Goal: Task Accomplishment & Management: Complete application form

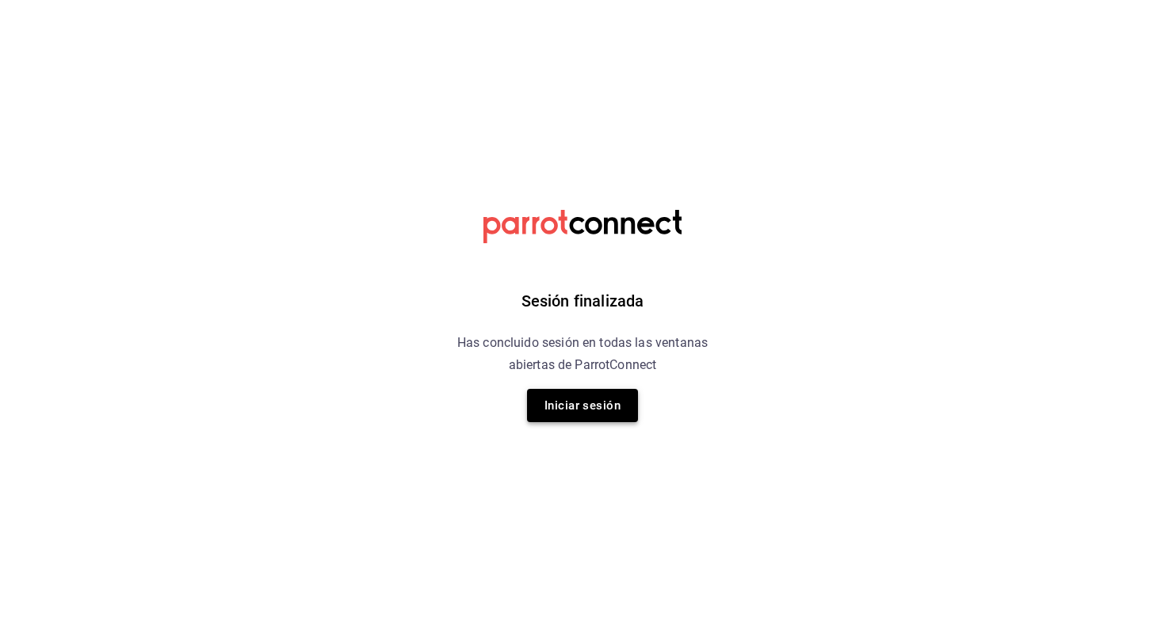
click at [561, 401] on button "Iniciar sesión" at bounding box center [582, 405] width 111 height 33
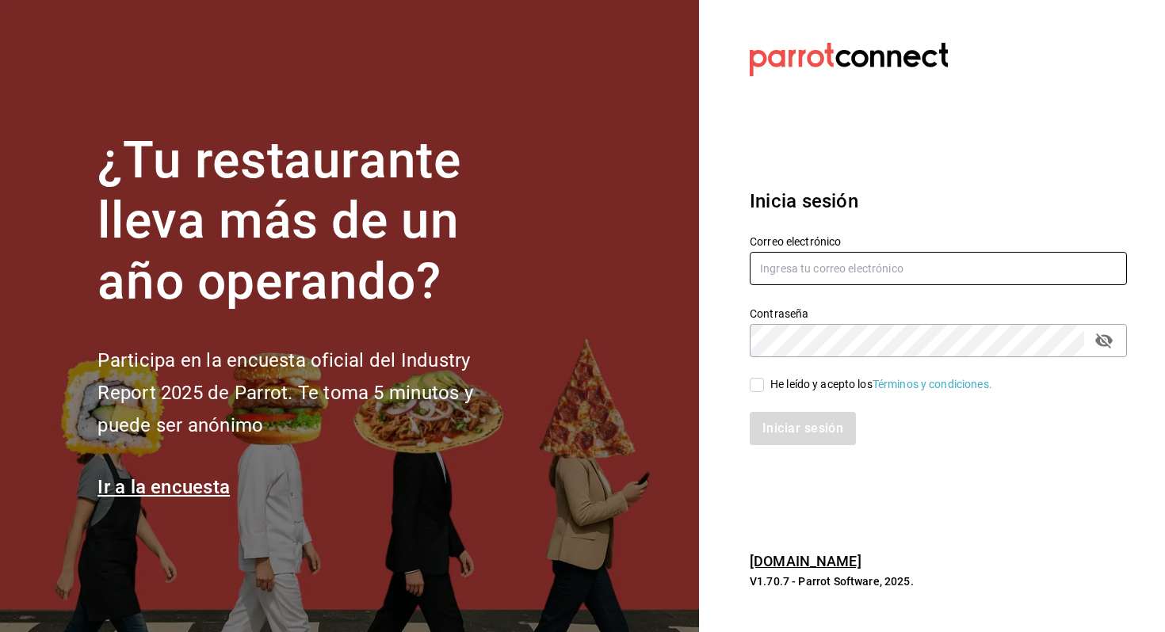
click at [770, 276] on input "text" at bounding box center [938, 268] width 377 height 33
type input "[EMAIL_ADDRESS][DOMAIN_NAME]"
click at [760, 380] on input "He leído y acepto los Términos y condiciones." at bounding box center [757, 385] width 14 height 14
checkbox input "true"
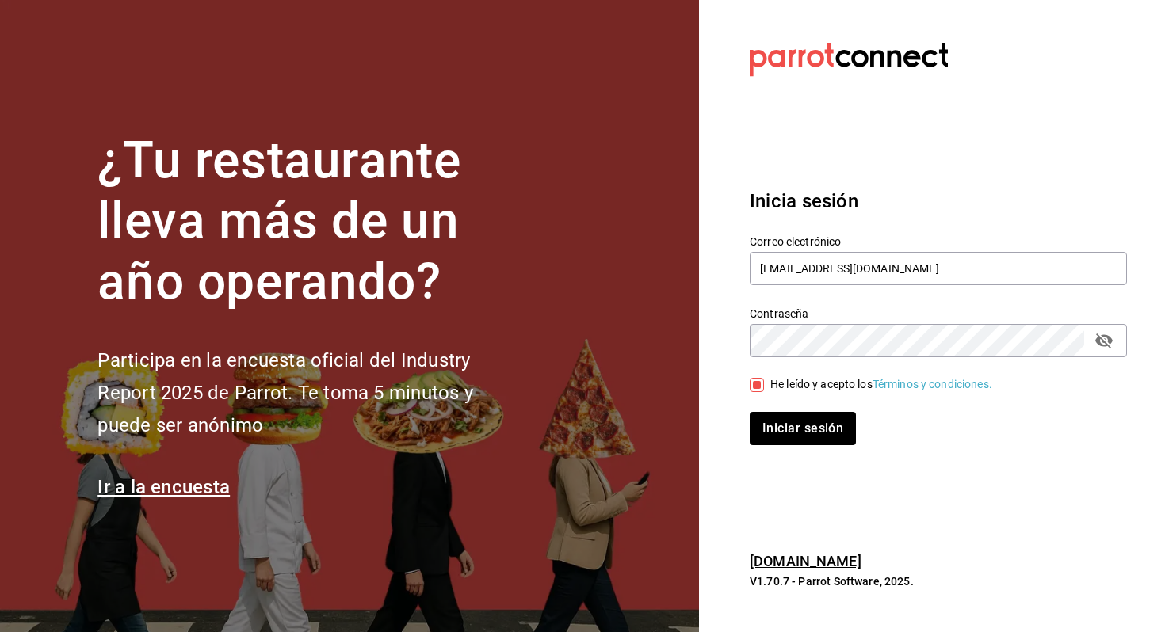
click at [770, 411] on div "Iniciar sesión" at bounding box center [929, 419] width 396 height 52
click at [770, 414] on button "Iniciar sesión" at bounding box center [804, 428] width 108 height 33
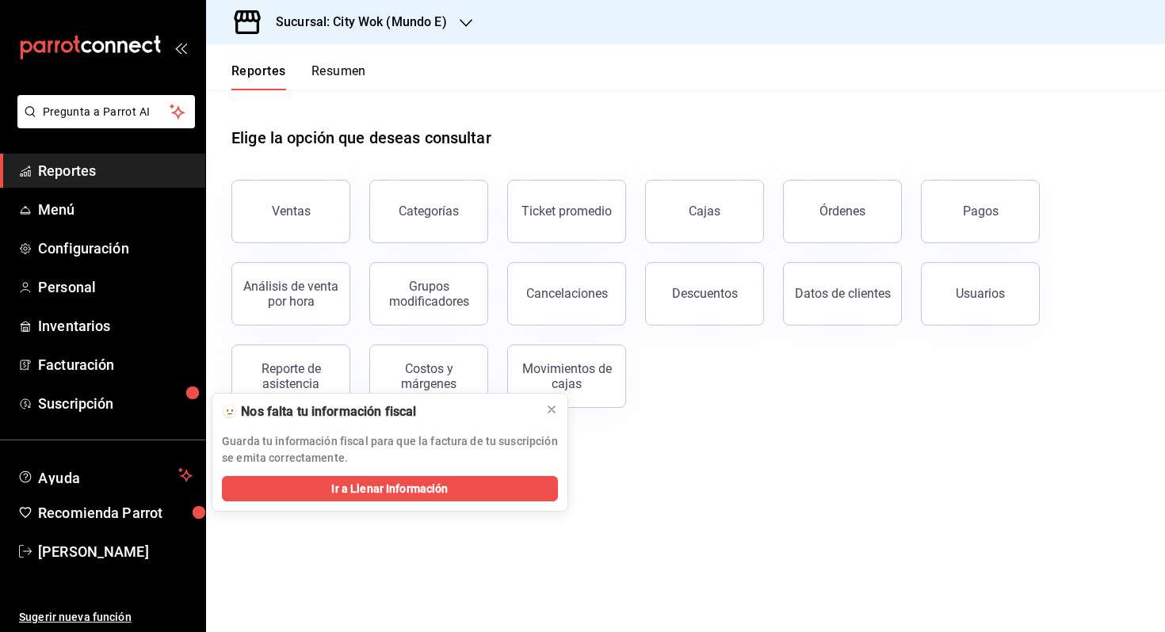
click at [403, 32] on div "Sucursal: City Wok (Mundo E)" at bounding box center [349, 22] width 260 height 44
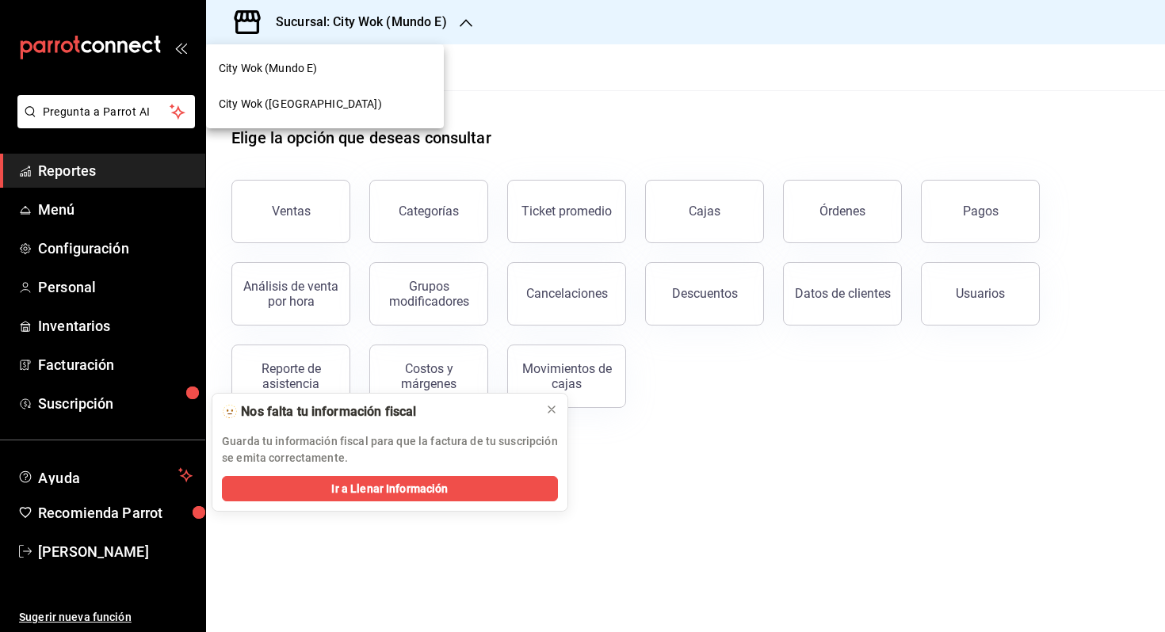
click at [370, 106] on div "City Wok ([GEOGRAPHIC_DATA])" at bounding box center [325, 104] width 212 height 17
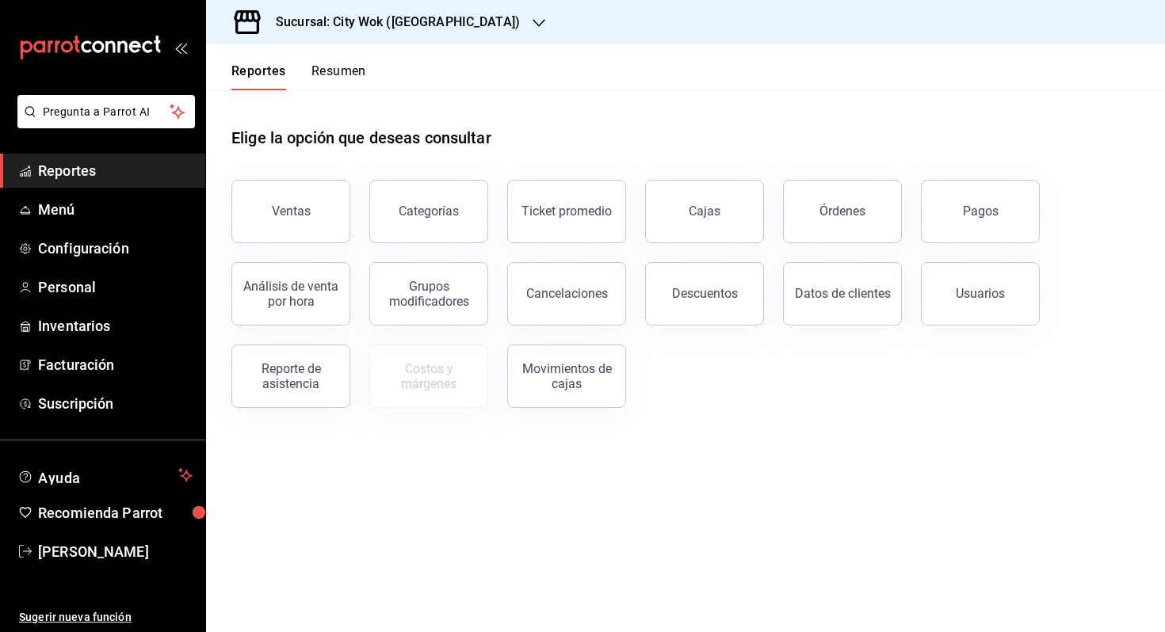
click at [341, 86] on button "Resumen" at bounding box center [338, 76] width 55 height 27
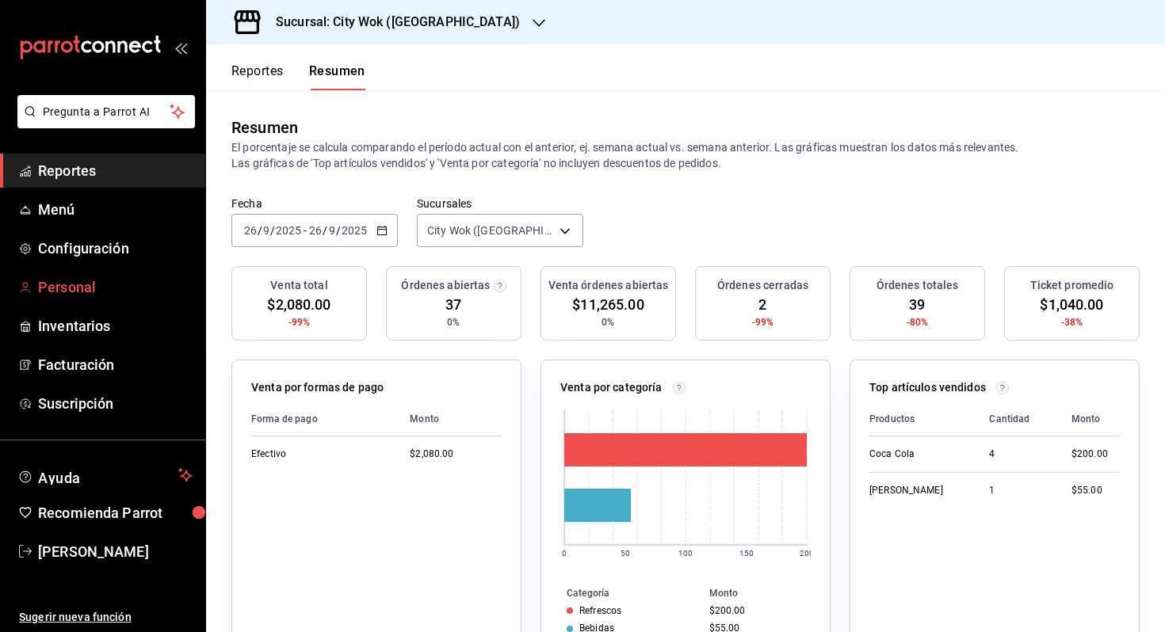
click at [136, 293] on span "Personal" at bounding box center [115, 287] width 155 height 21
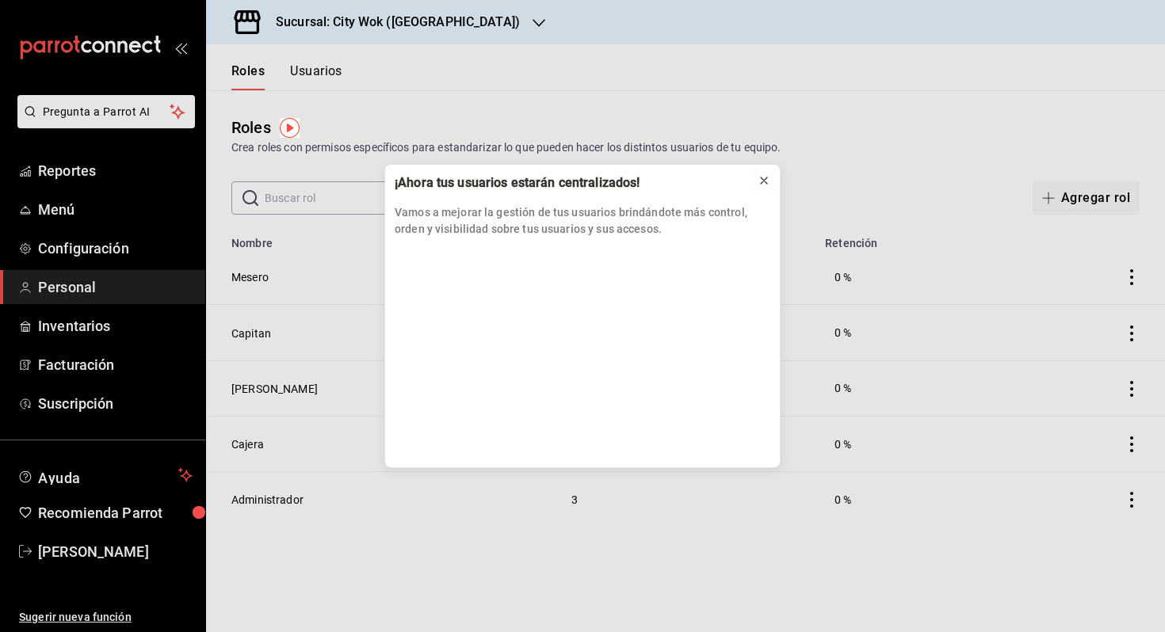
click at [766, 175] on icon at bounding box center [764, 180] width 13 height 13
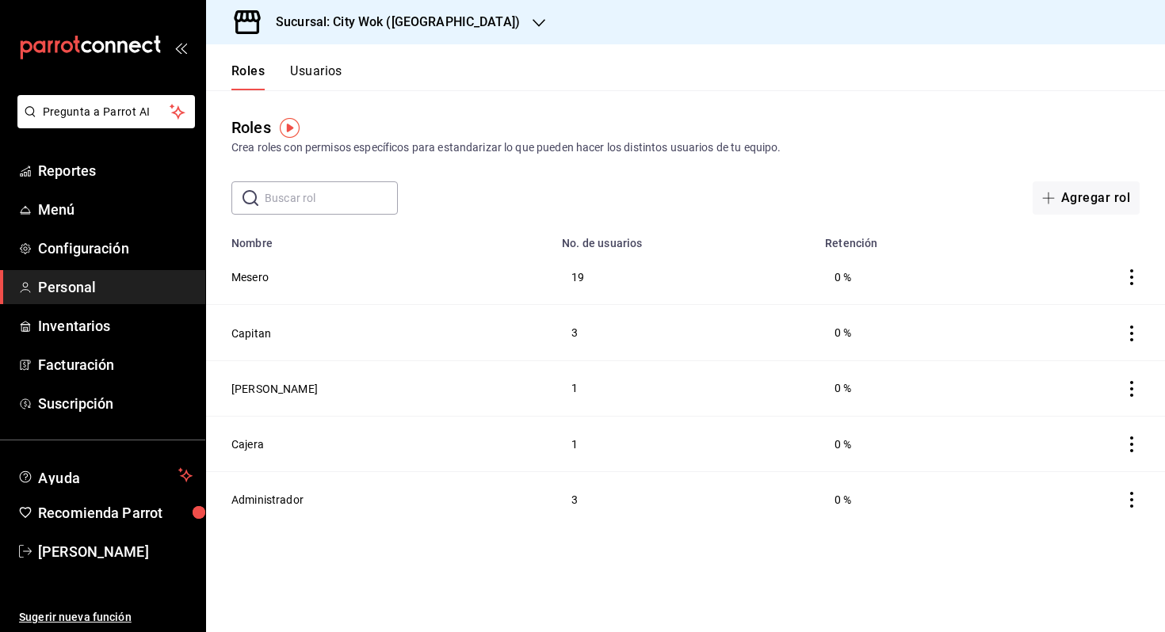
click at [315, 83] on button "Usuarios" at bounding box center [316, 76] width 52 height 27
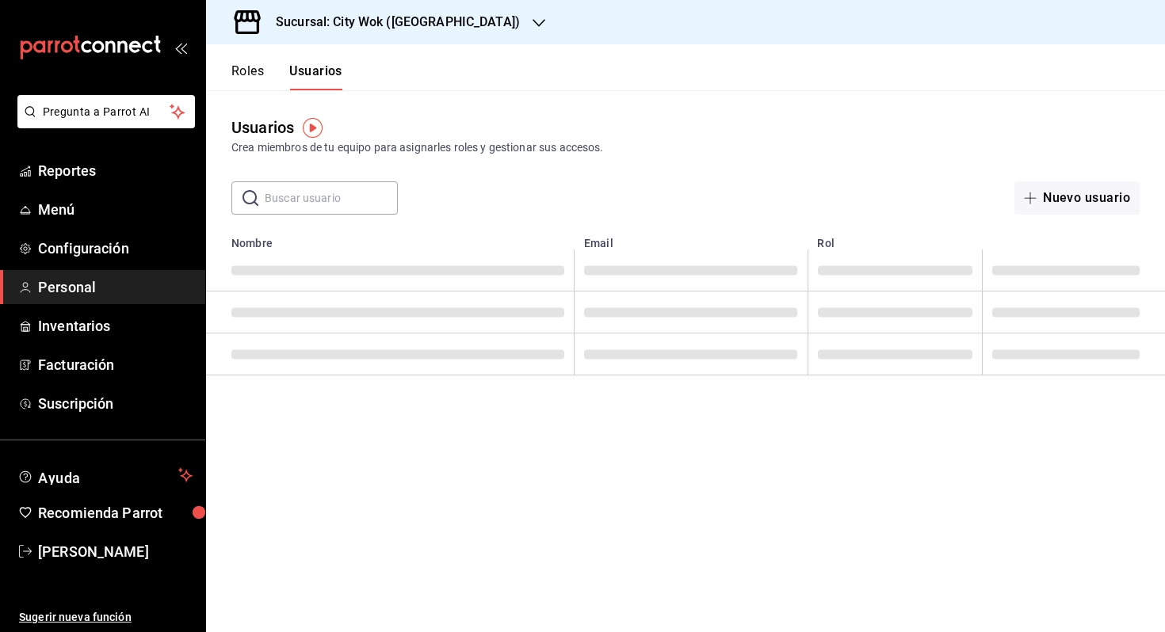
click at [338, 190] on input "text" at bounding box center [331, 198] width 133 height 32
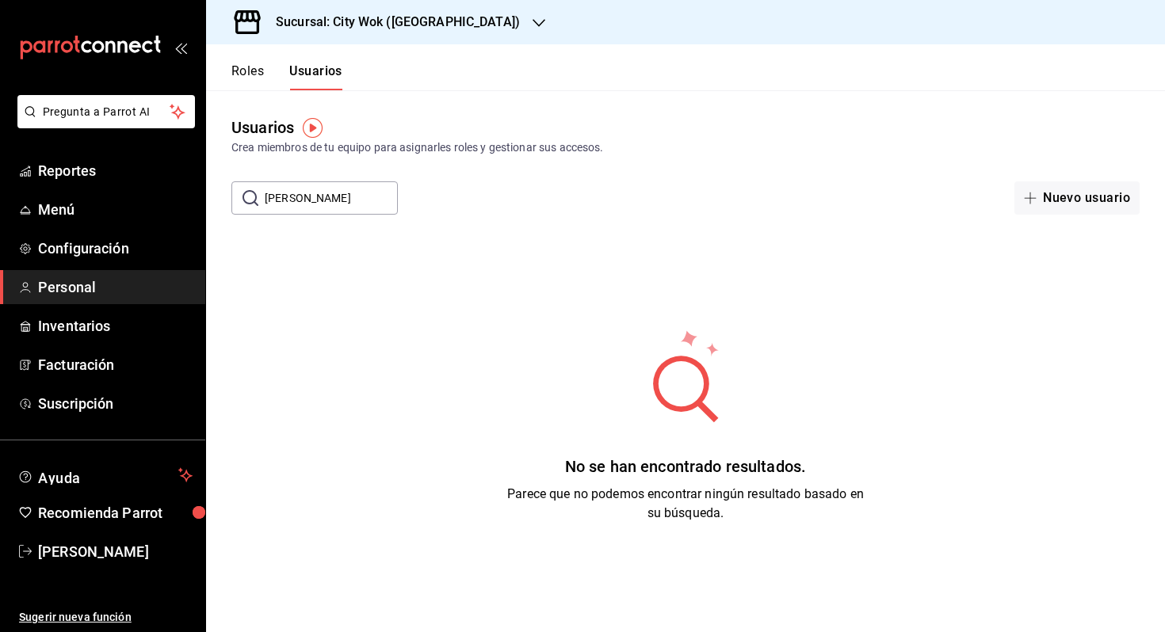
type input "[PERSON_NAME]"
click at [1019, 193] on button "Nuevo usuario" at bounding box center [1076, 197] width 125 height 33
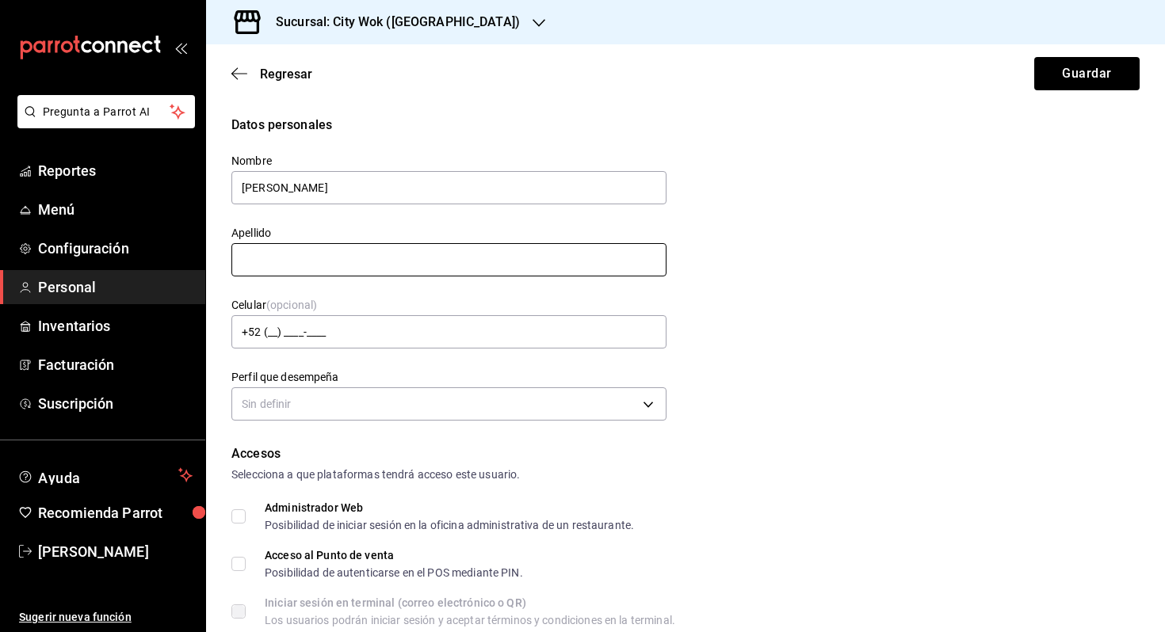
type input "[PERSON_NAME]"
click at [465, 268] on input "text" at bounding box center [448, 259] width 435 height 33
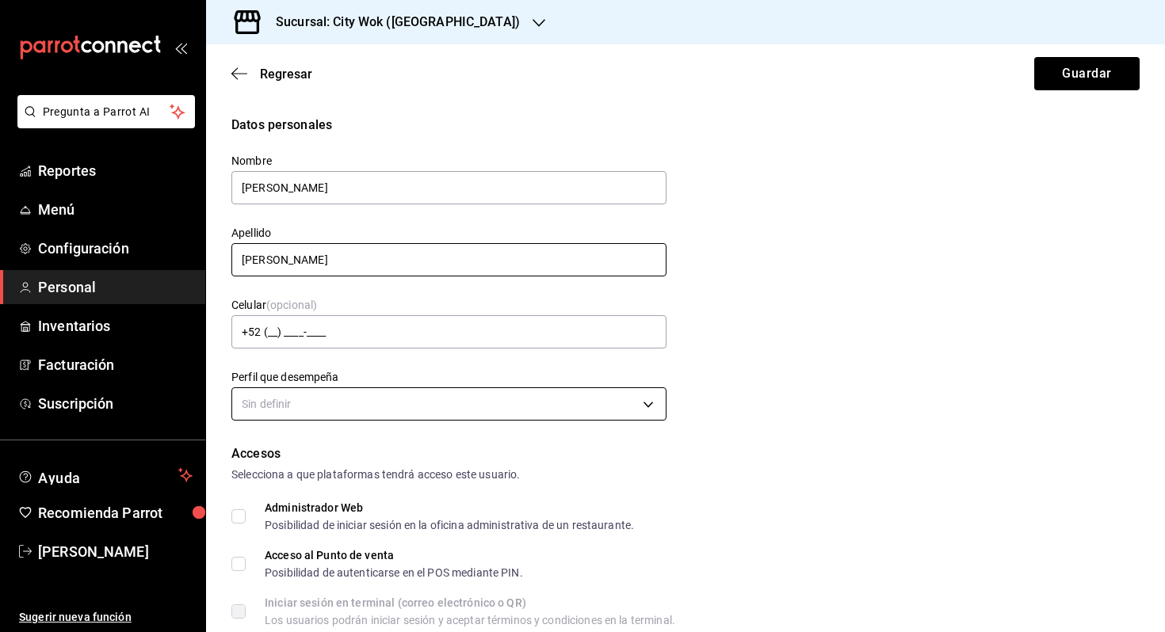
type input "[PERSON_NAME]"
click at [449, 419] on body "Pregunta a Parrot AI Reportes Menú Configuración Personal Inventarios Facturaci…" at bounding box center [582, 316] width 1165 height 632
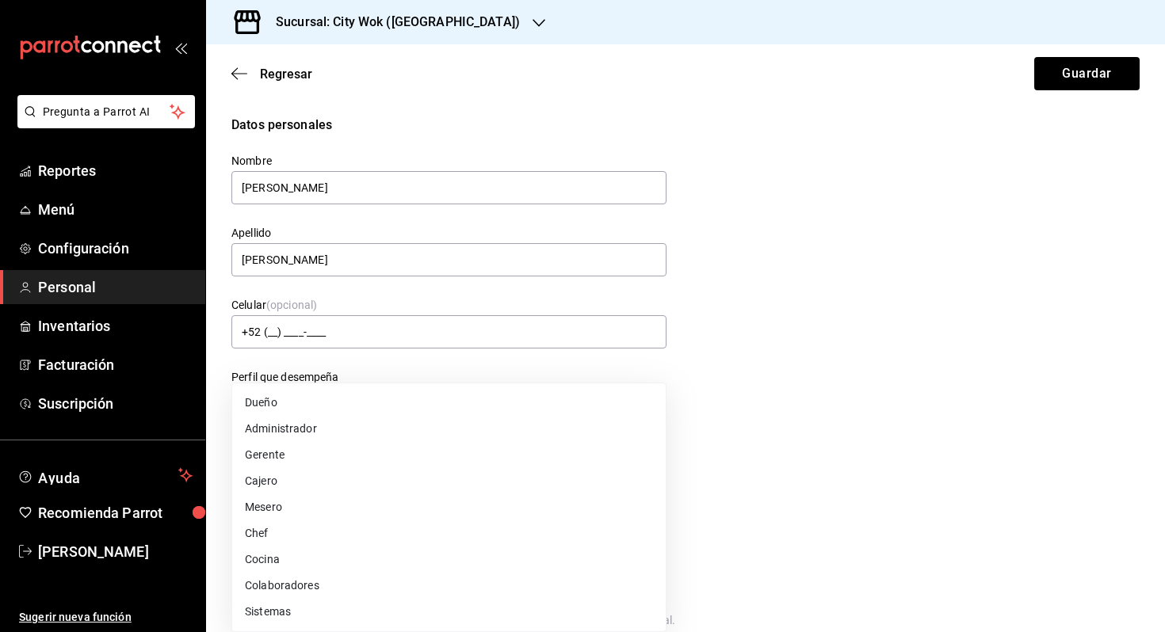
click at [430, 496] on li "Mesero" at bounding box center [449, 508] width 434 height 26
type input "WAITER"
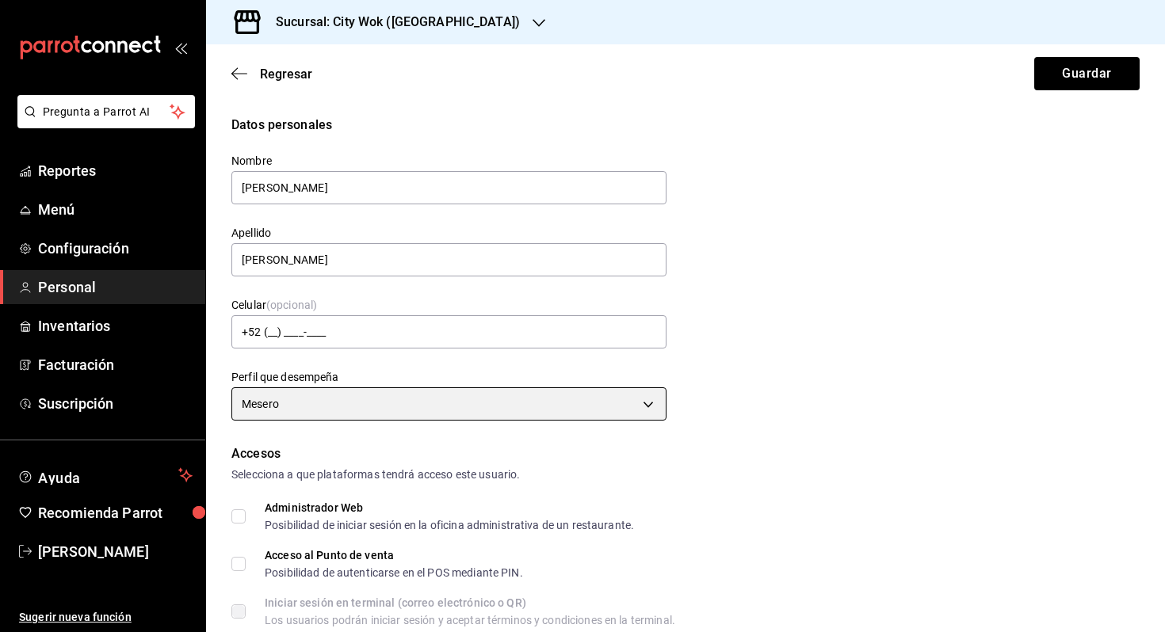
scroll to position [98, 0]
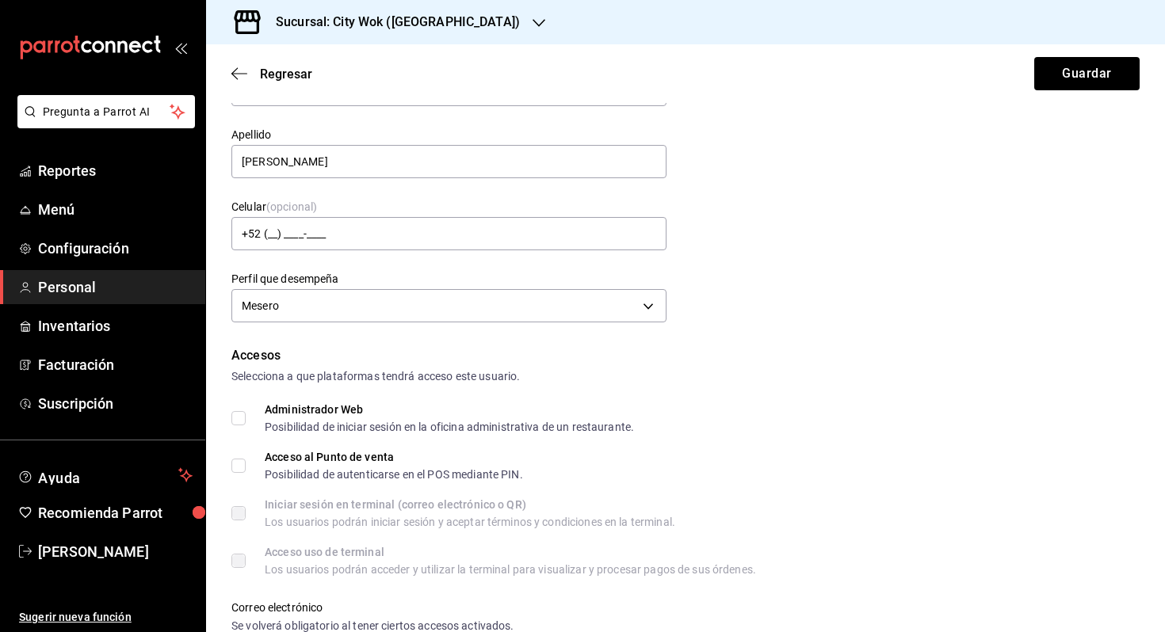
click at [245, 466] on input "Acceso al Punto de venta Posibilidad de autenticarse en el POS mediante PIN." at bounding box center [238, 466] width 14 height 14
checkbox input "true"
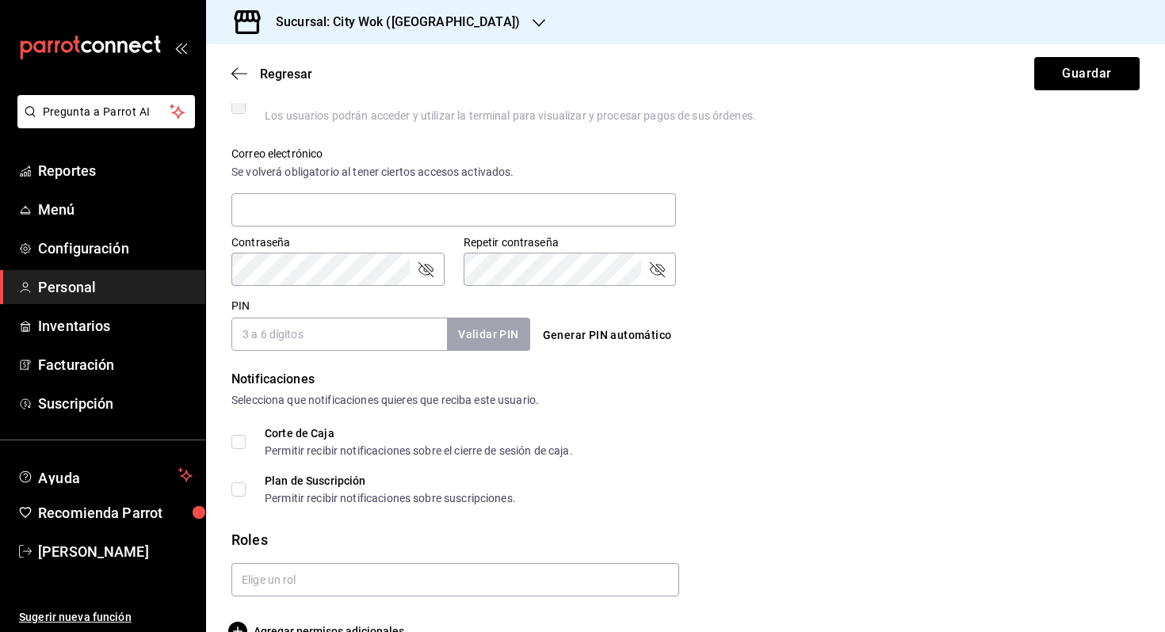
scroll to position [586, 0]
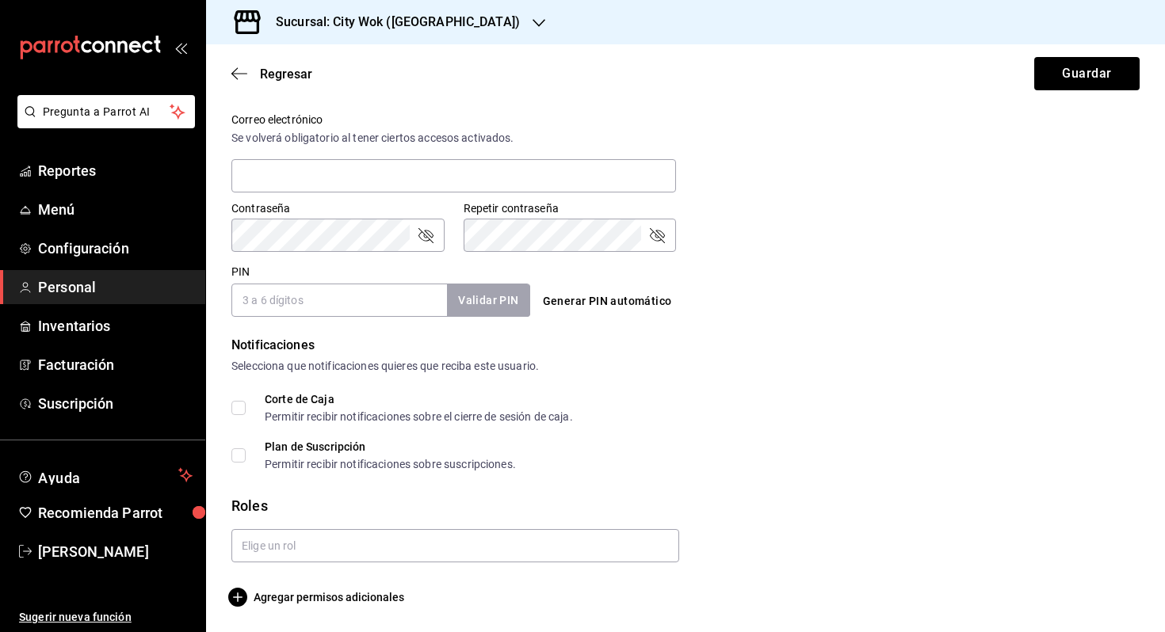
click at [307, 307] on input "PIN" at bounding box center [339, 300] width 216 height 33
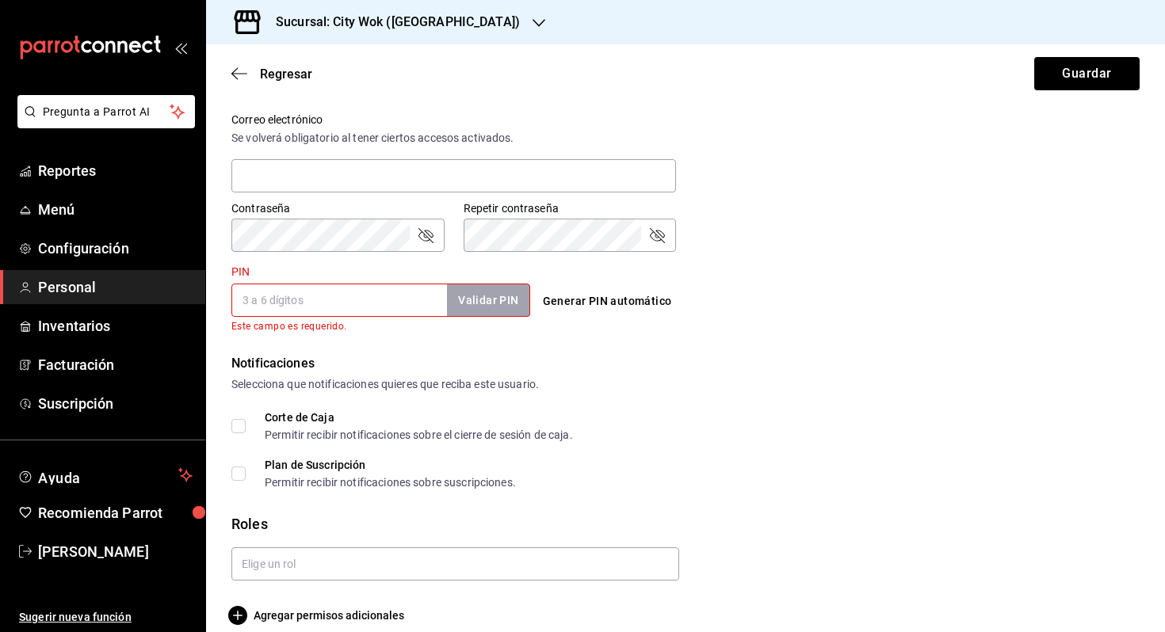
click at [589, 305] on button "Generar PIN automático" at bounding box center [608, 301] width 142 height 29
type input "1636"
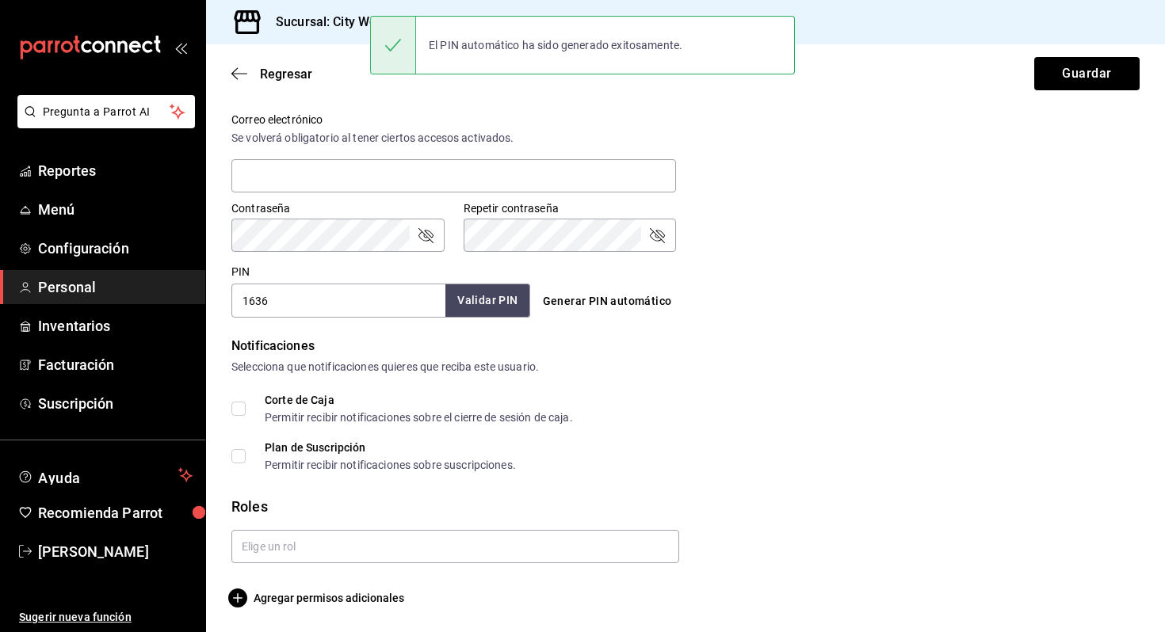
click at [487, 306] on button "Validar PIN" at bounding box center [487, 301] width 84 height 34
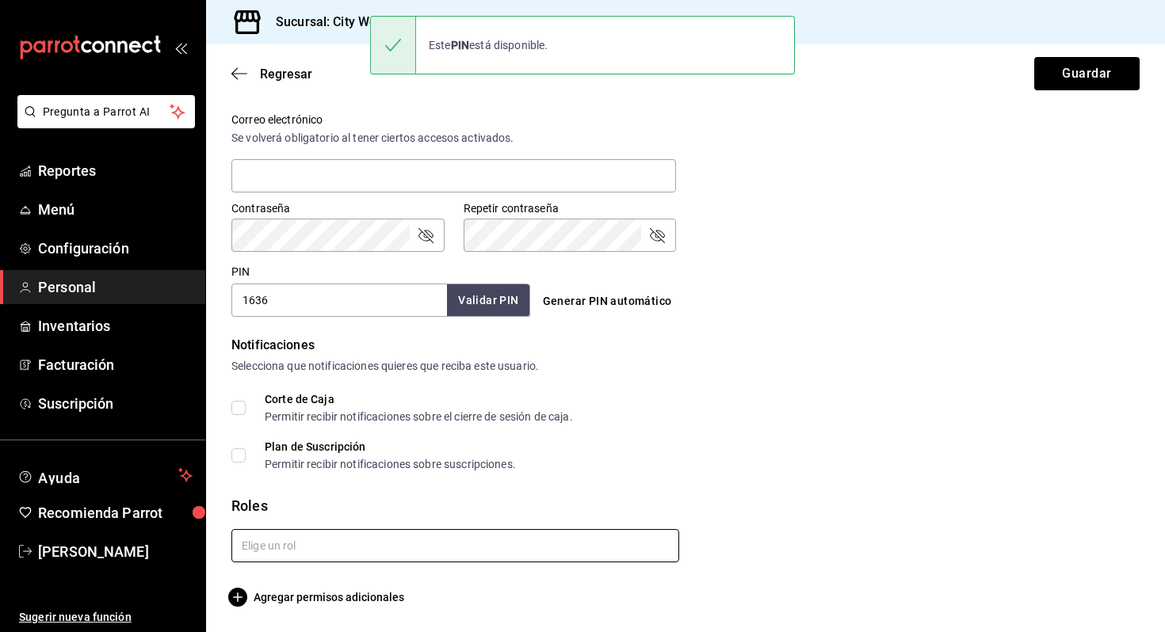
click at [397, 549] on input "text" at bounding box center [455, 545] width 448 height 33
type input "me"
click at [397, 577] on li "Mesero" at bounding box center [455, 582] width 448 height 26
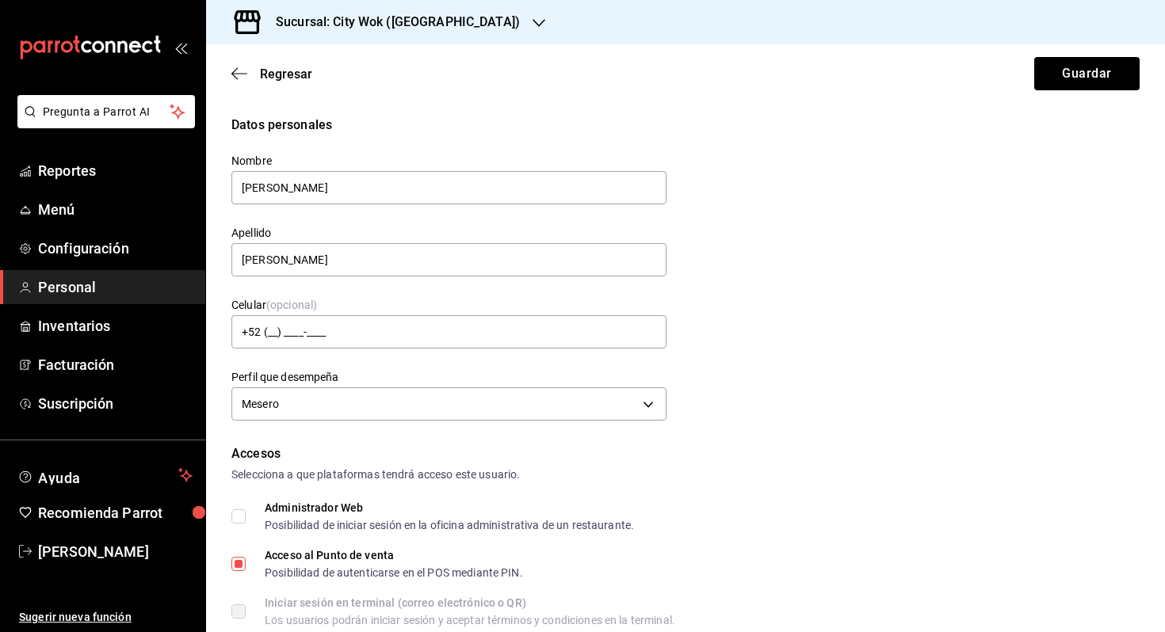
scroll to position [470, 0]
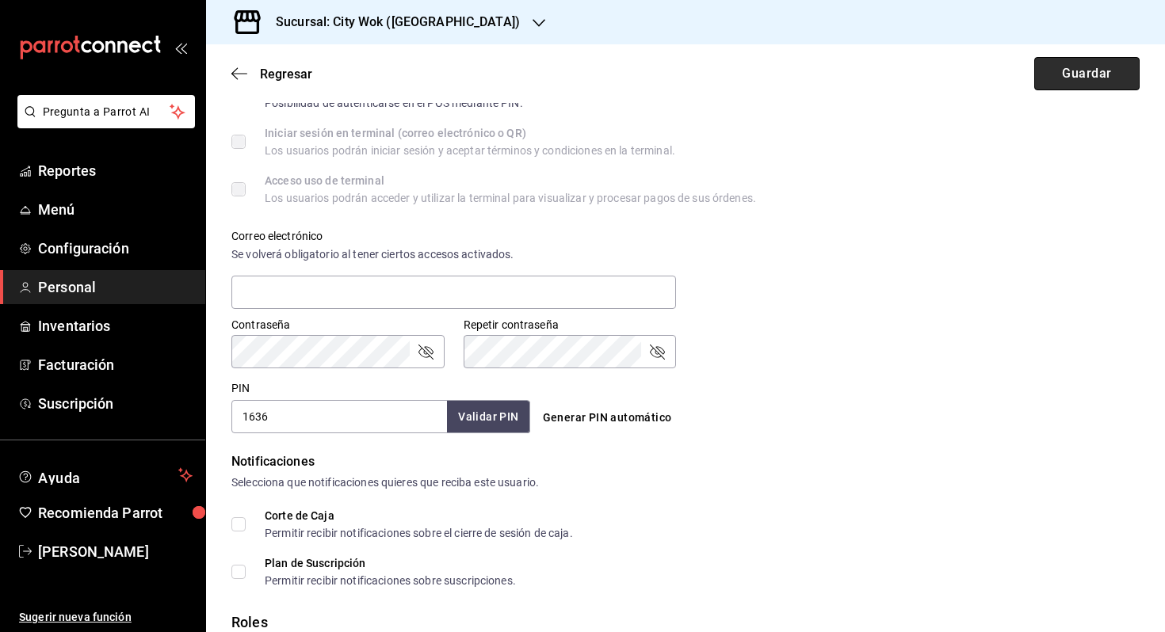
click at [1094, 82] on button "Guardar" at bounding box center [1086, 73] width 105 height 33
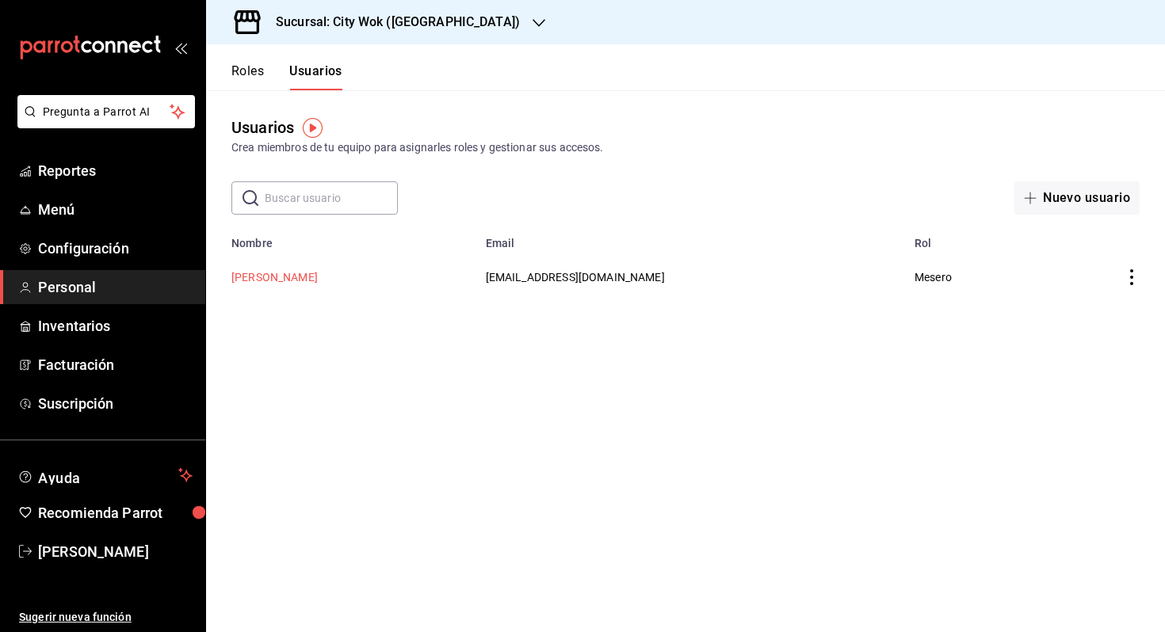
click at [318, 270] on button "[PERSON_NAME]" at bounding box center [274, 277] width 86 height 16
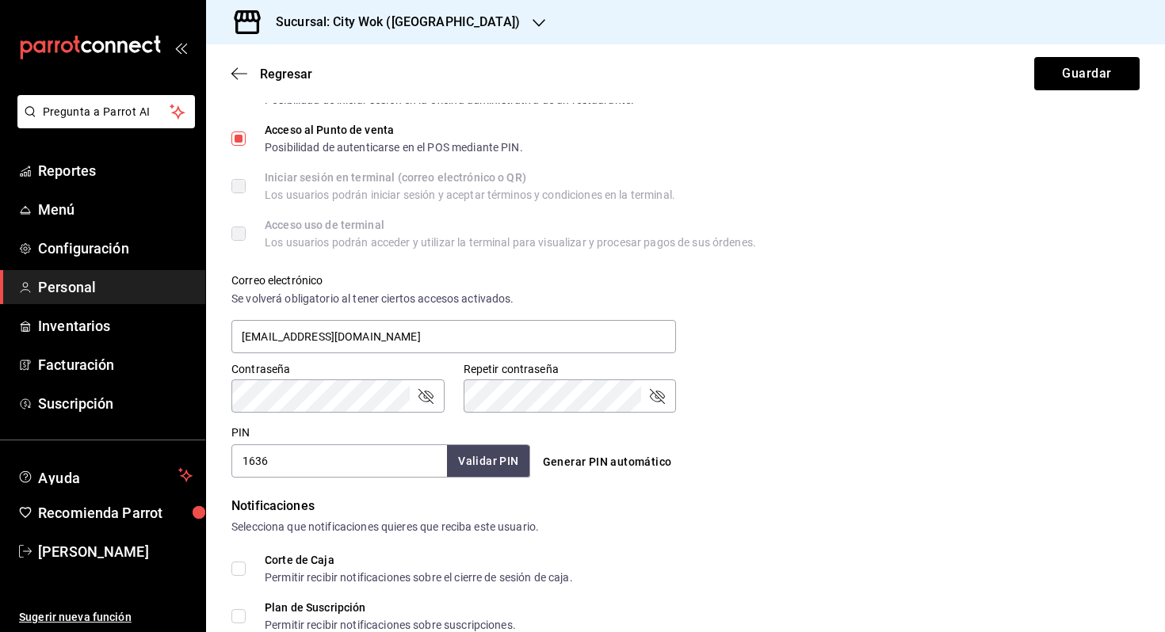
scroll to position [458, 0]
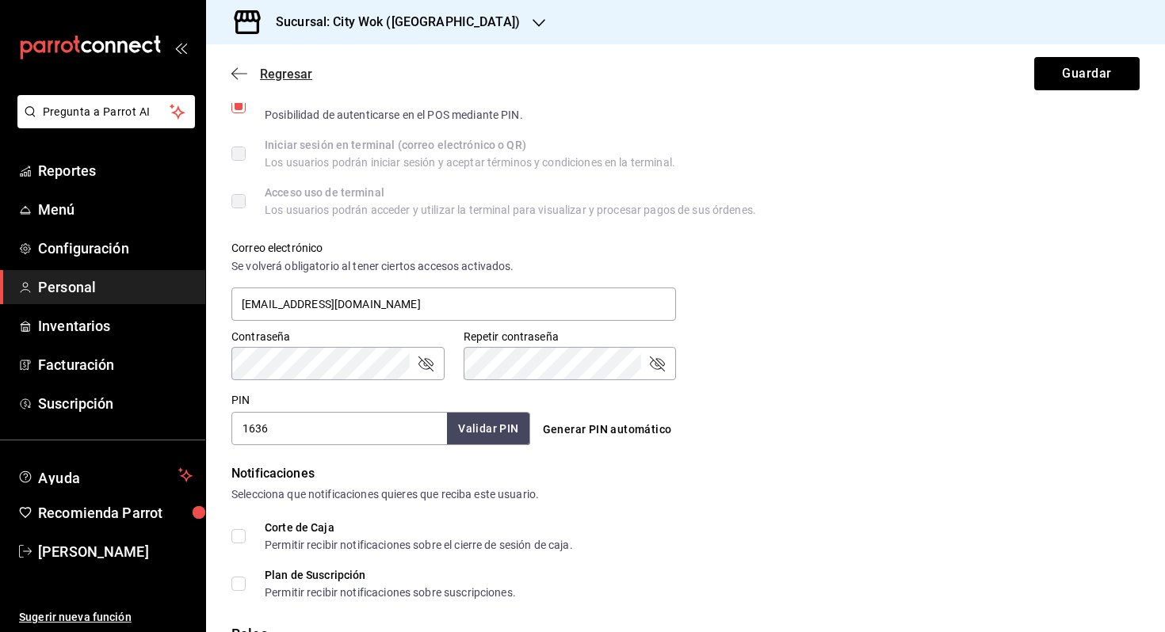
click at [242, 72] on icon "button" at bounding box center [239, 74] width 16 height 14
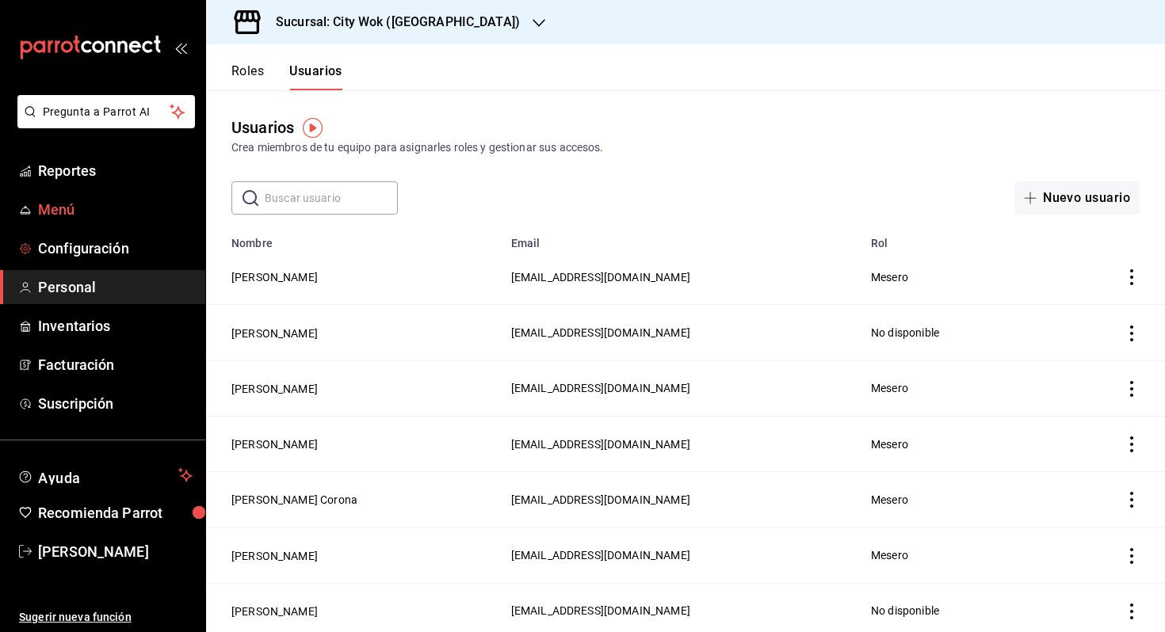
click at [40, 210] on span "Menú" at bounding box center [115, 209] width 155 height 21
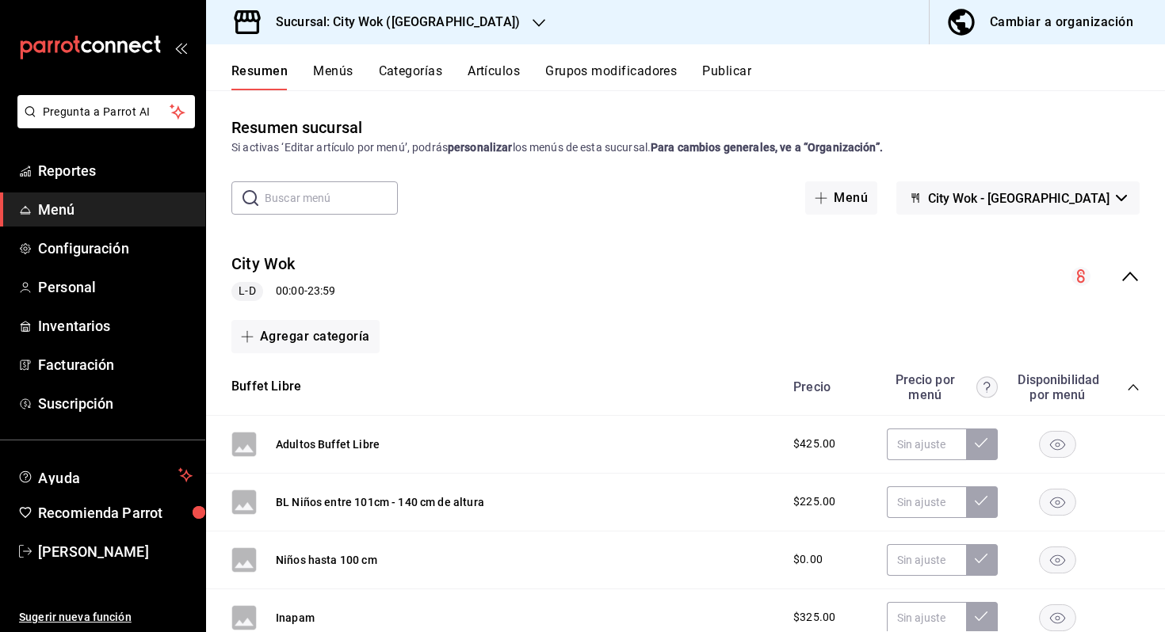
click at [506, 53] on div "Resumen Menús Categorías Artículos Grupos modificadores Publicar" at bounding box center [685, 67] width 959 height 46
click at [506, 71] on button "Artículos" at bounding box center [494, 76] width 52 height 27
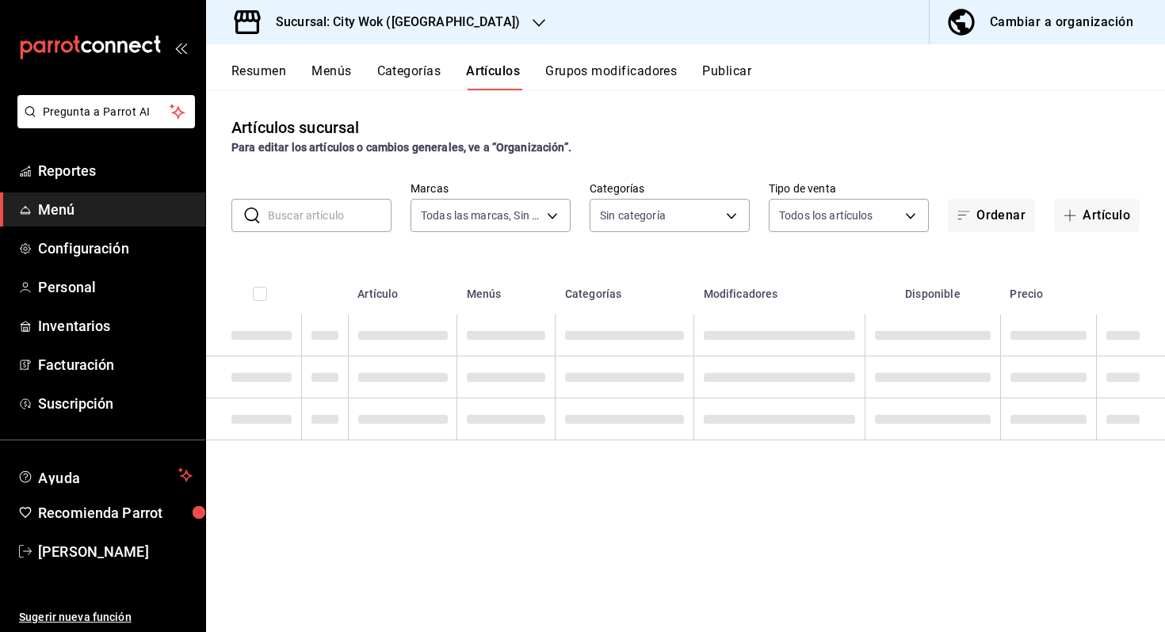
type input "4f784990-fba7-4919-b358-11c2643ffce2"
type input "b4e6e0bb-e1a9-44cf-9840-abf66ad10aae,fb9aa688-62a2-48ab-baeb-afde5ad18035,c1c74…"
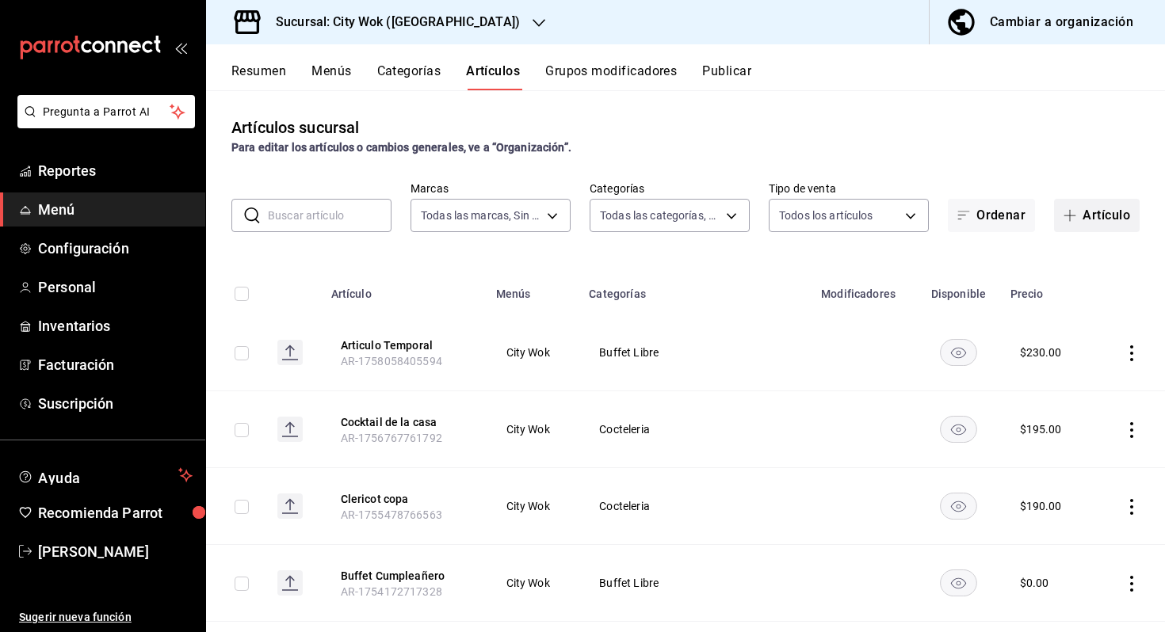
click at [1106, 209] on button "Artículo" at bounding box center [1097, 215] width 86 height 33
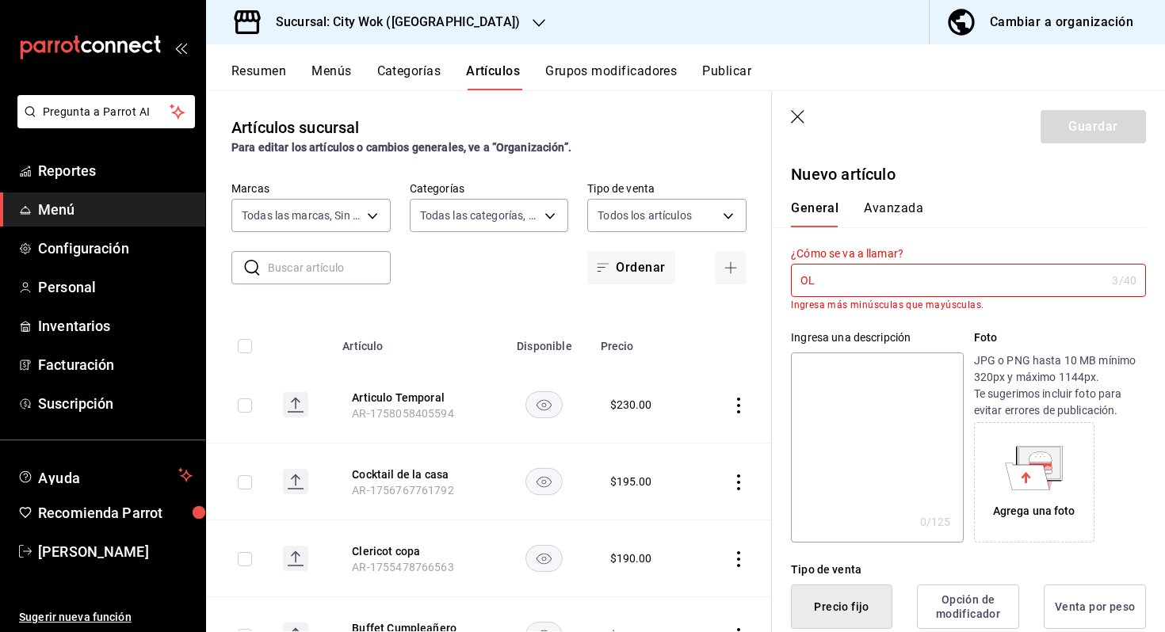
type input "O"
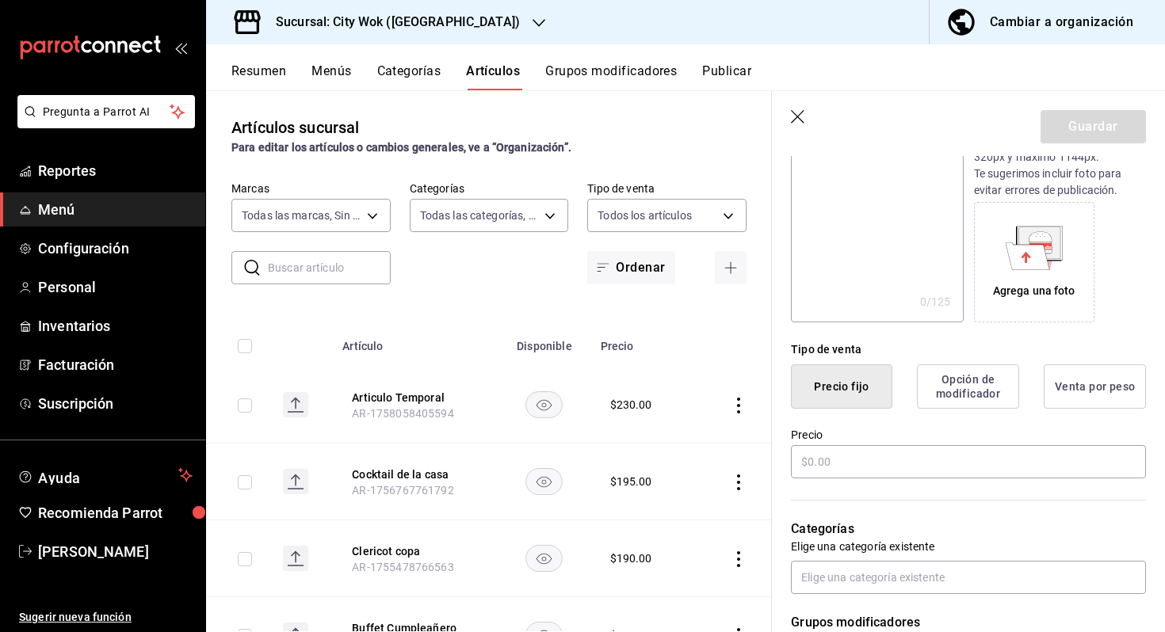
scroll to position [441, 0]
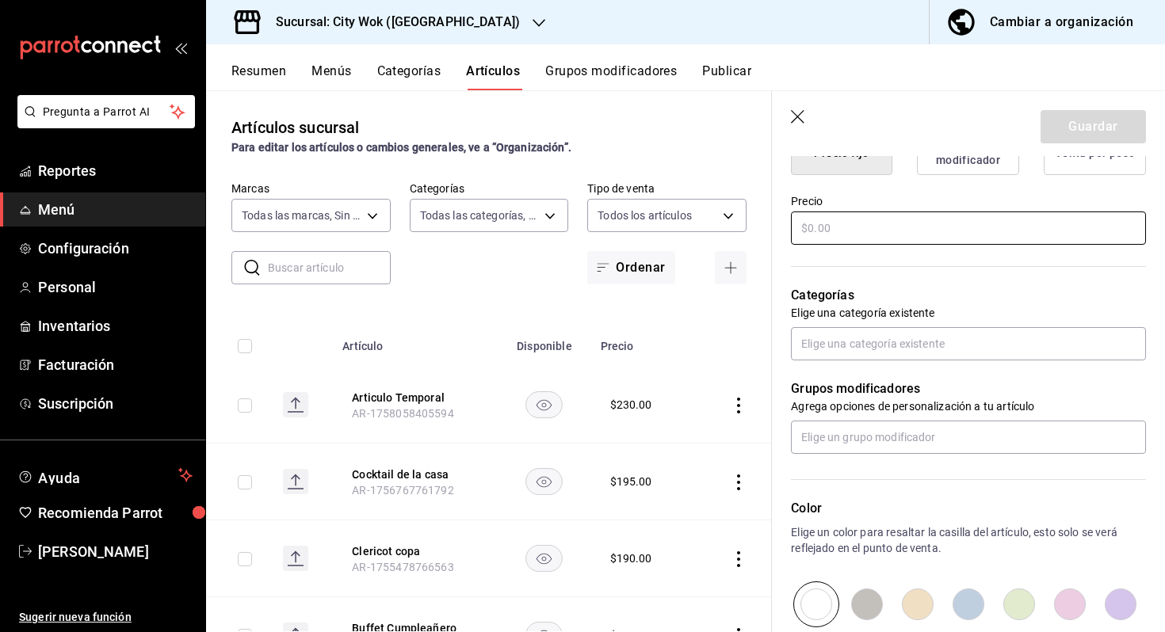
type input "Ola de menta"
click at [891, 230] on input "text" at bounding box center [968, 228] width 355 height 33
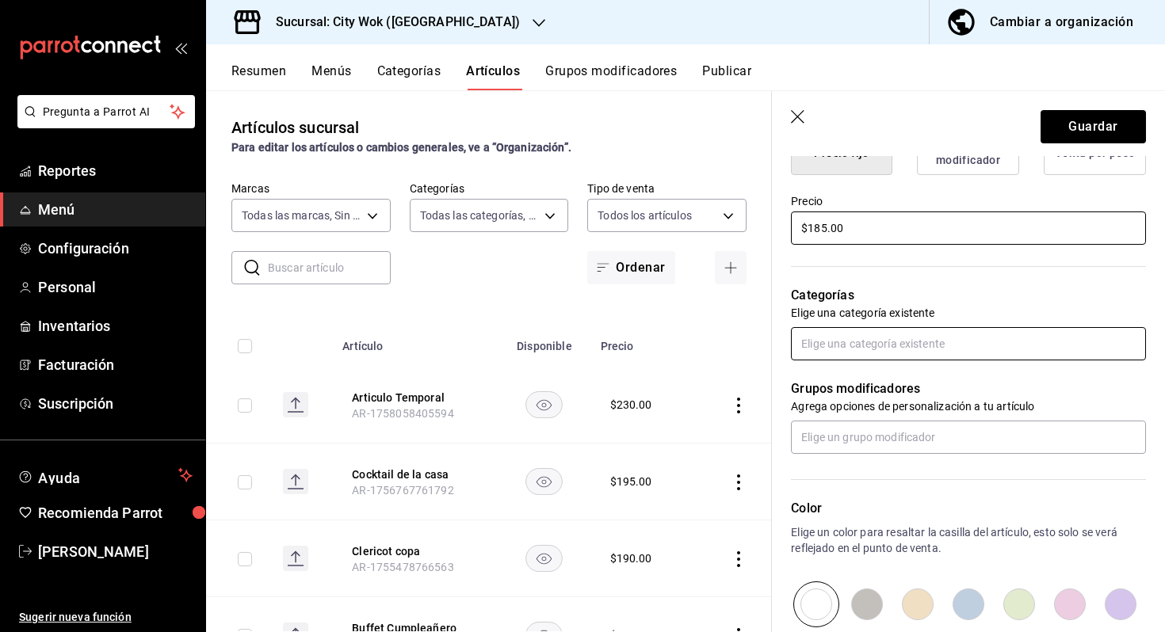
type input "$185.00"
click at [920, 349] on input "text" at bounding box center [968, 343] width 355 height 33
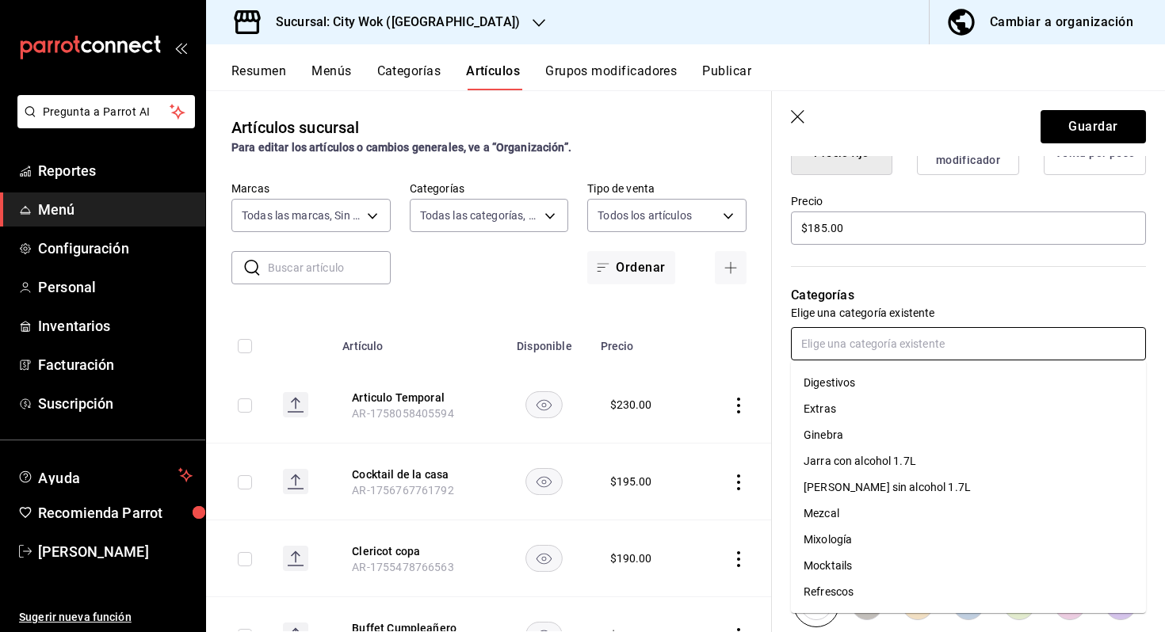
scroll to position [231, 0]
click at [873, 536] on li "Mixología" at bounding box center [968, 542] width 355 height 26
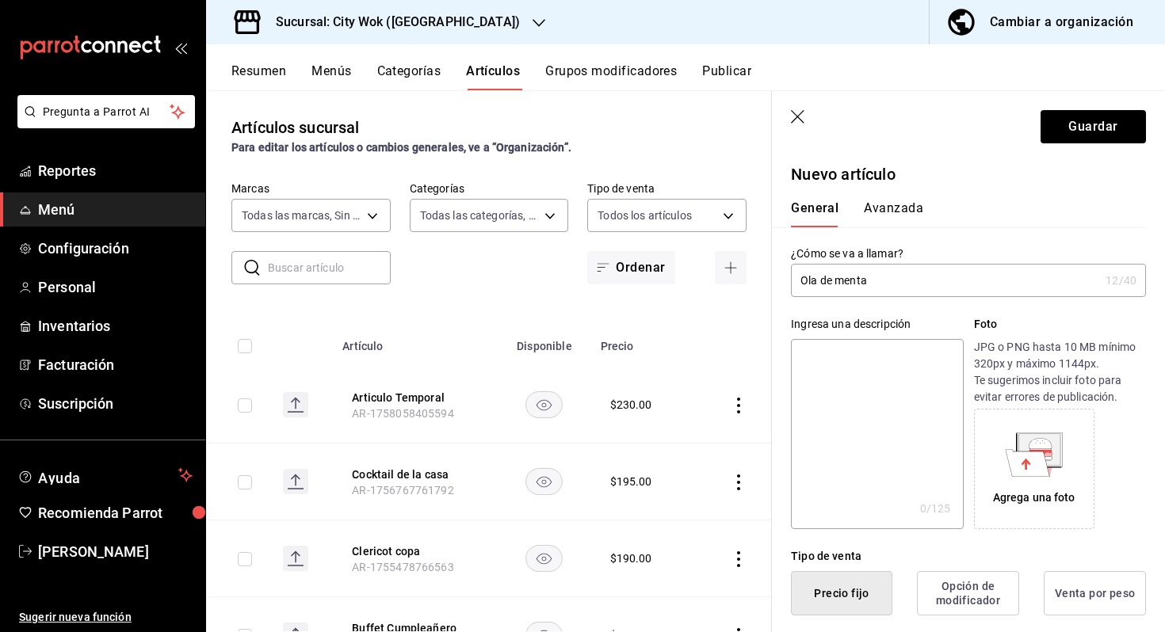
scroll to position [355, 0]
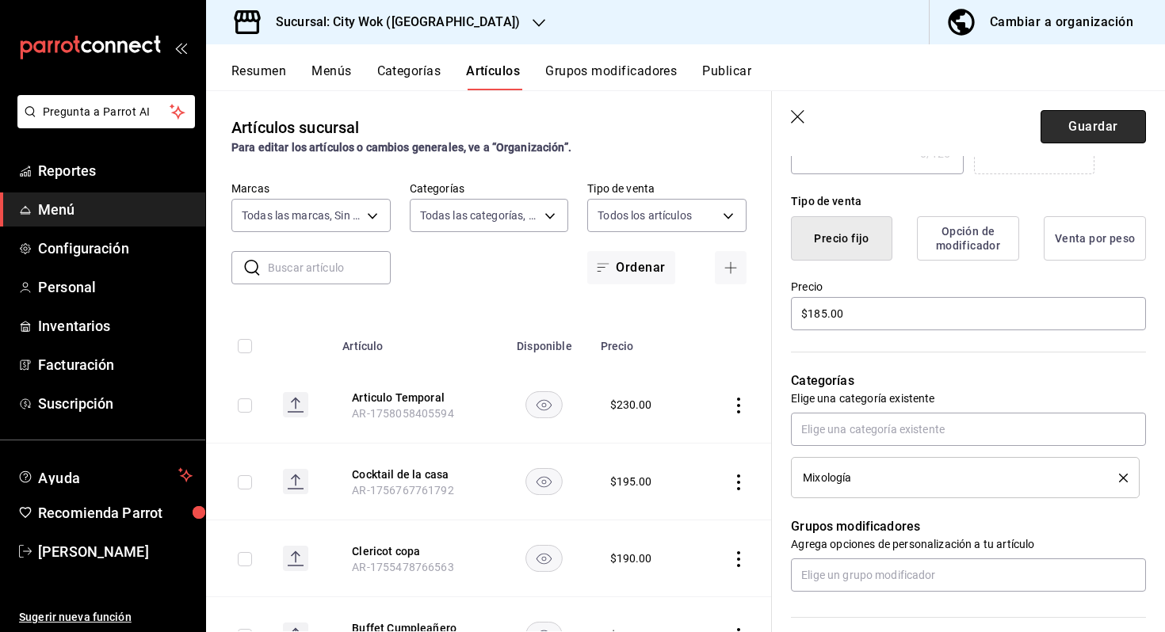
click at [1098, 121] on button "Guardar" at bounding box center [1093, 126] width 105 height 33
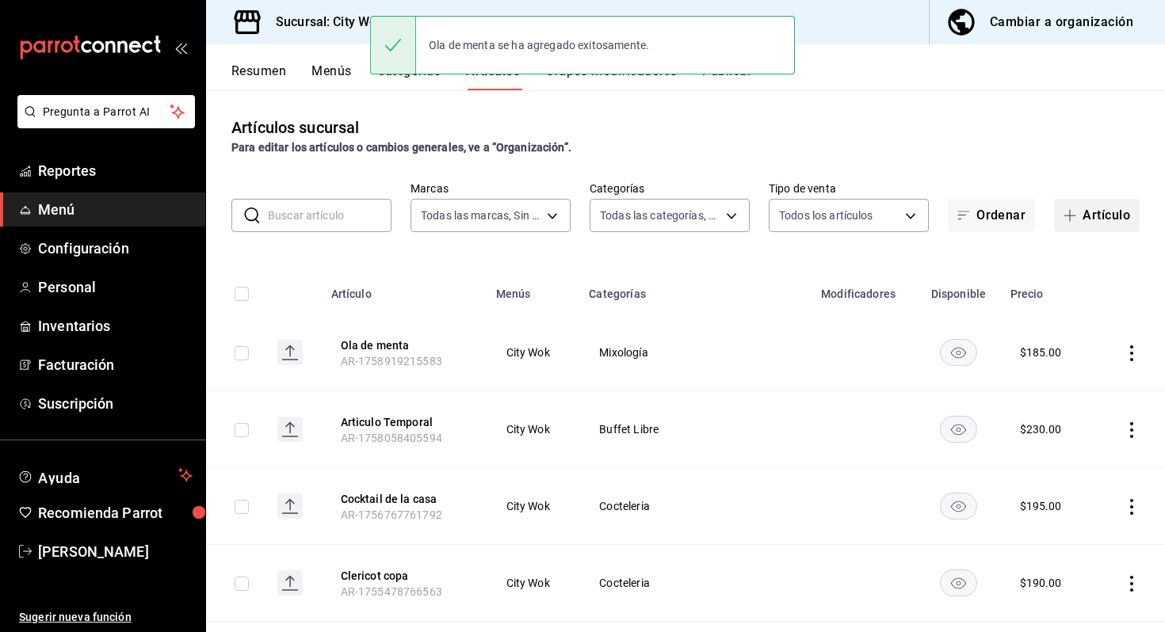
click at [1089, 218] on button "Artículo" at bounding box center [1097, 215] width 86 height 33
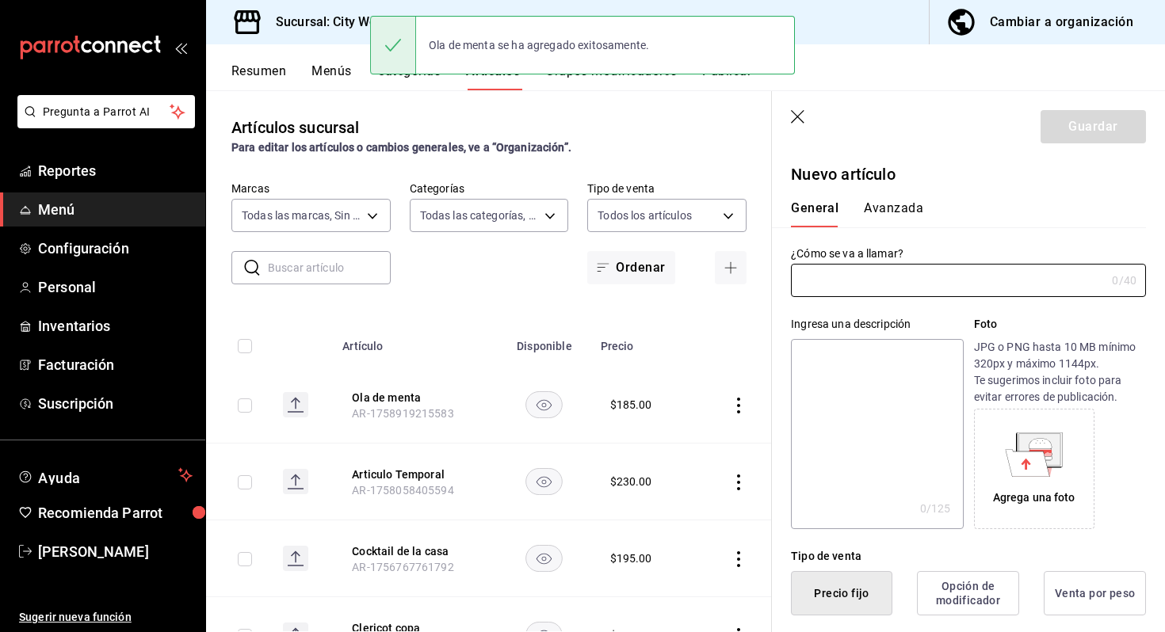
click at [851, 302] on div "Ingresa una descripción x 0 /125 ​ Foto JPG o PNG hasta 10 MB mínimo 320px y má…" at bounding box center [959, 413] width 374 height 232
click at [851, 286] on input "text" at bounding box center [948, 281] width 315 height 32
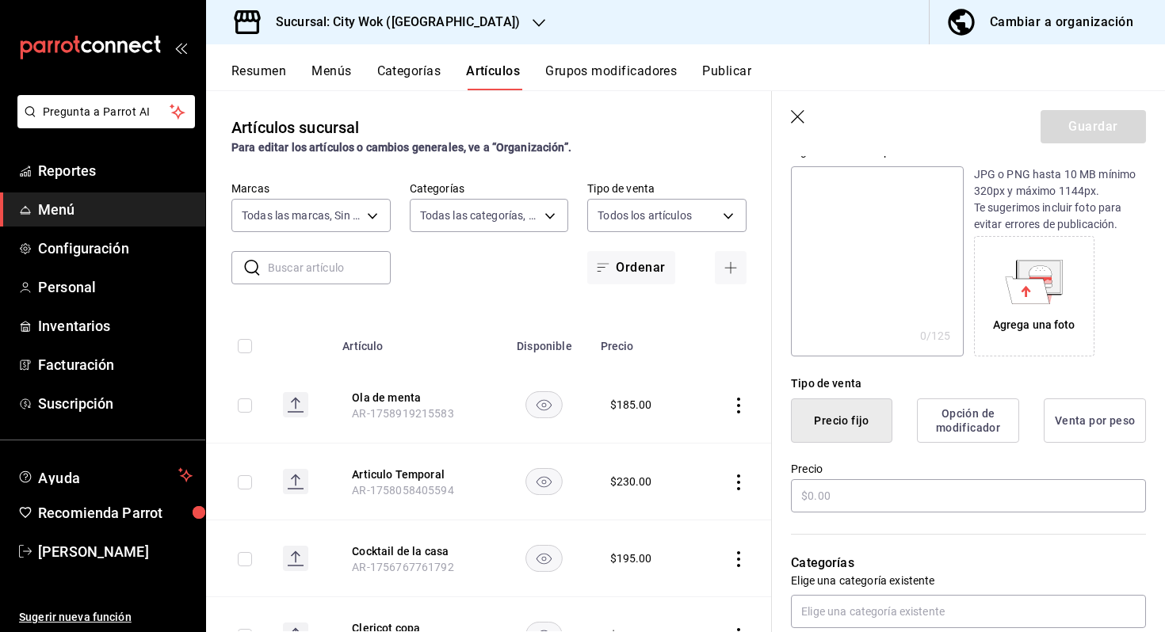
scroll to position [311, 0]
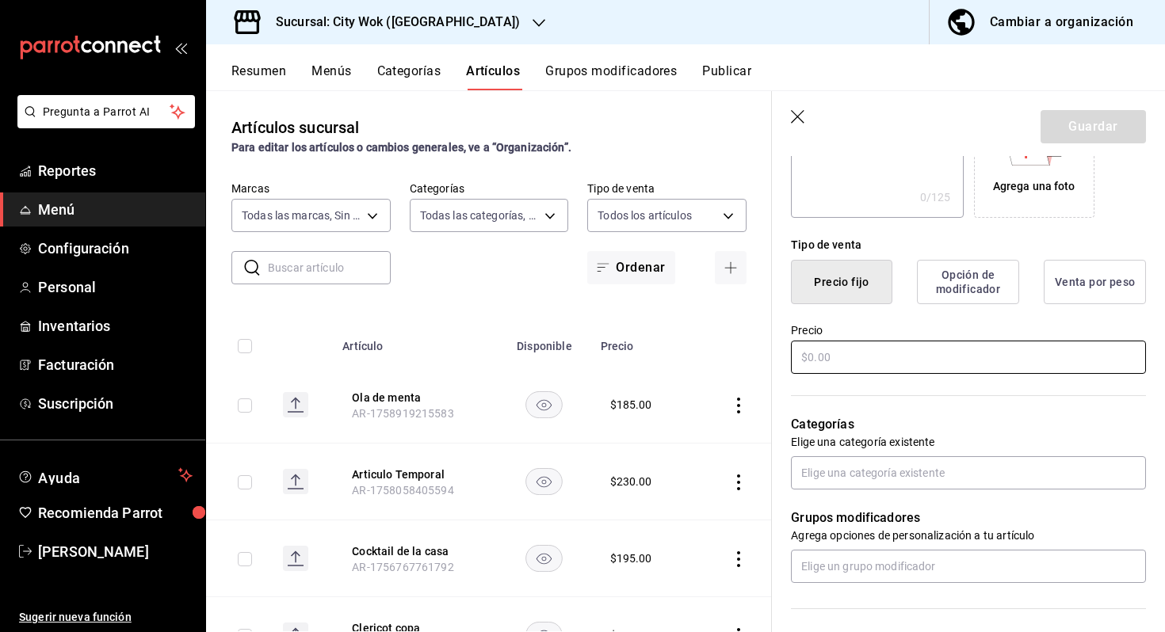
type input "Mar de Piña"
click at [855, 365] on input "text" at bounding box center [968, 357] width 355 height 33
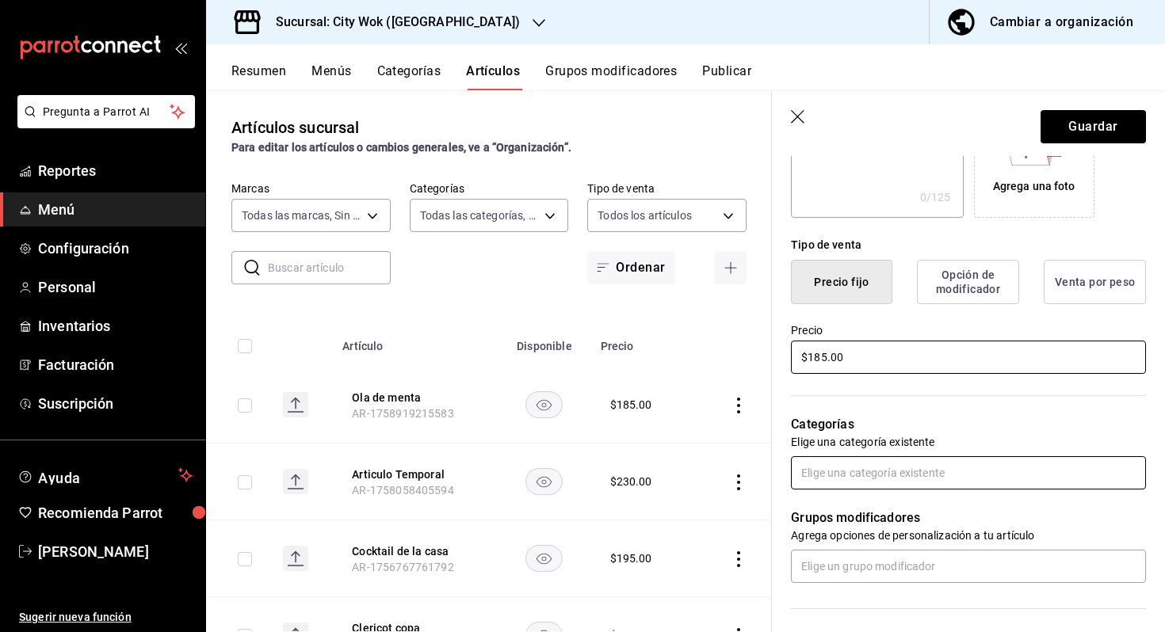
type input "$185.00"
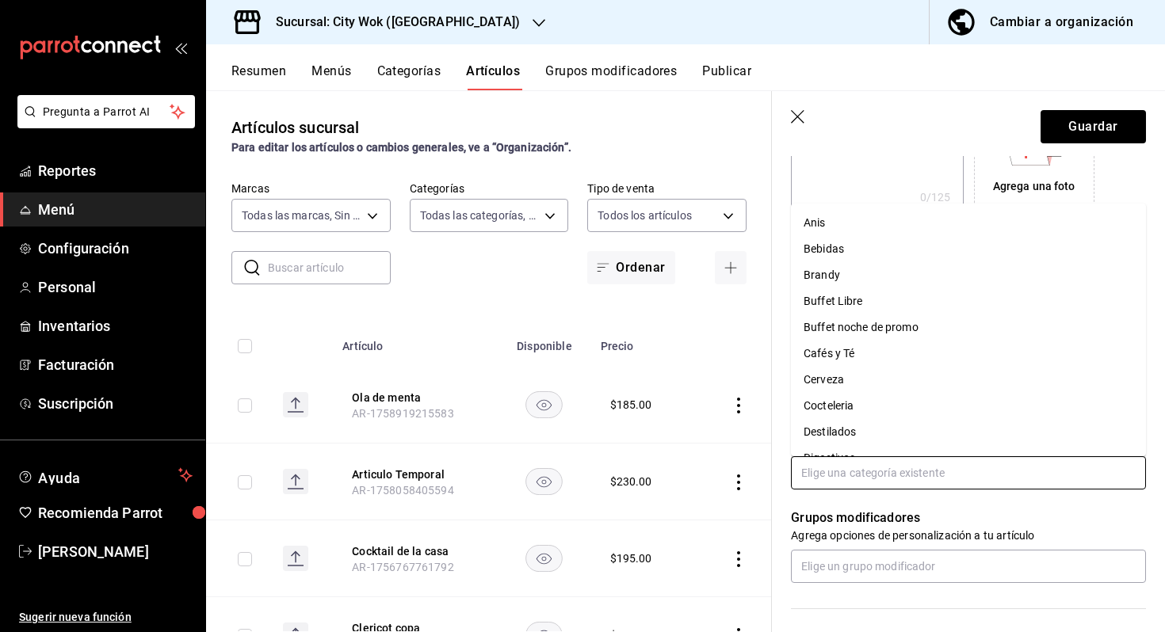
click at [879, 482] on input "text" at bounding box center [968, 472] width 355 height 33
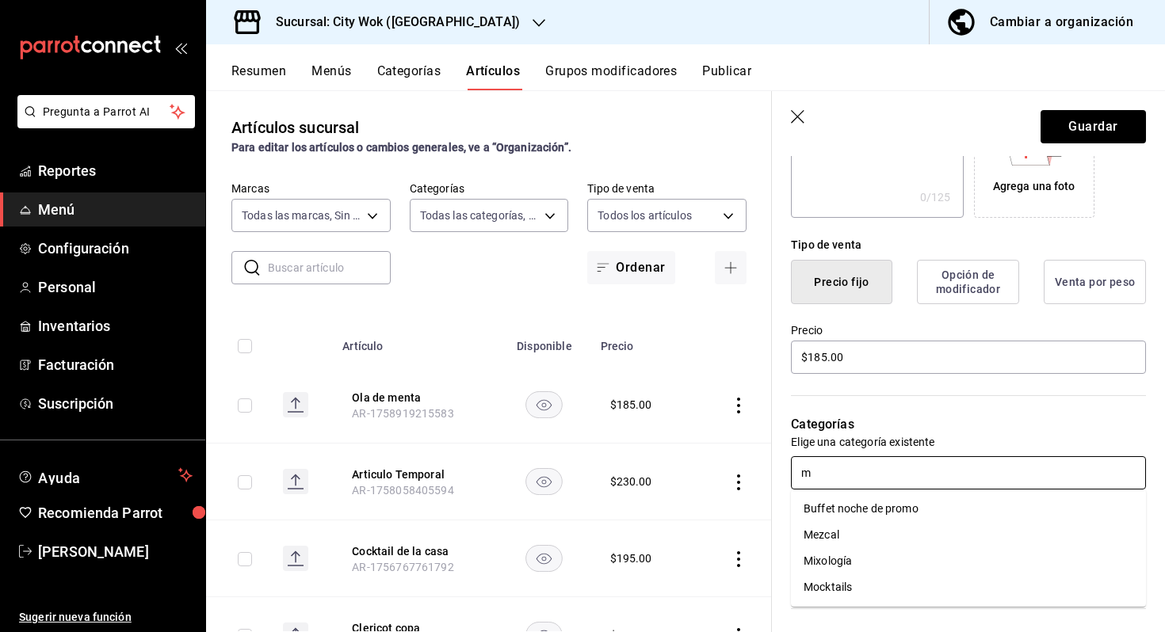
type input "mi"
click at [875, 516] on li "Mixología" at bounding box center [968, 509] width 355 height 26
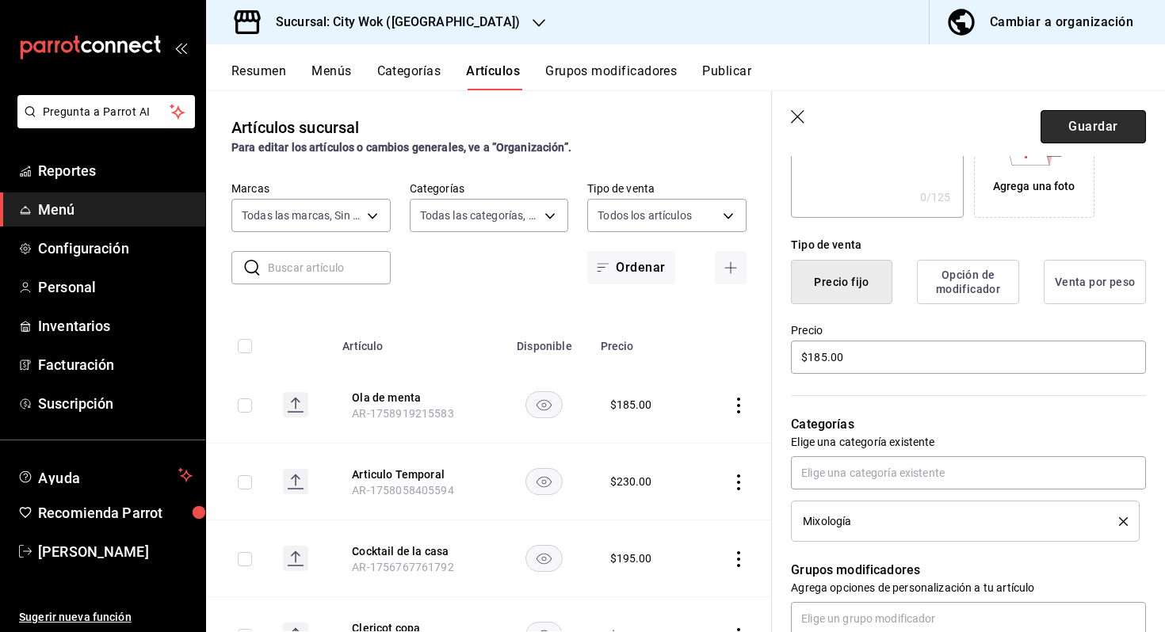
click at [1106, 126] on button "Guardar" at bounding box center [1093, 126] width 105 height 33
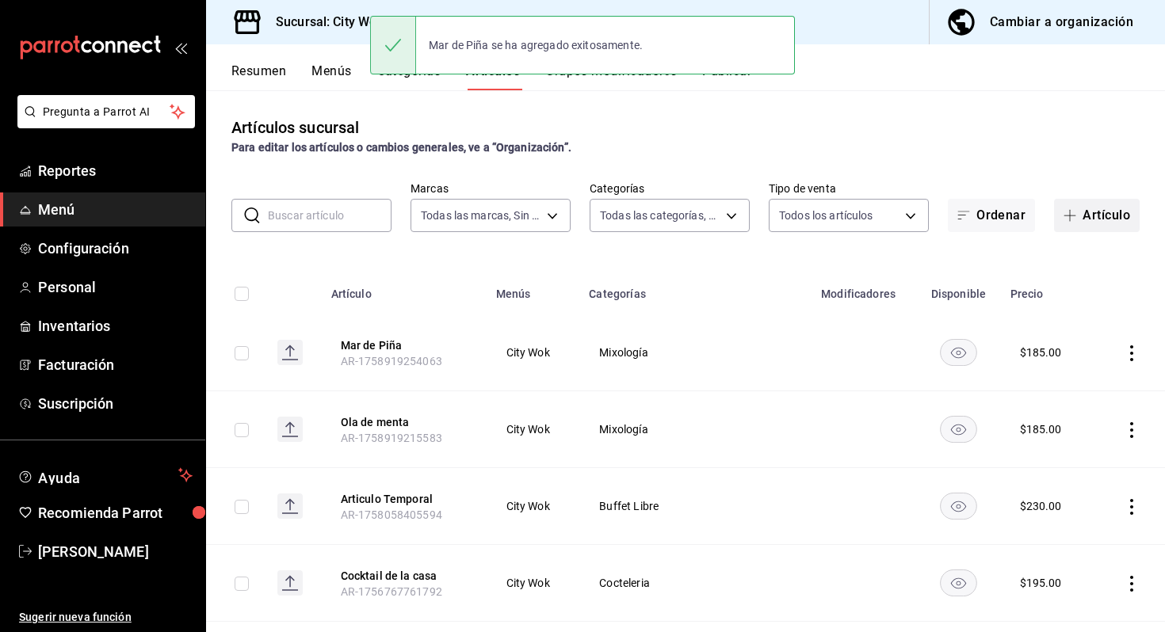
click at [1092, 212] on button "Artículo" at bounding box center [1097, 215] width 86 height 33
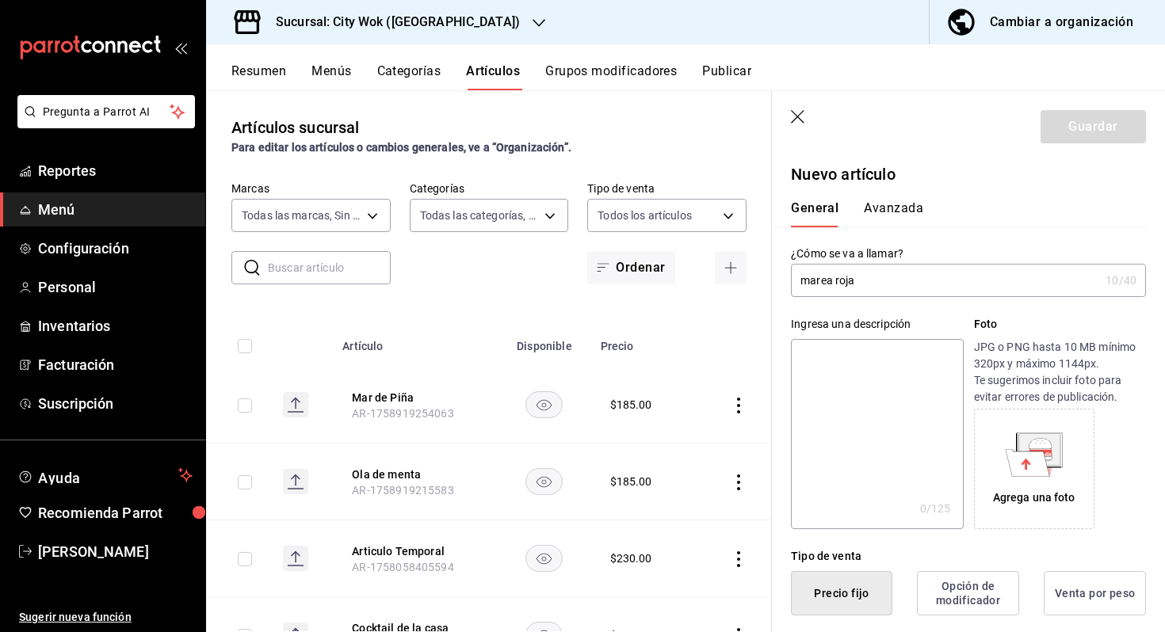
click at [809, 280] on input "marea roja" at bounding box center [945, 281] width 308 height 32
click at [838, 281] on input "Marea roja" at bounding box center [945, 281] width 308 height 32
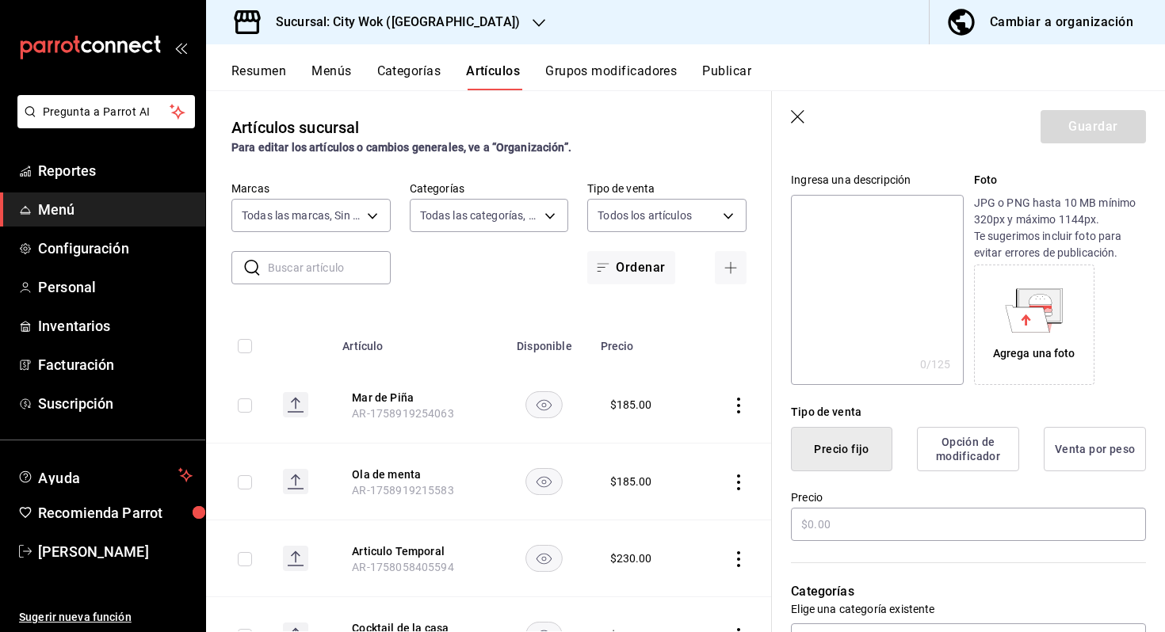
scroll to position [162, 0]
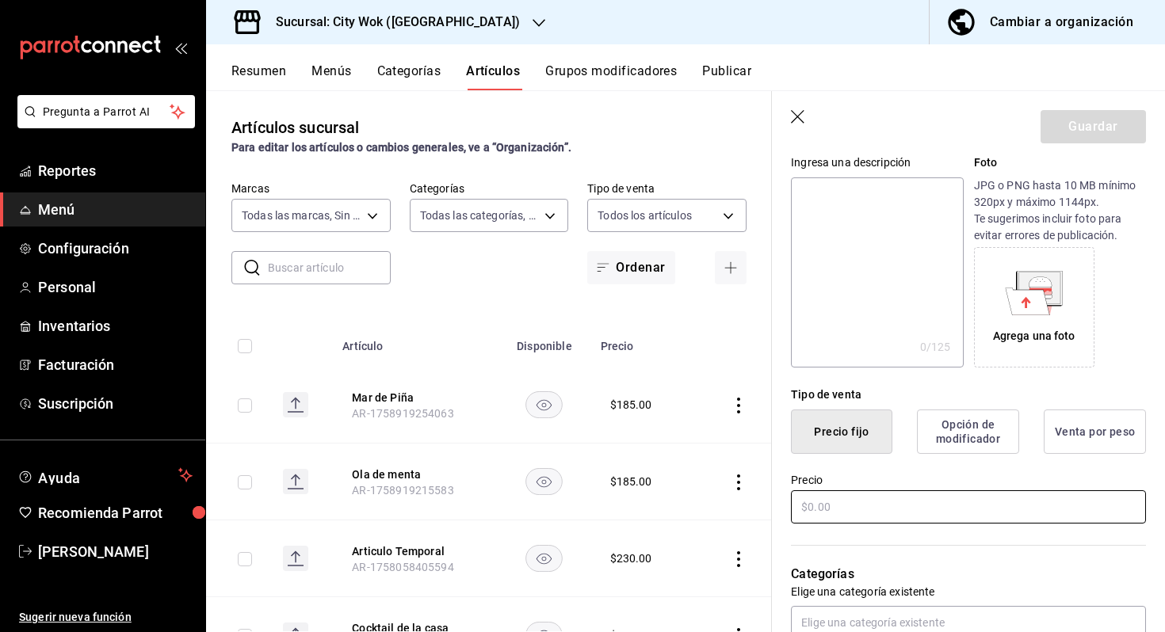
type input "Marea Roja"
click at [872, 500] on input "text" at bounding box center [968, 507] width 355 height 33
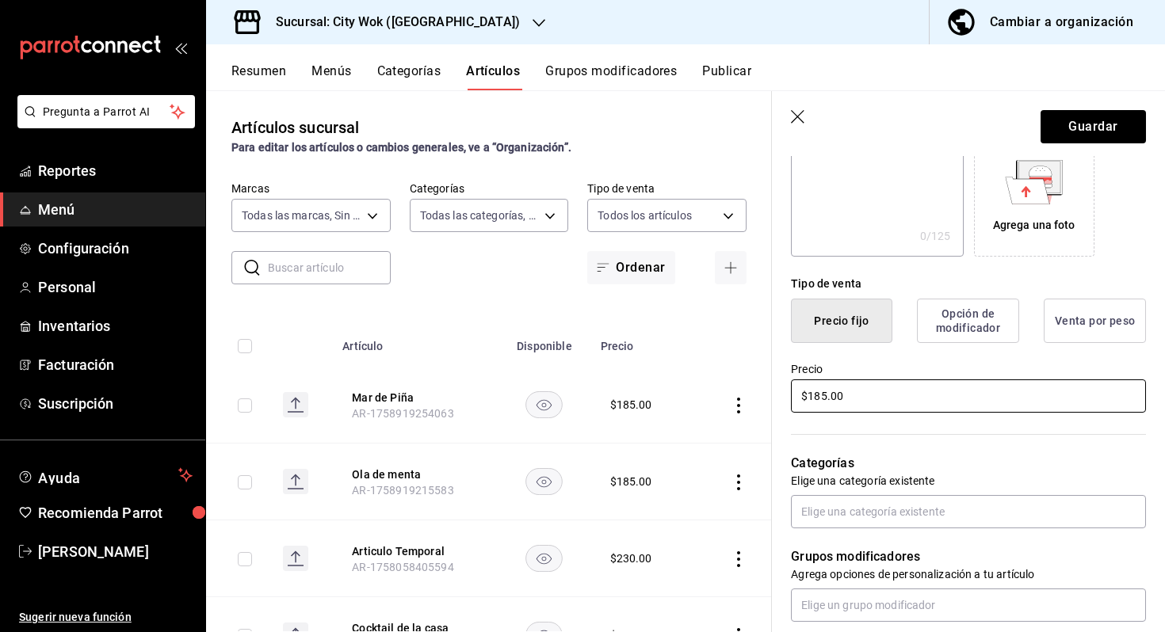
scroll to position [273, 0]
type input "$185.00"
click at [877, 518] on input "text" at bounding box center [968, 511] width 355 height 33
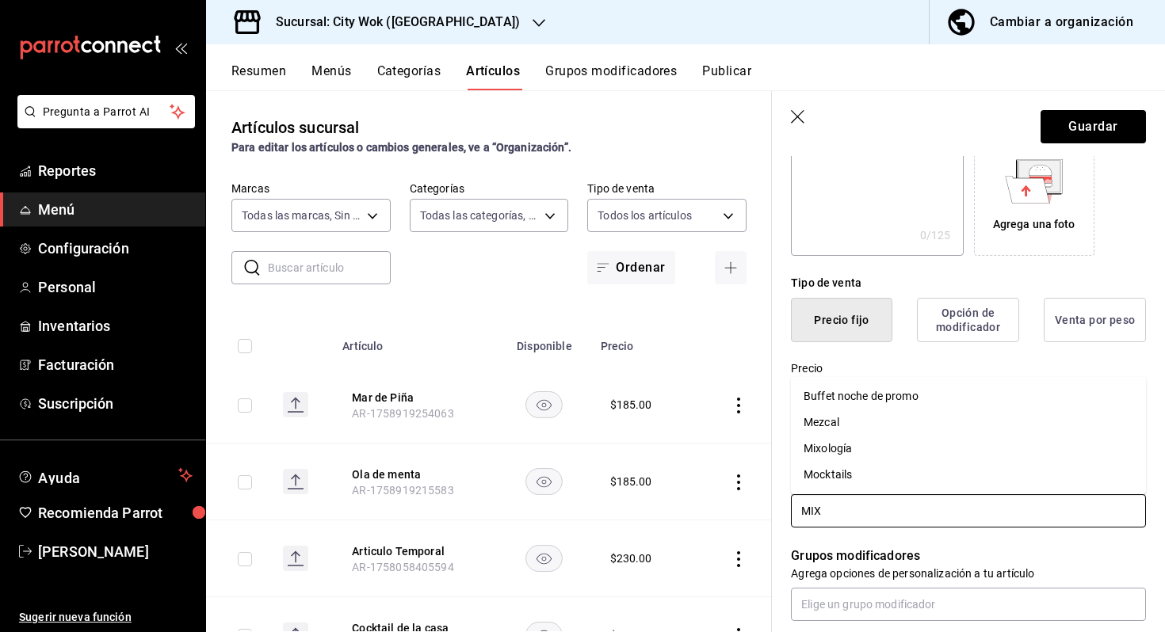
type input "MIXO"
click at [860, 552] on li "Mixología" at bounding box center [968, 547] width 355 height 26
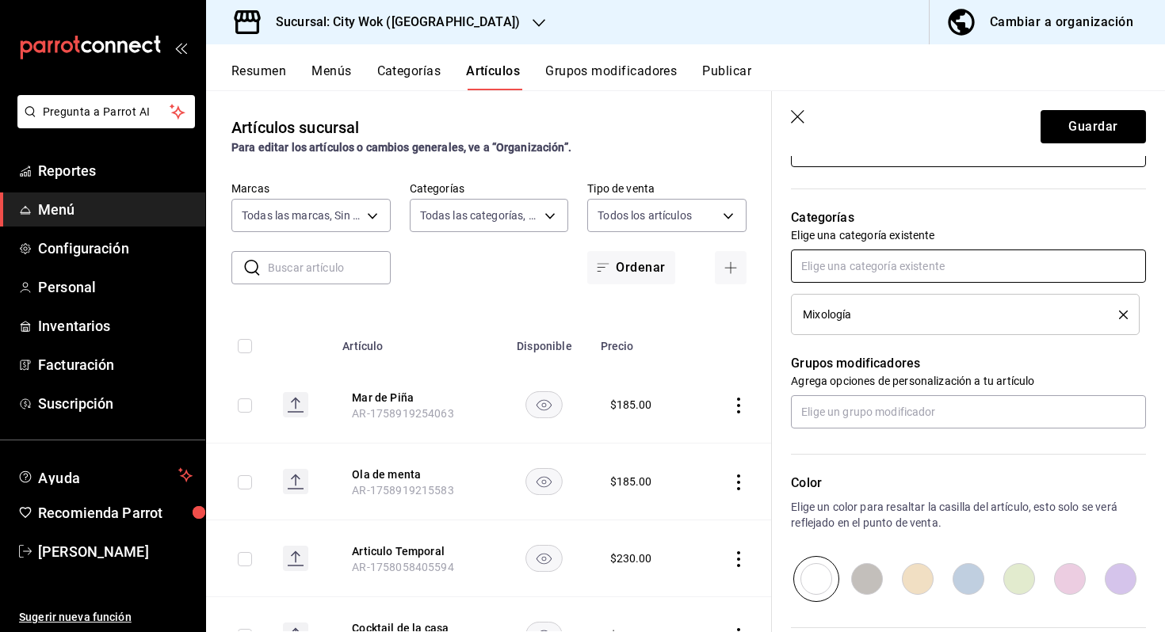
scroll to position [487, 0]
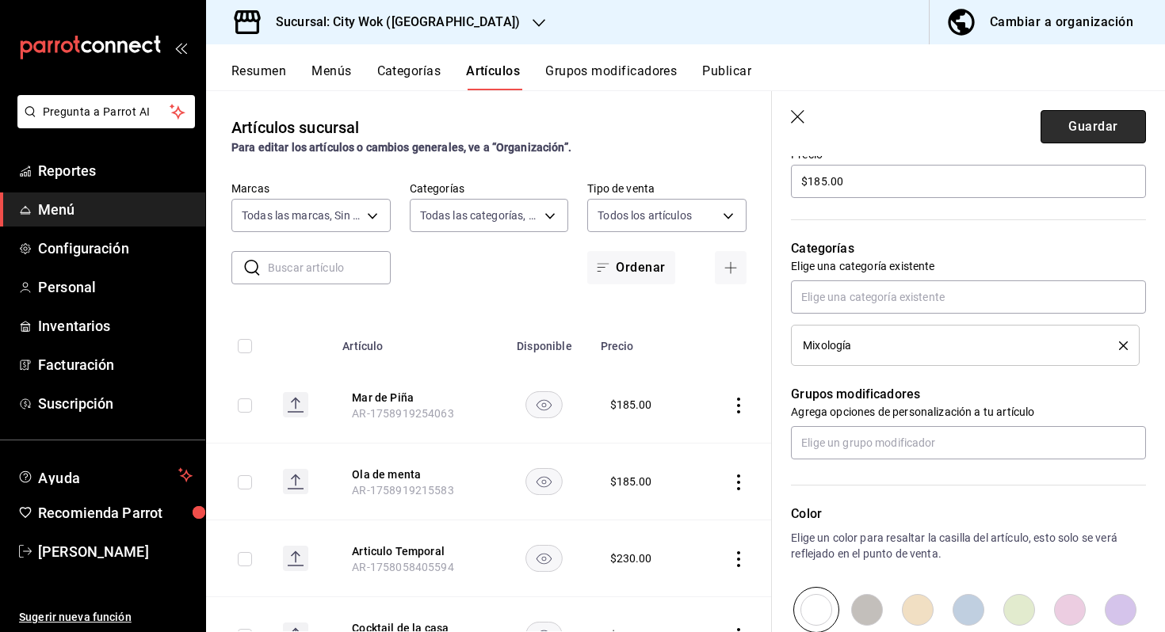
click at [1061, 119] on button "Guardar" at bounding box center [1093, 126] width 105 height 33
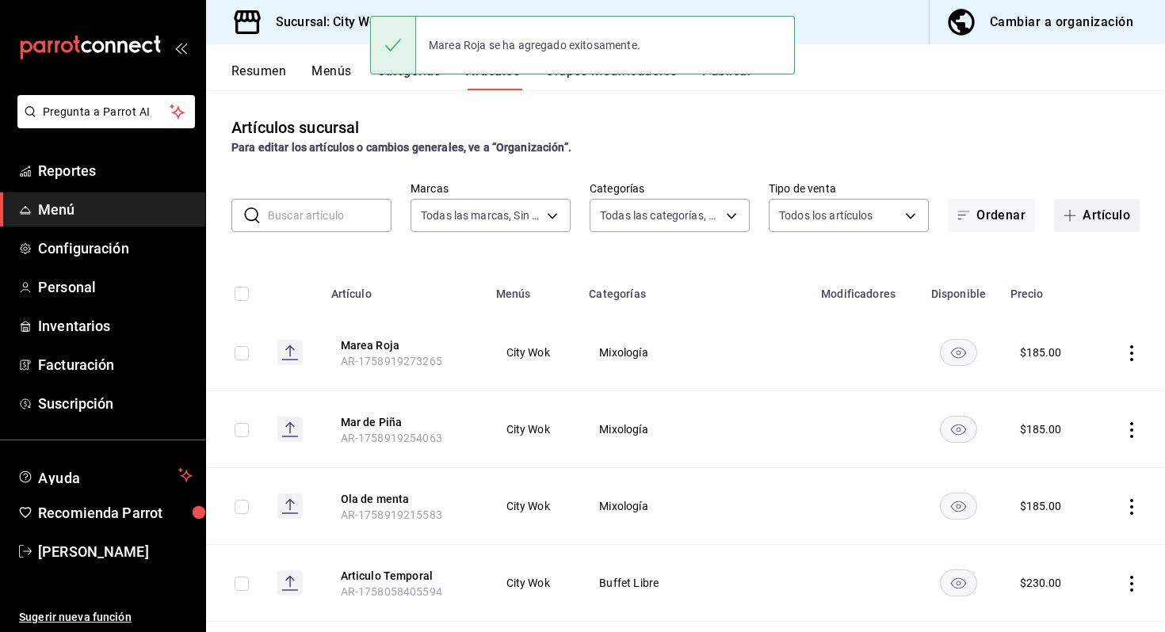
click at [1096, 223] on button "Artículo" at bounding box center [1097, 215] width 86 height 33
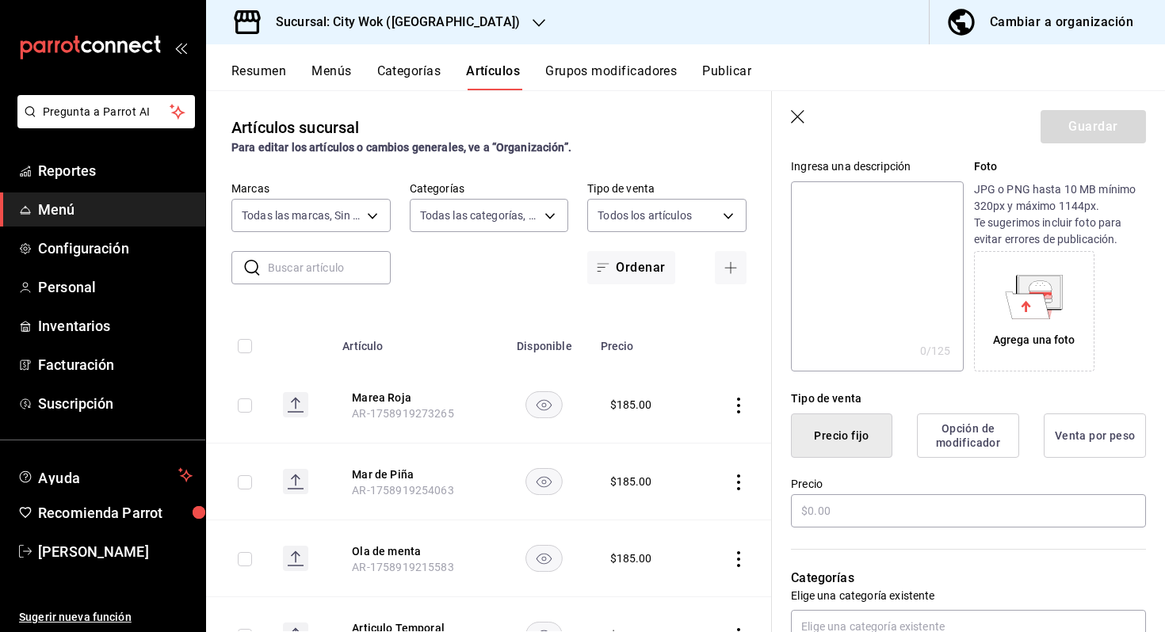
scroll to position [327, 0]
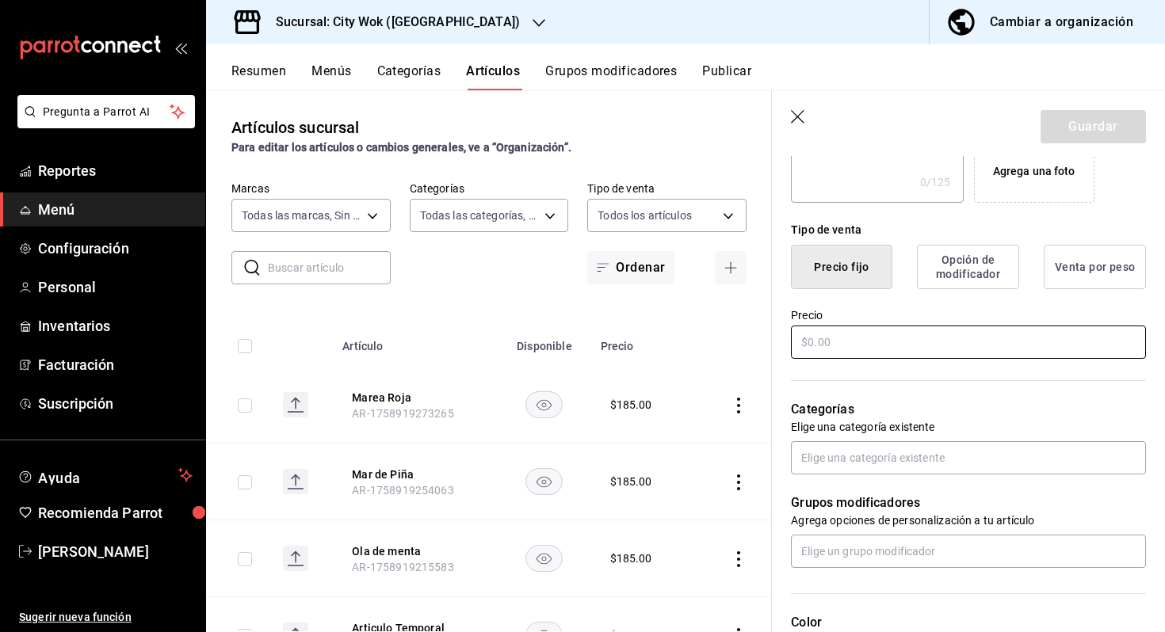
type input "Suspiro Frutal"
click at [931, 347] on input "text" at bounding box center [968, 342] width 355 height 33
type input "$185.00"
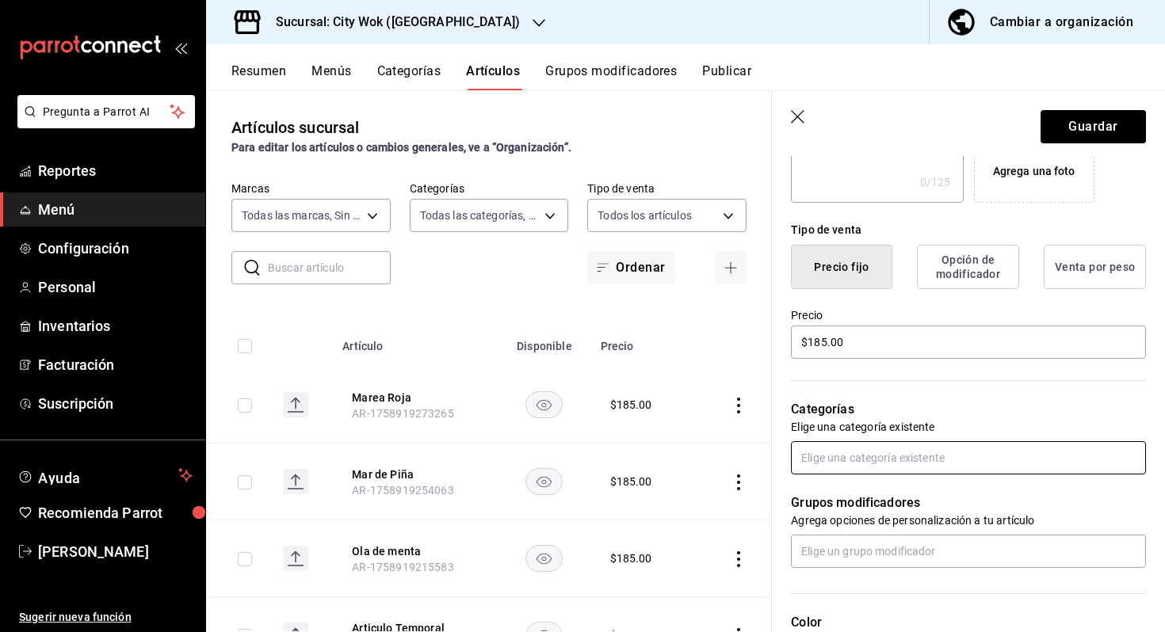
click at [946, 475] on div "Grupos modificadores Agrega opciones de personalización a tu artículo" at bounding box center [959, 522] width 374 height 94
type input "mixo"
click at [921, 502] on li "Mixología" at bounding box center [968, 494] width 355 height 26
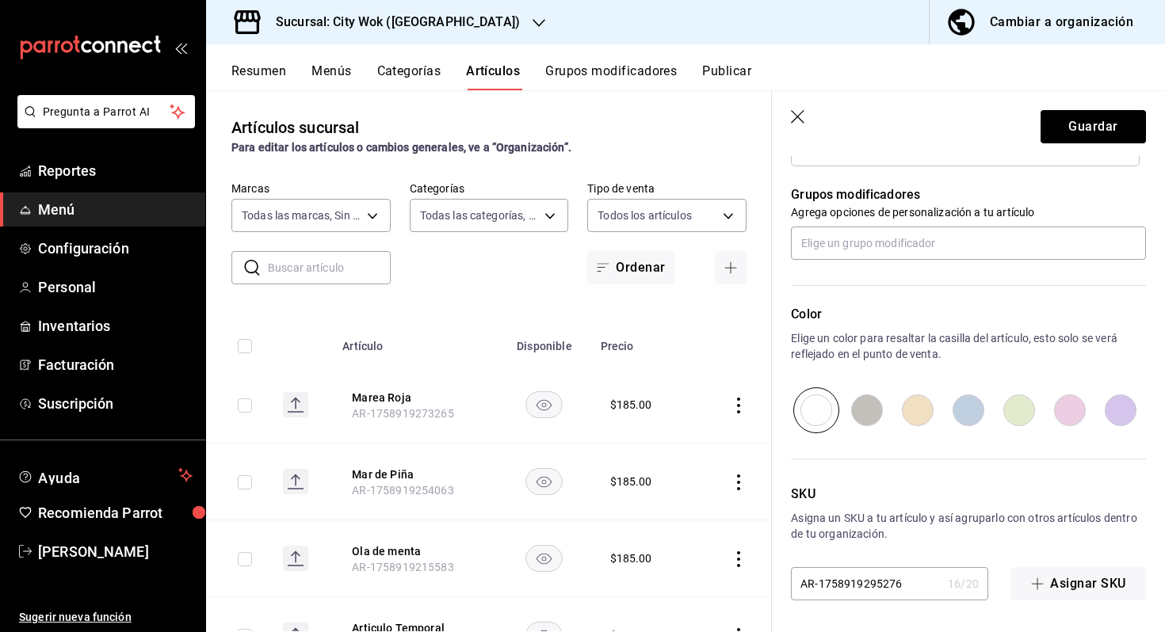
scroll to position [0, 0]
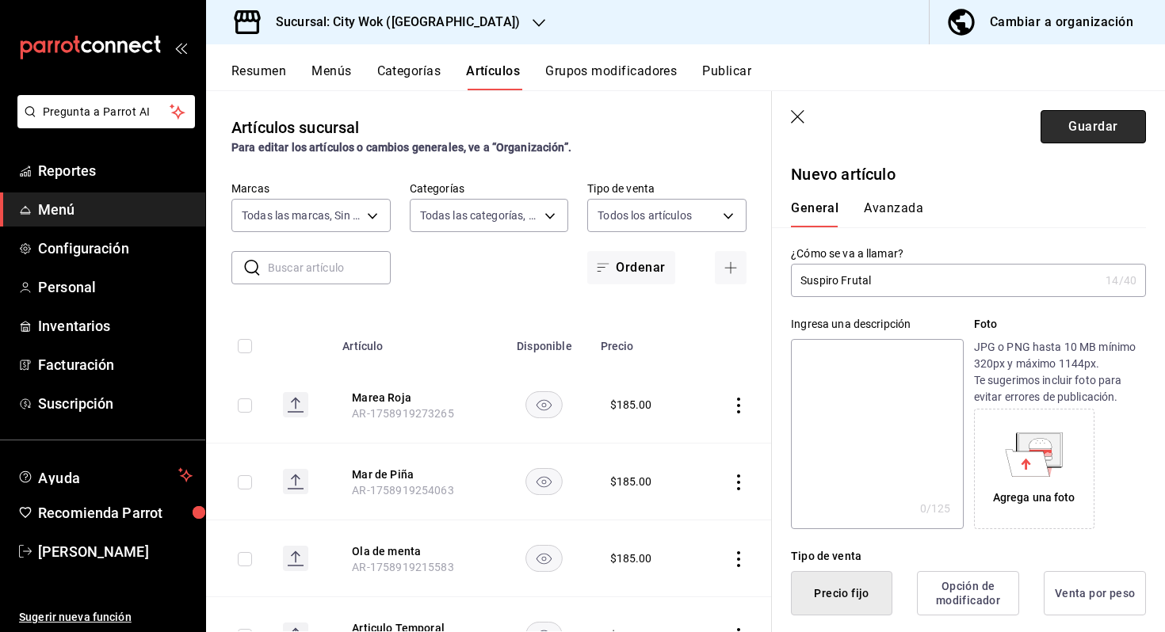
click at [1079, 116] on button "Guardar" at bounding box center [1093, 126] width 105 height 33
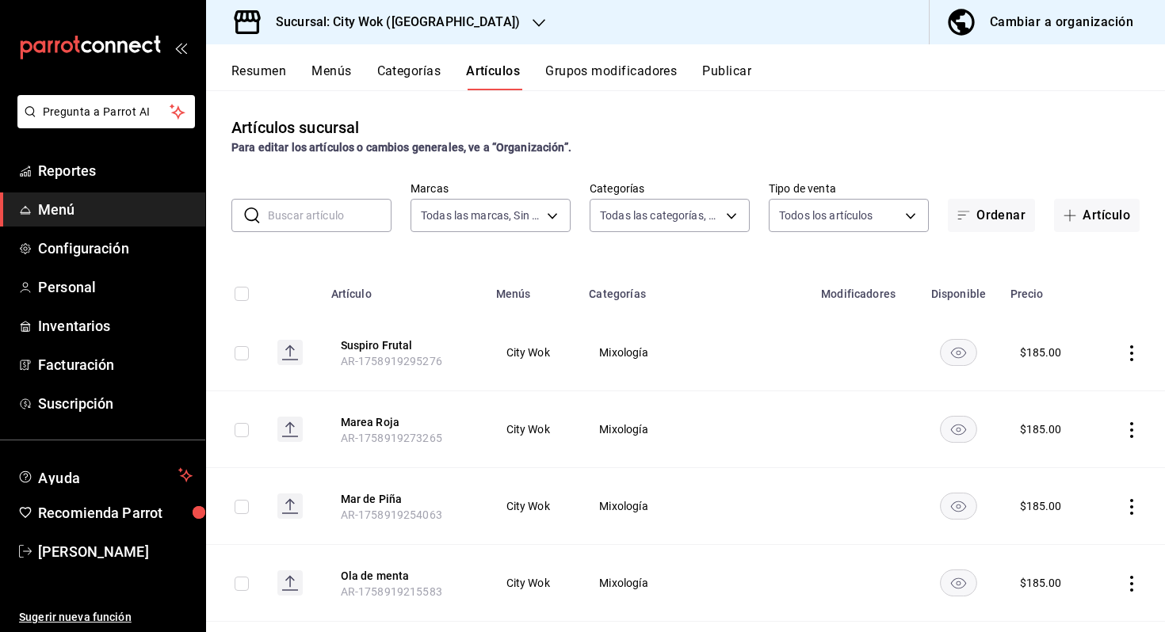
click at [1091, 232] on div "Artículos sucursal Para editar los artículos o cambios generales, ve a “Organiz…" at bounding box center [685, 360] width 959 height 541
click at [1091, 229] on button "Artículo" at bounding box center [1097, 215] width 86 height 33
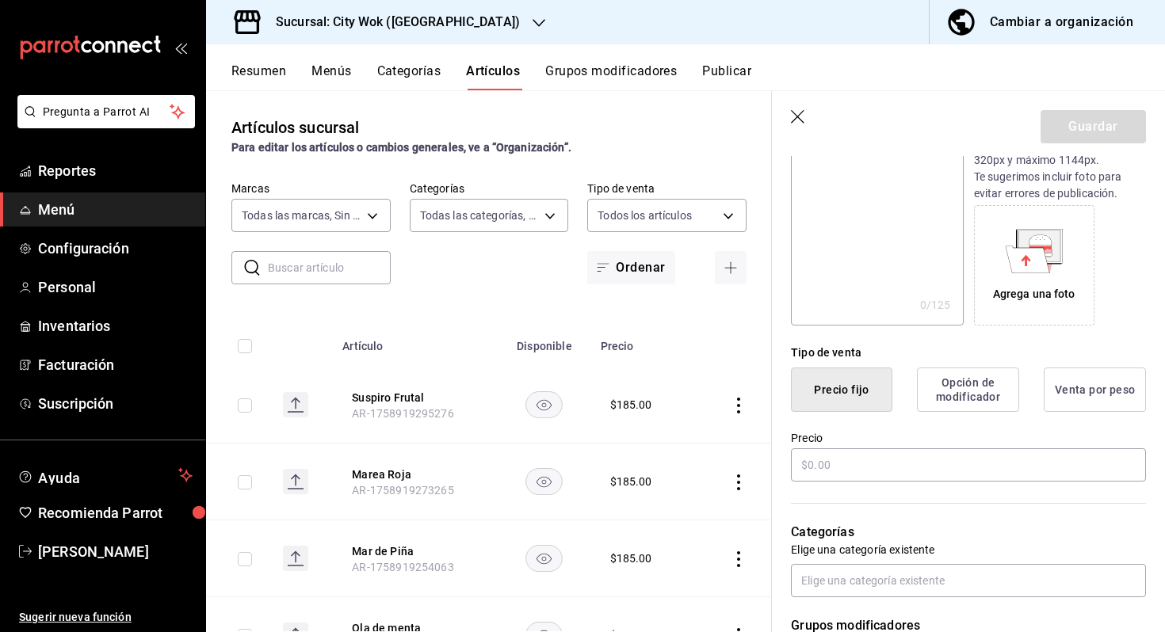
scroll to position [326, 0]
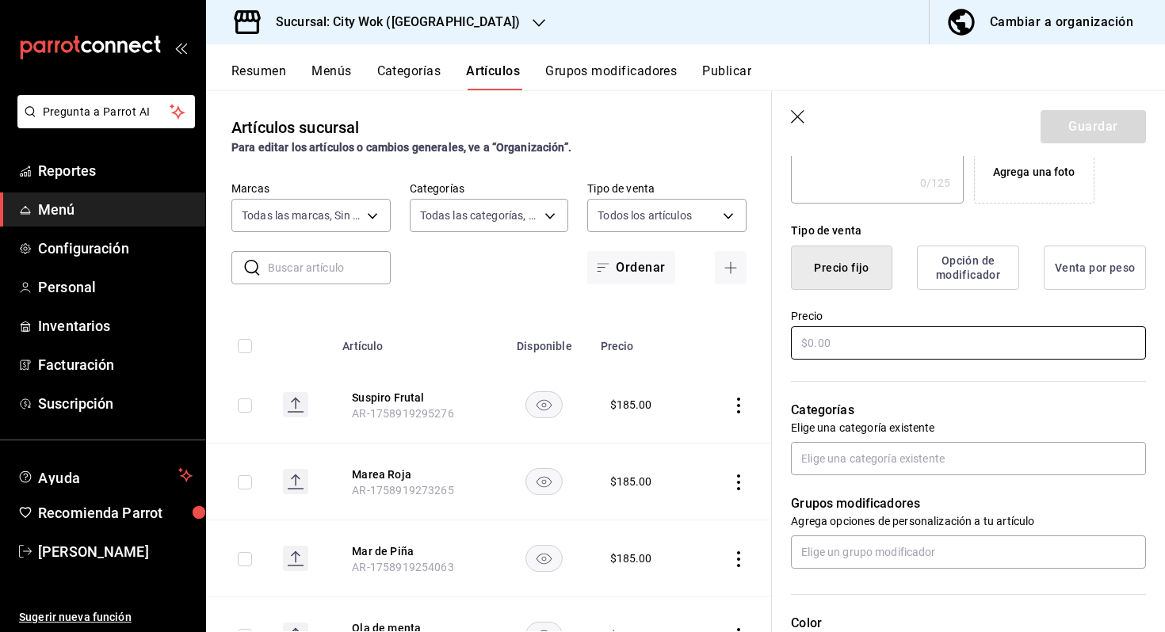
type input "Sol del Desierto"
click at [850, 347] on input "text" at bounding box center [968, 343] width 355 height 33
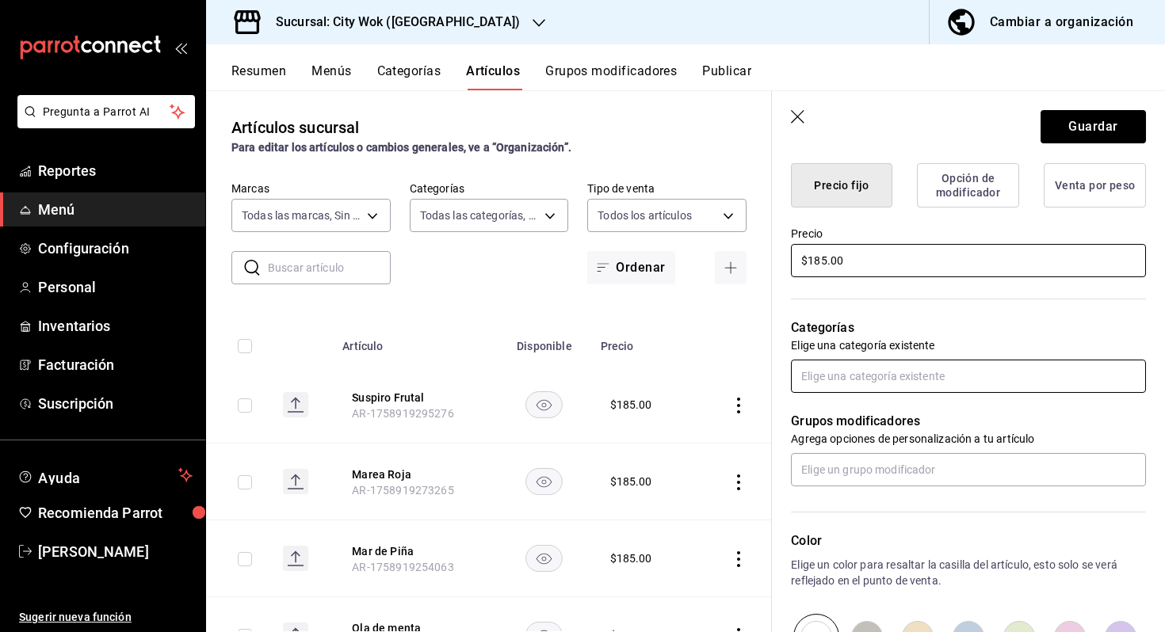
type input "$185.00"
click at [867, 387] on input "text" at bounding box center [968, 376] width 355 height 33
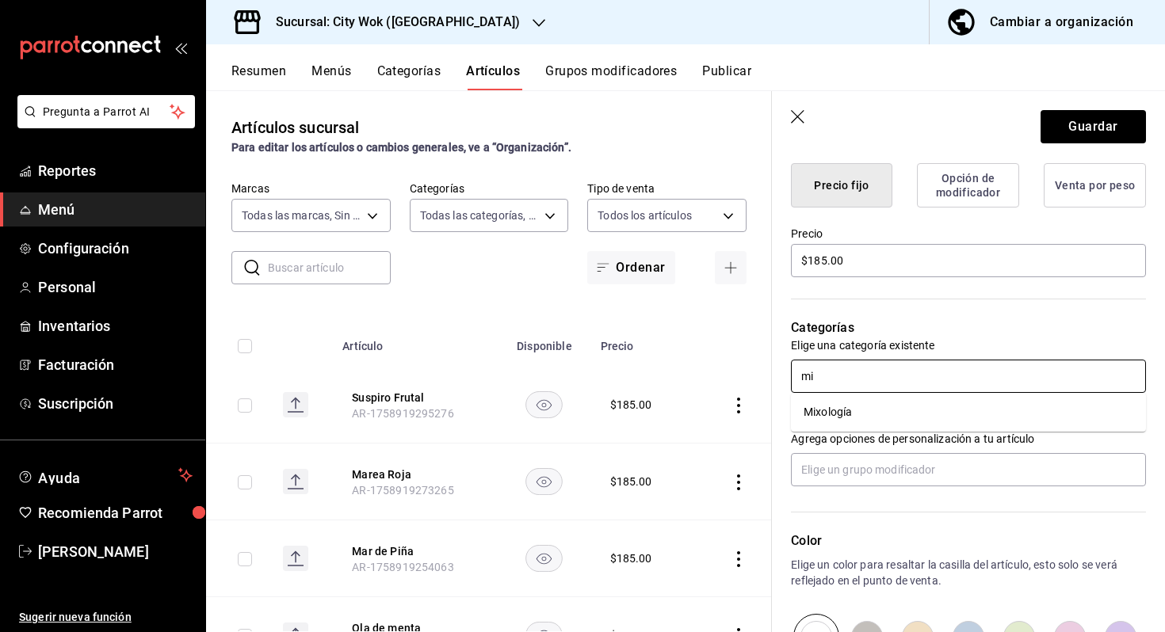
type input "mix"
click at [873, 426] on ul "Mixología" at bounding box center [968, 412] width 355 height 39
click at [874, 418] on li "Mixología" at bounding box center [968, 412] width 355 height 26
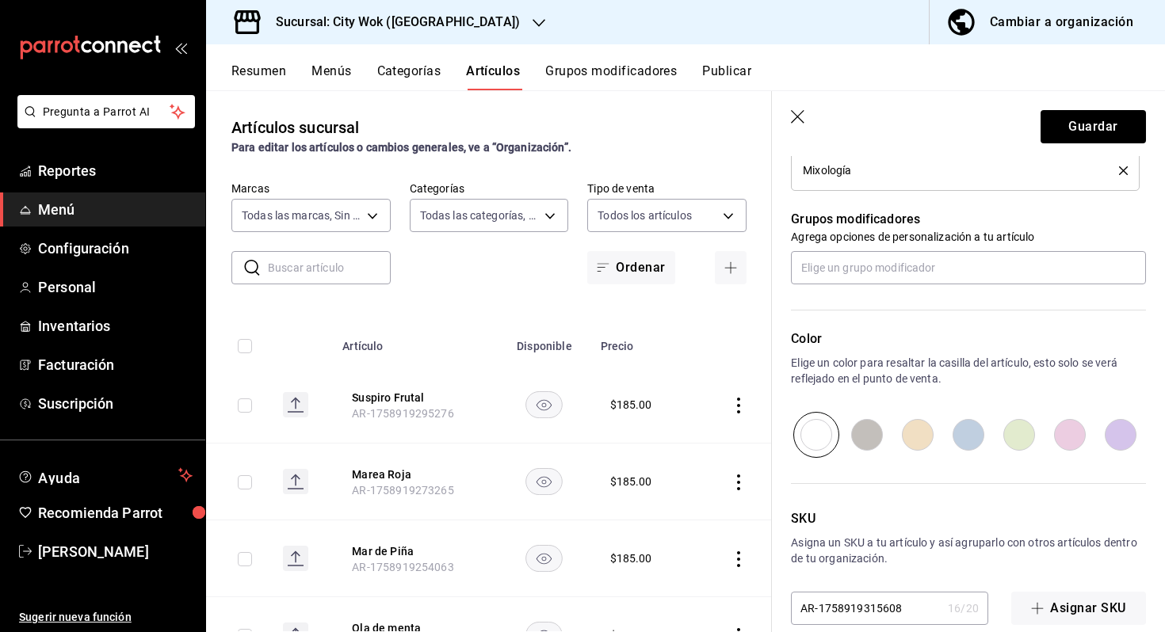
scroll to position [687, 0]
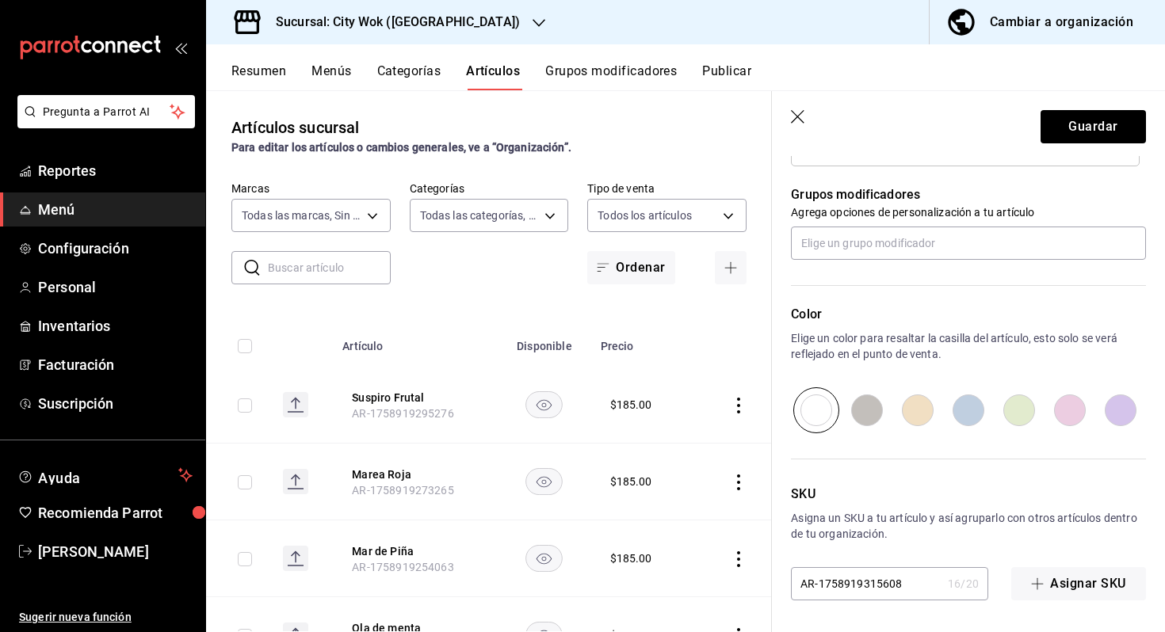
click at [1098, 109] on header "Guardar" at bounding box center [968, 123] width 393 height 65
click at [1087, 132] on button "Guardar" at bounding box center [1093, 126] width 105 height 33
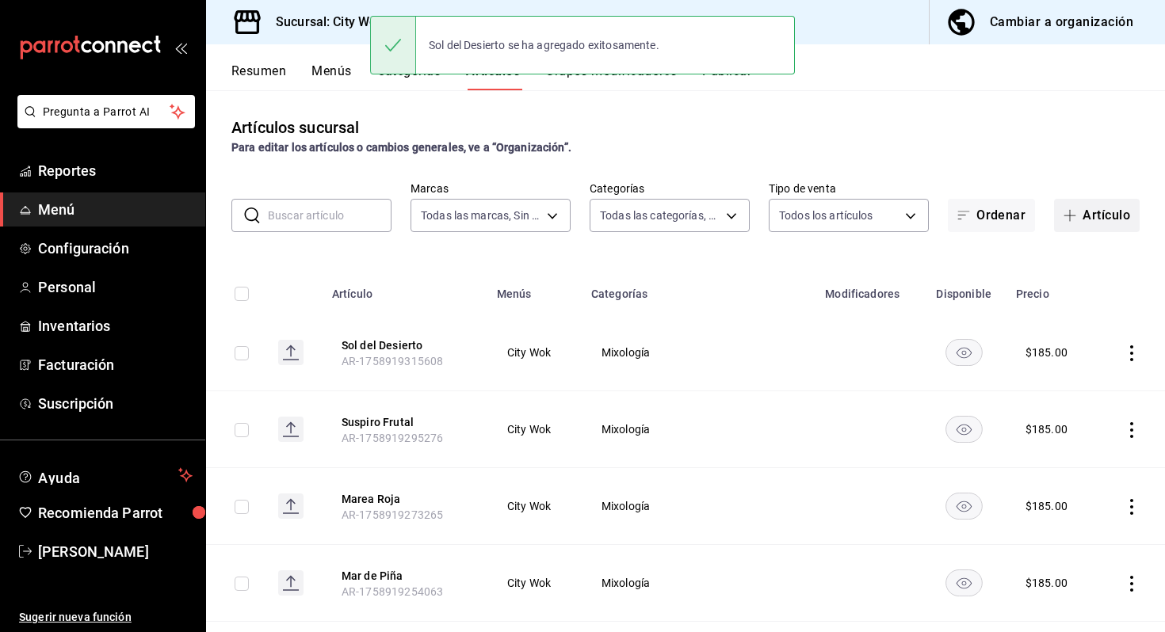
click at [1077, 212] on span "button" at bounding box center [1073, 215] width 19 height 13
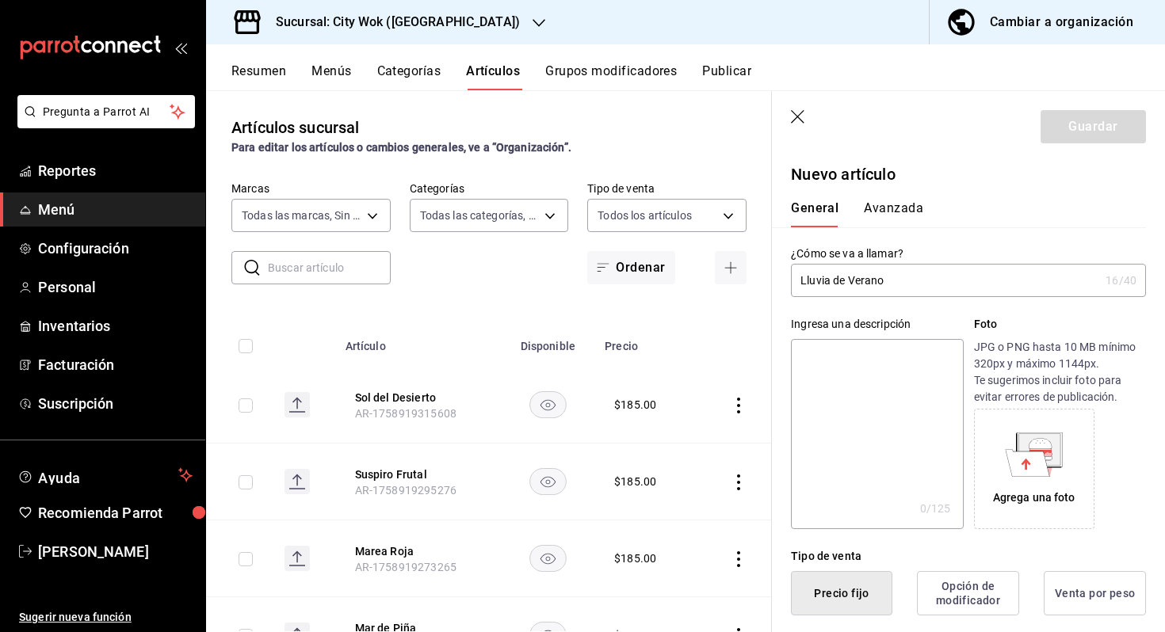
scroll to position [215, 0]
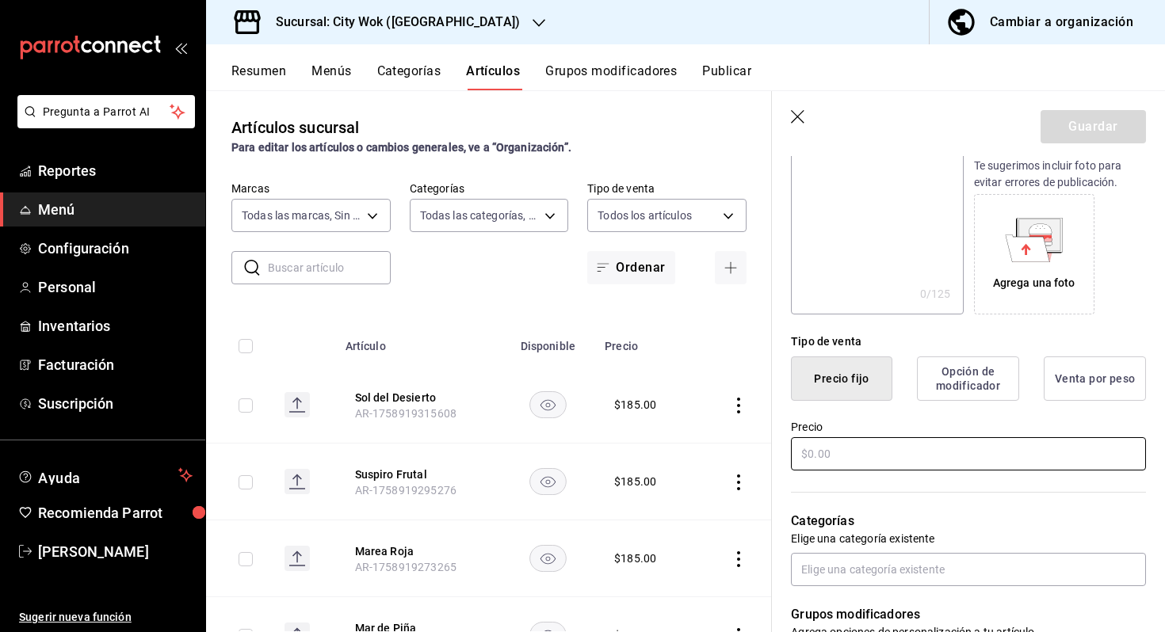
type input "Lluvia de Verano"
click at [826, 451] on input "text" at bounding box center [968, 453] width 355 height 33
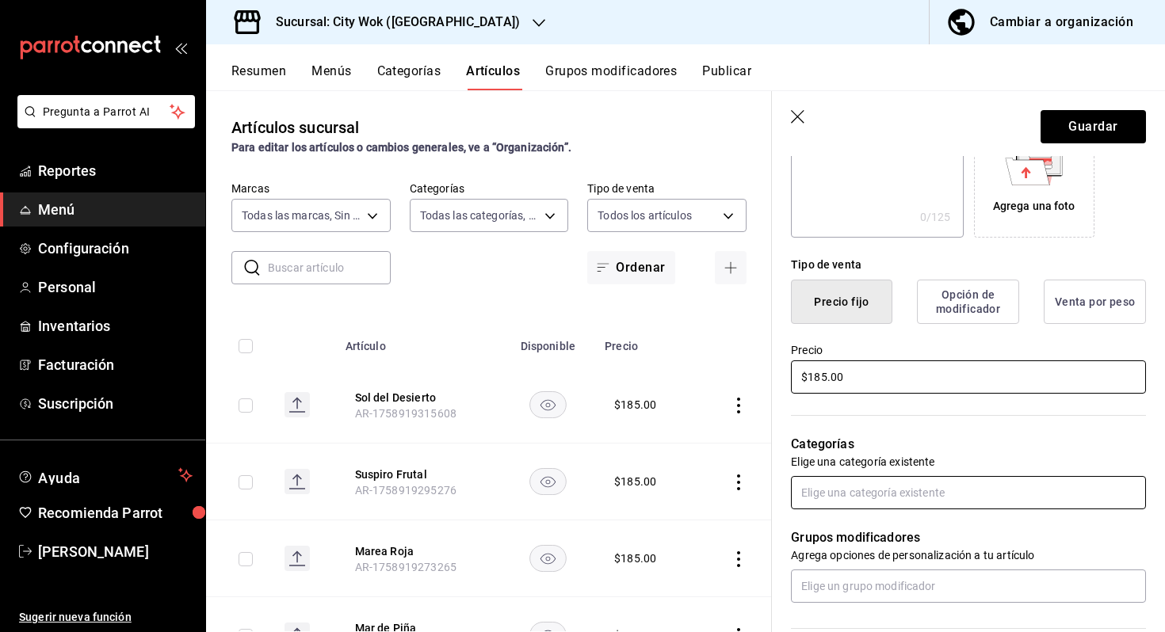
scroll to position [298, 0]
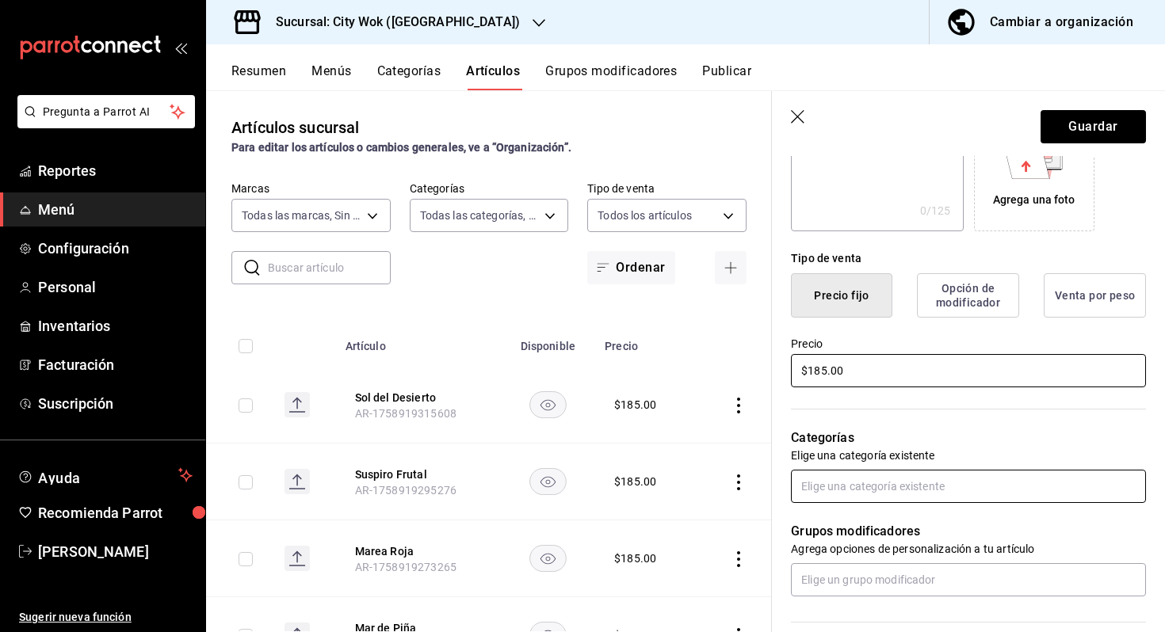
type input "$185.00"
click at [838, 492] on input "text" at bounding box center [968, 486] width 355 height 33
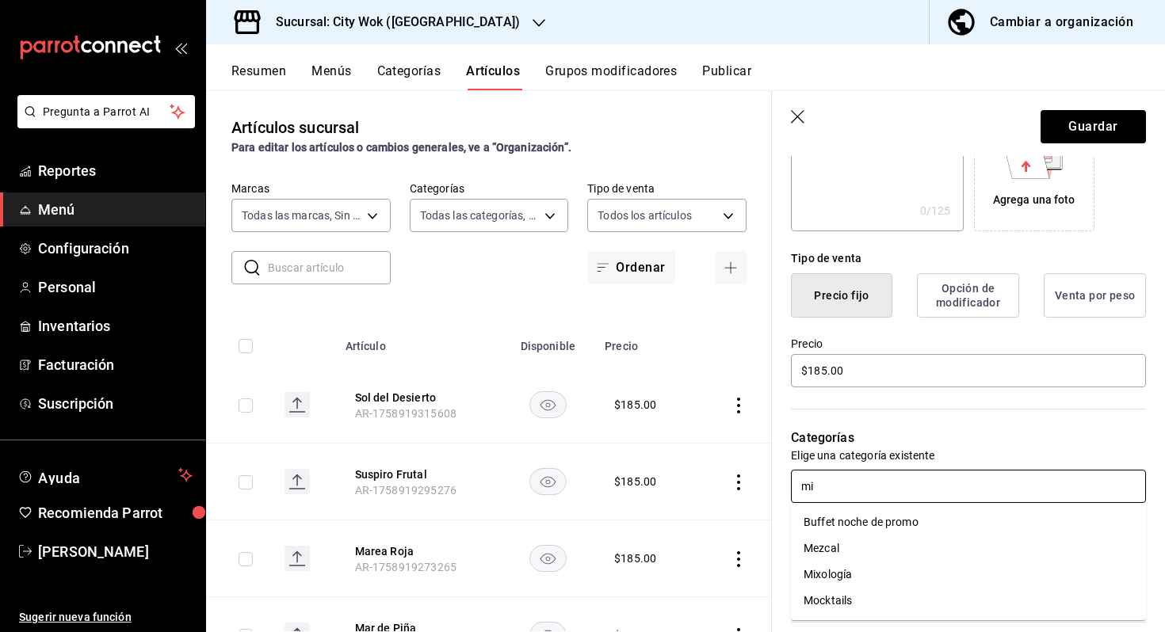
type input "mix"
click at [846, 514] on li "Mixología" at bounding box center [968, 523] width 355 height 26
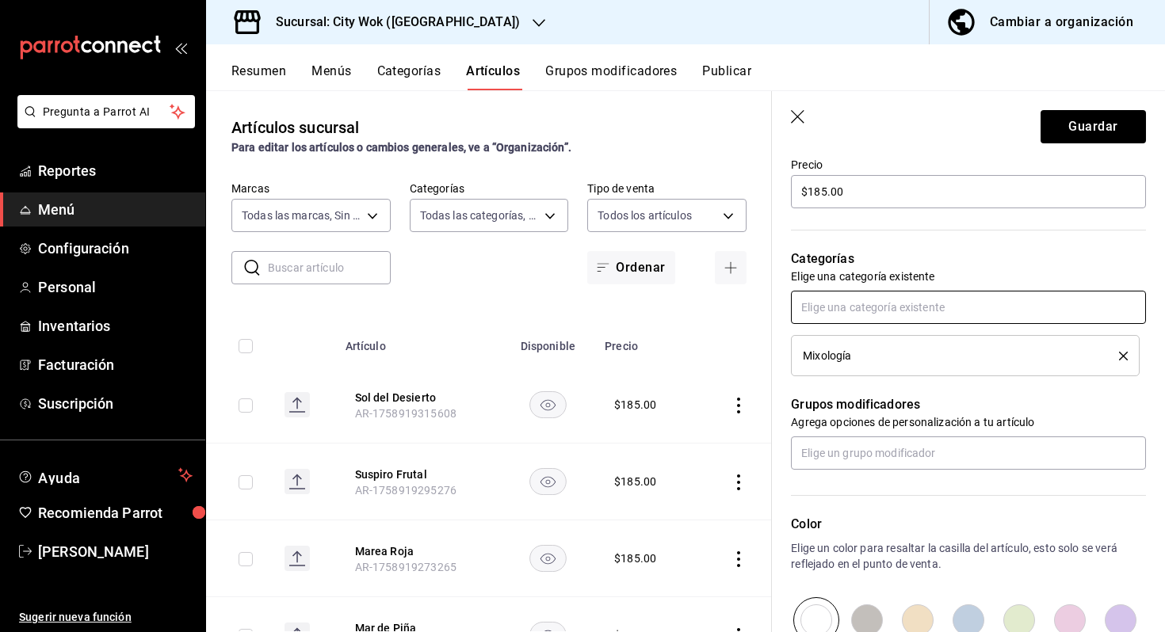
scroll to position [3, 0]
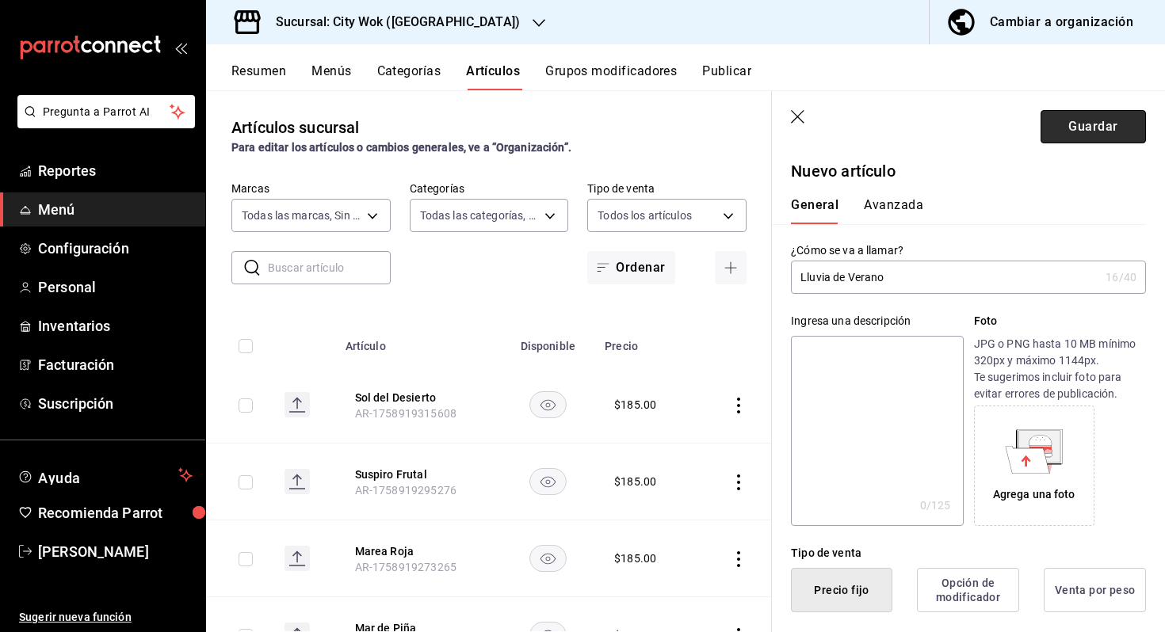
click at [1083, 129] on button "Guardar" at bounding box center [1093, 126] width 105 height 33
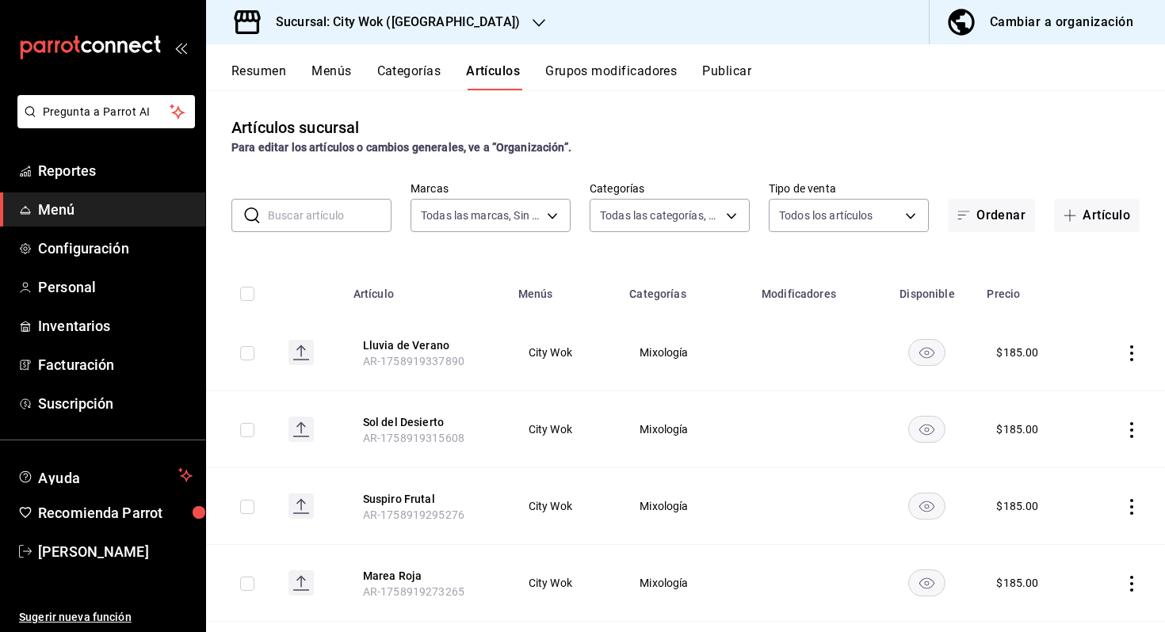
click at [722, 80] on button "Publicar" at bounding box center [726, 76] width 49 height 27
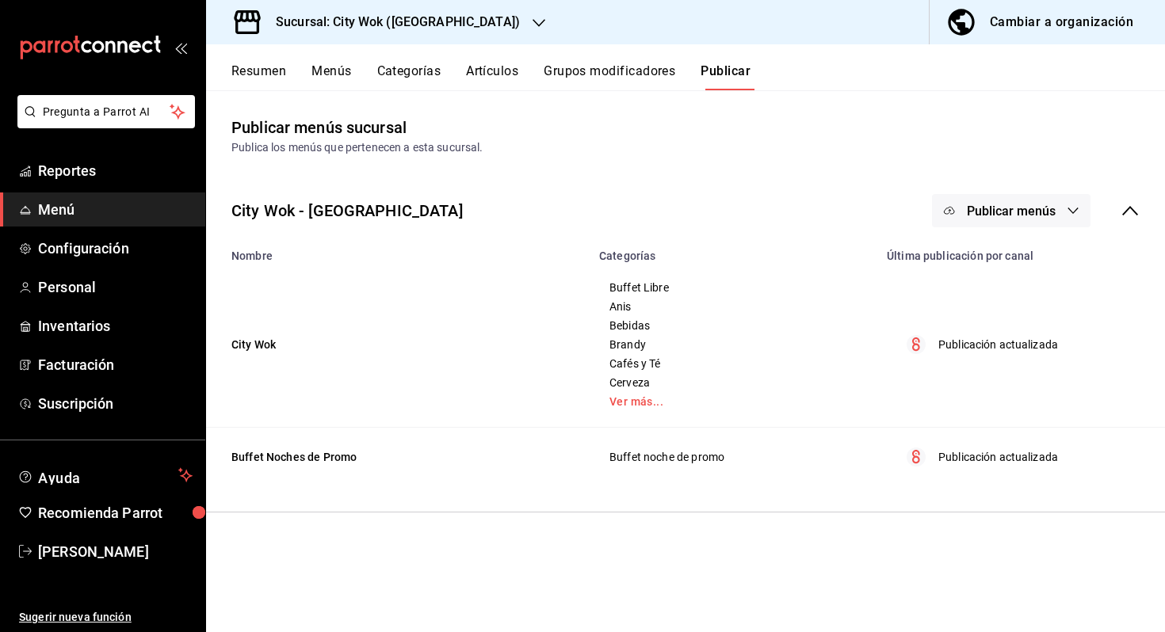
click at [1004, 210] on span "Publicar menús" at bounding box center [1011, 211] width 89 height 15
click at [997, 254] on span "Punto de venta" at bounding box center [1034, 262] width 76 height 17
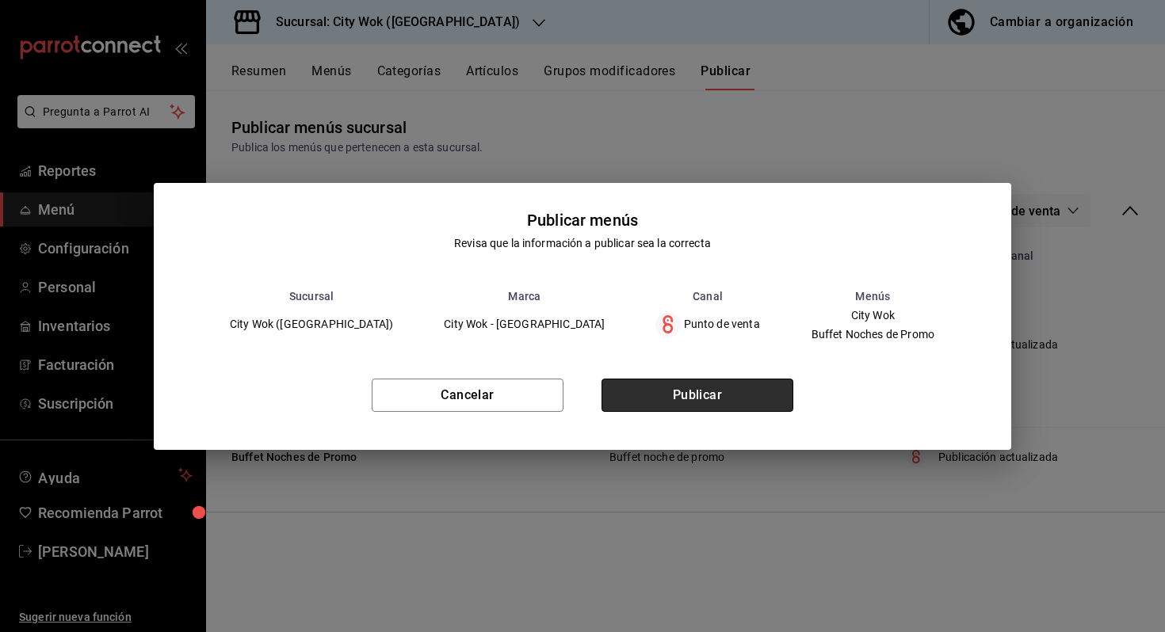
click at [739, 411] on button "Publicar" at bounding box center [698, 395] width 192 height 33
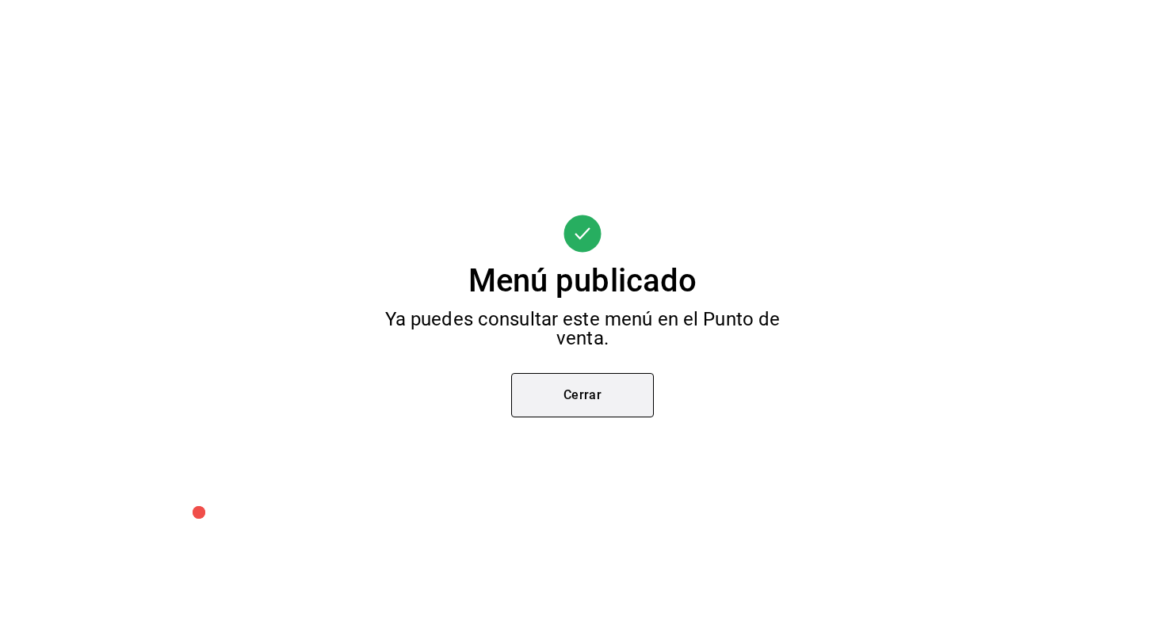
click at [539, 403] on button "Cerrar" at bounding box center [582, 395] width 143 height 44
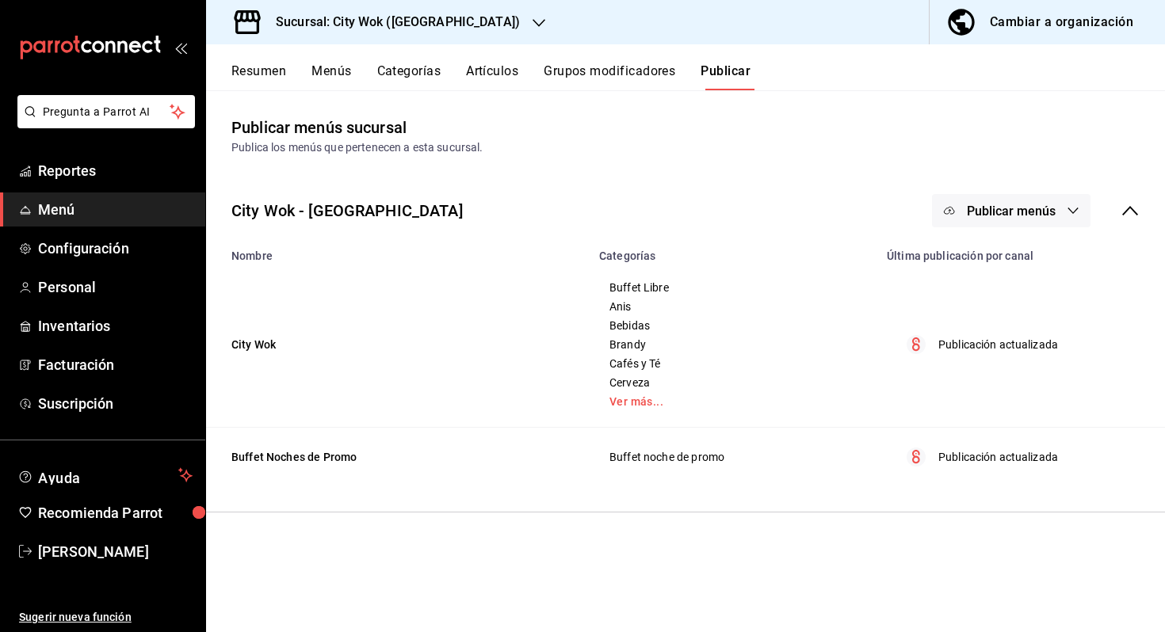
click at [390, 28] on h3 "Sucursal: City Wok ([GEOGRAPHIC_DATA])" at bounding box center [391, 22] width 257 height 19
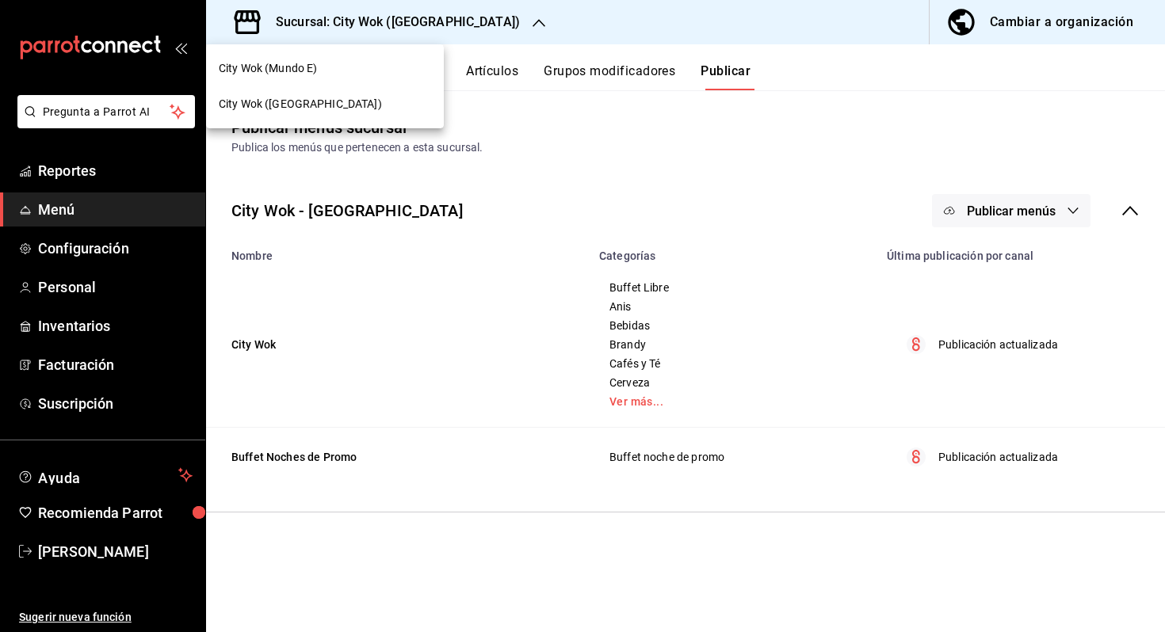
click at [385, 80] on div "City Wok (Mundo E)" at bounding box center [325, 69] width 238 height 36
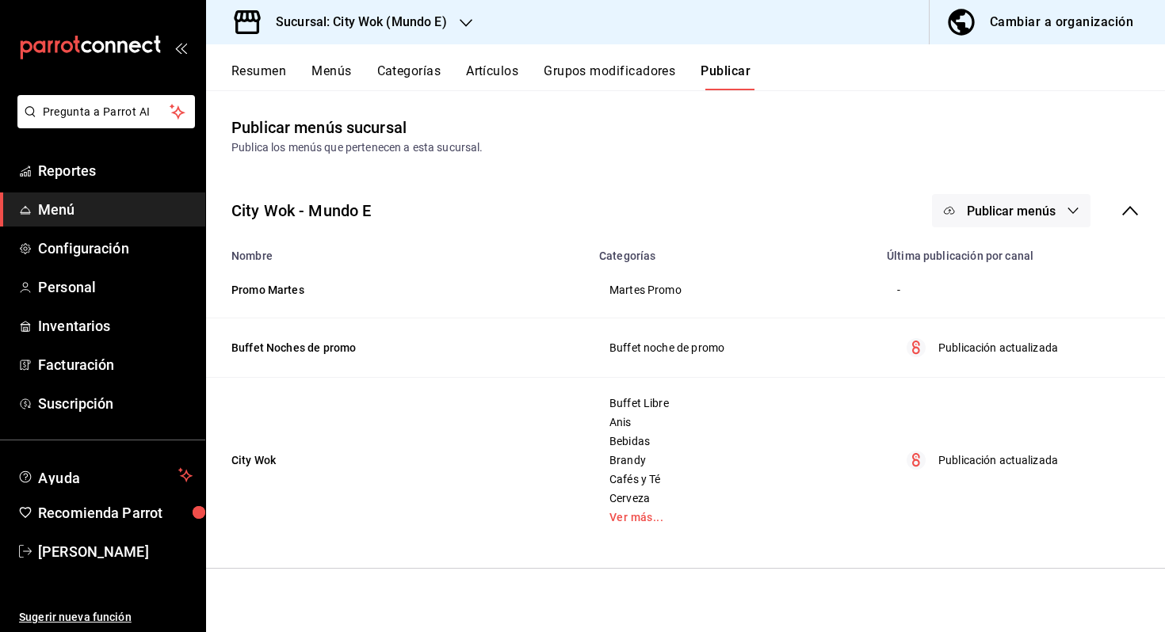
click at [402, 81] on button "Categorías" at bounding box center [409, 76] width 64 height 27
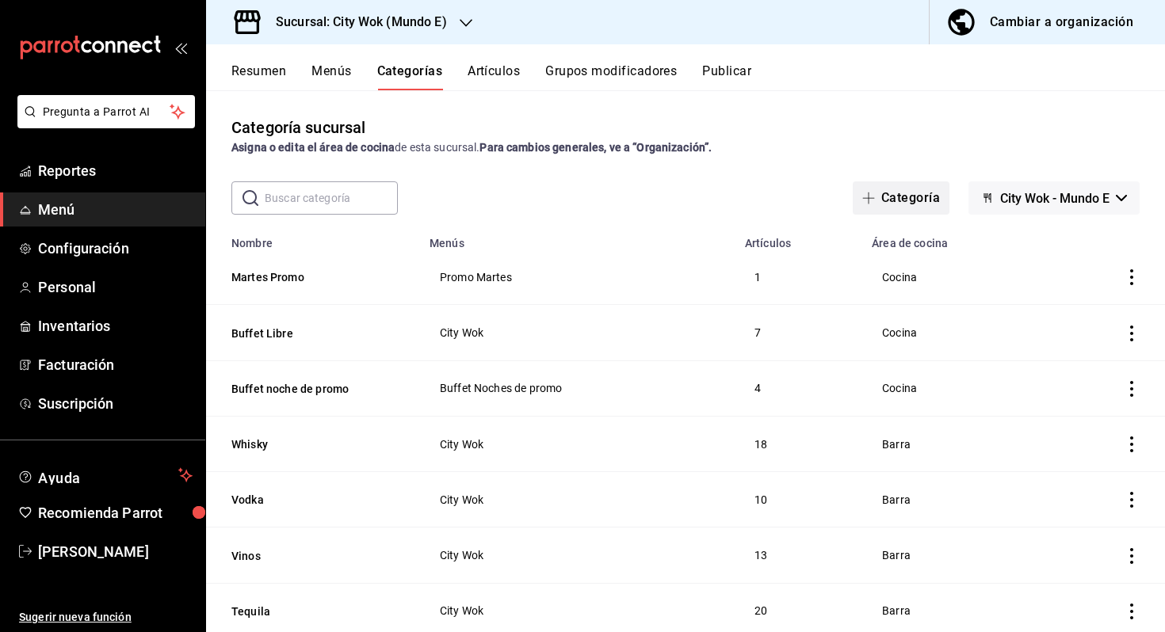
click at [913, 203] on button "Categoría" at bounding box center [901, 197] width 97 height 33
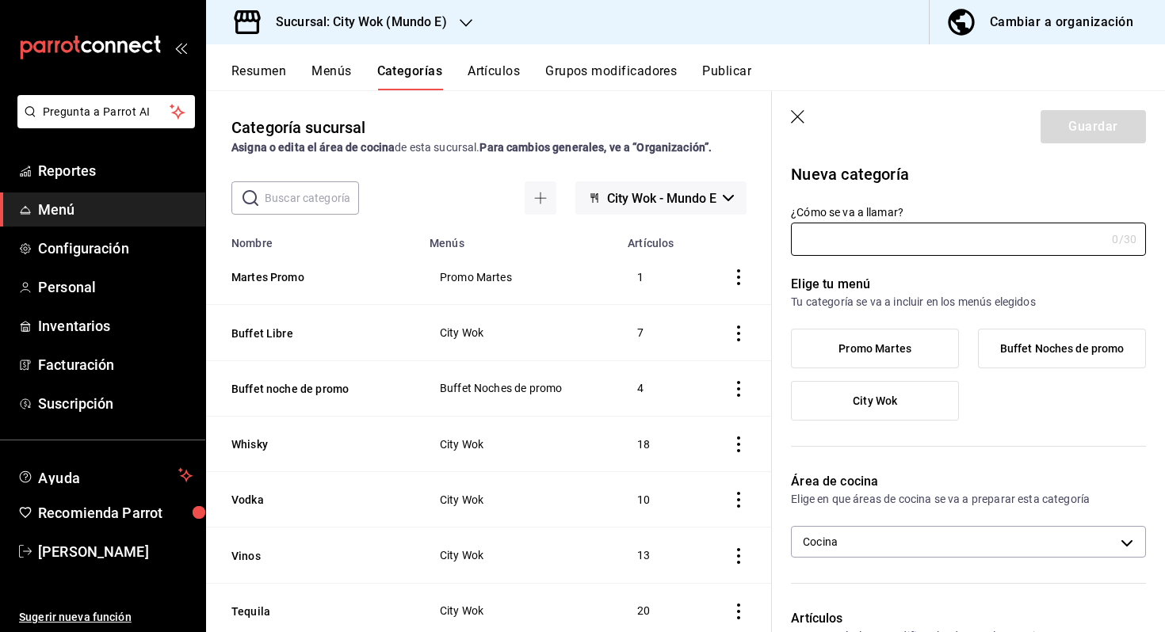
click at [927, 254] on input "¿Cómo se va a llamar?" at bounding box center [948, 239] width 315 height 32
click at [522, 83] on div "Resumen Menús Categorías Artículos Grupos modificadores Publicar" at bounding box center [698, 76] width 934 height 27
click at [506, 78] on button "Artículos" at bounding box center [494, 76] width 52 height 27
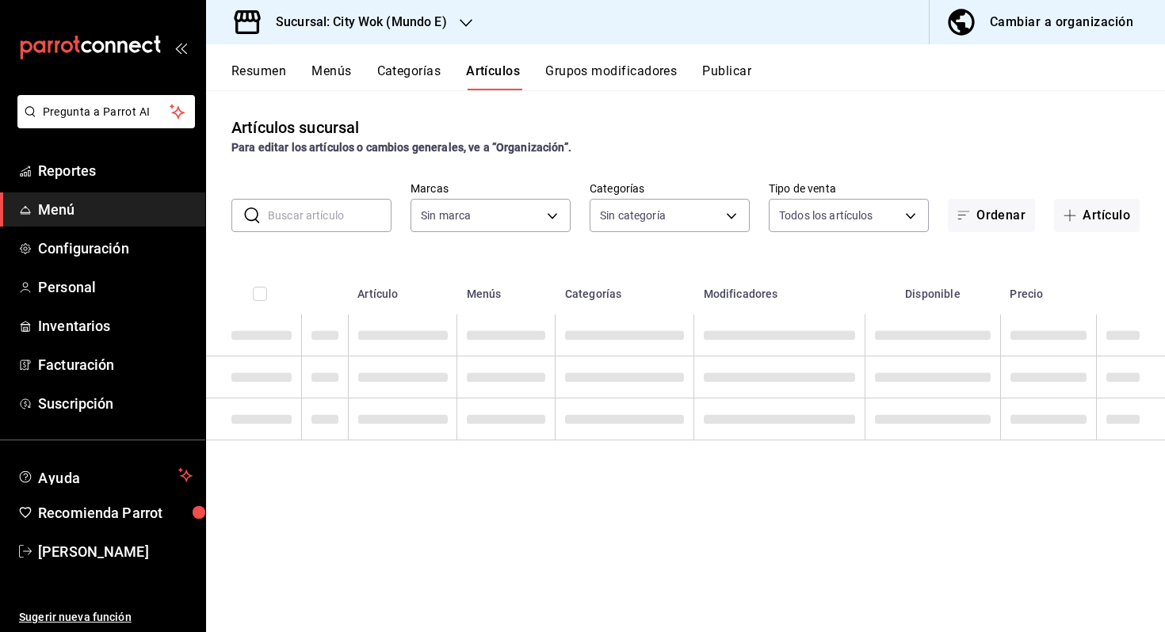
type input "5b681eb9-257f-453b-8331-eb42080dc9fd"
type input "98d1a420-c97d-4934-87fa-551eec739475,1febe2a7-a84f-4f26-889e-d818190fc073,dc52c…"
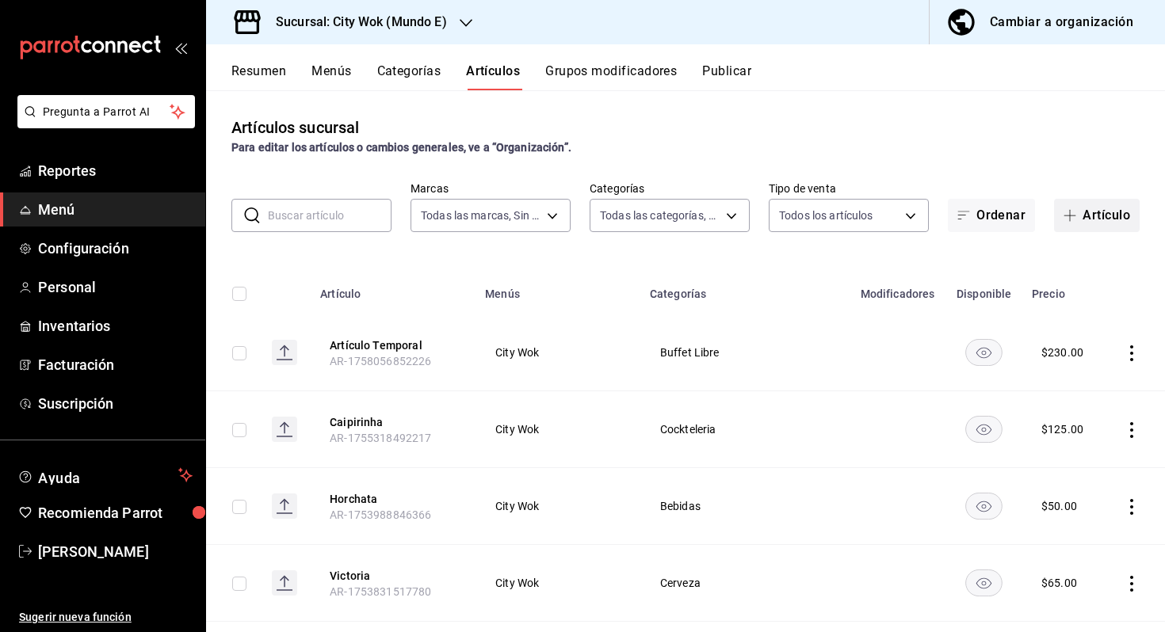
click at [1080, 207] on button "Artículo" at bounding box center [1097, 215] width 86 height 33
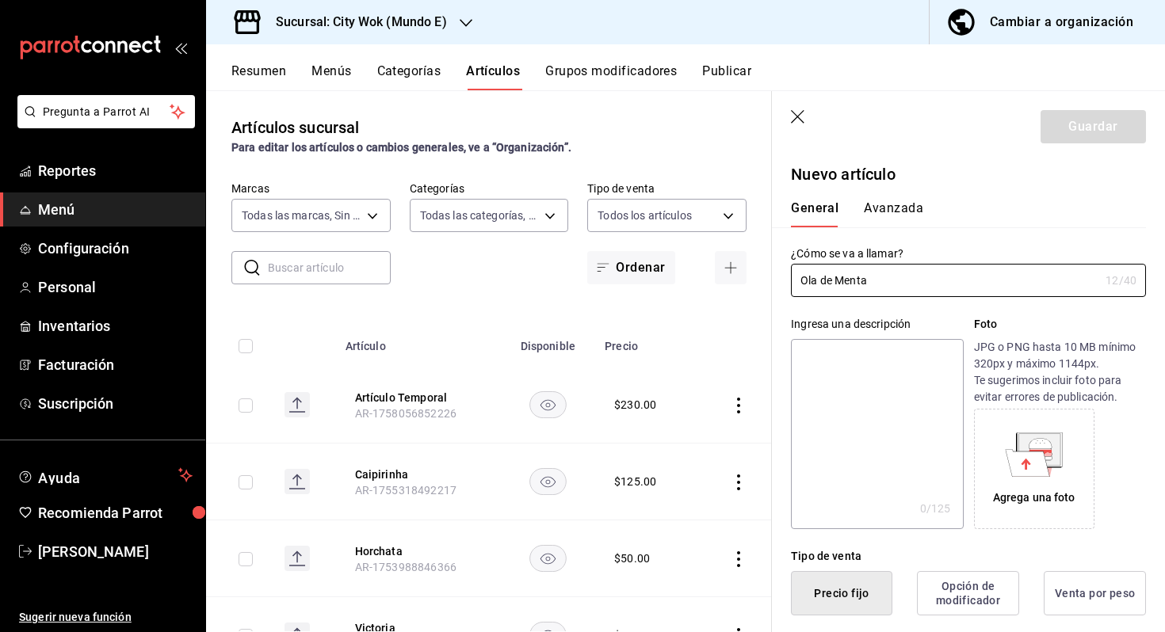
scroll to position [150, 0]
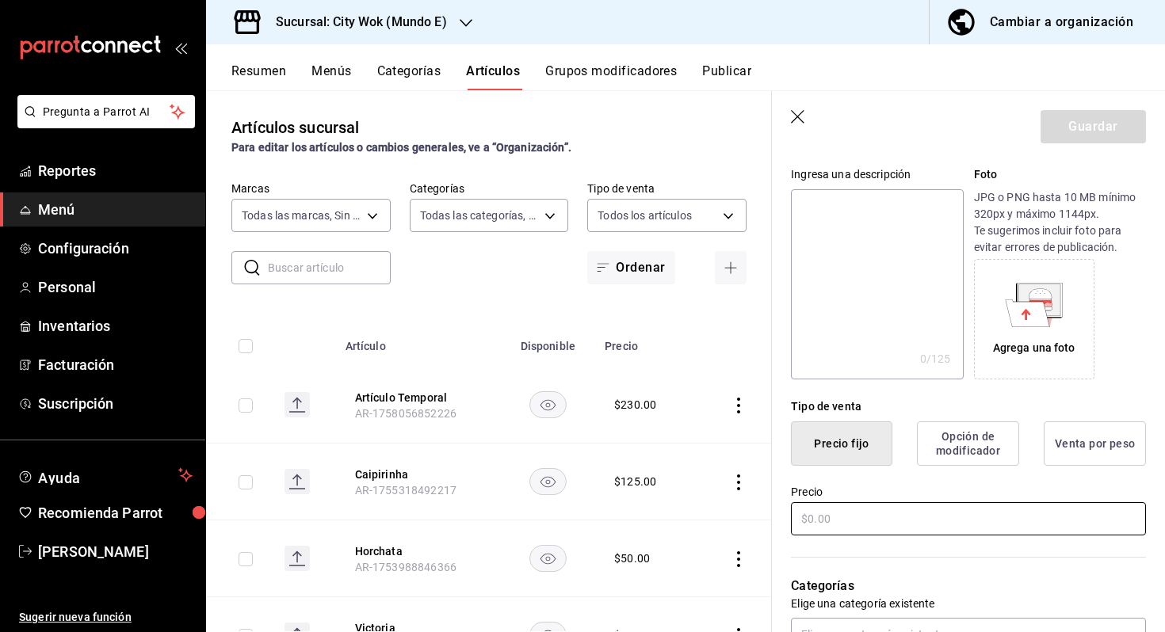
type input "Ola de Menta"
click at [890, 526] on input "text" at bounding box center [968, 518] width 355 height 33
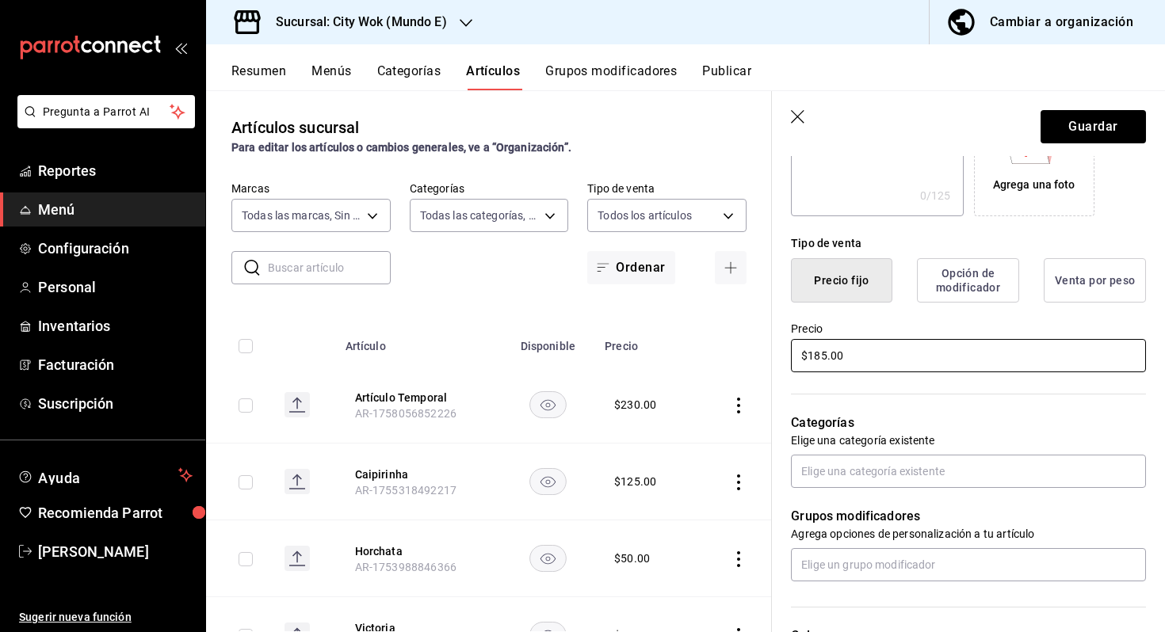
scroll to position [327, 0]
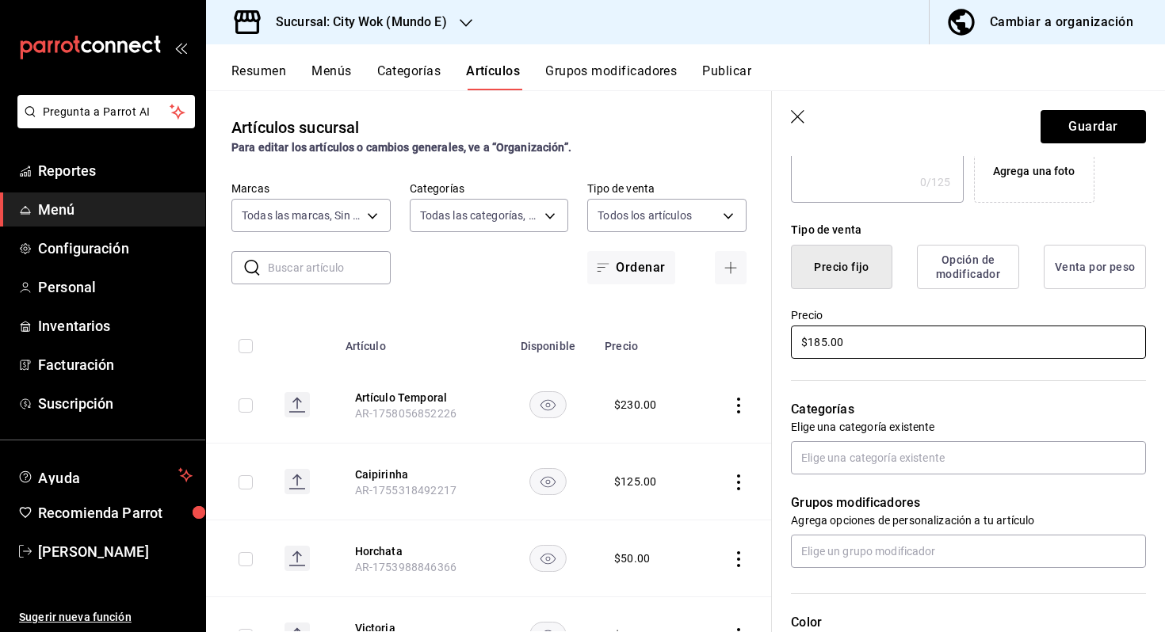
type input "$185.00"
click at [887, 482] on div "Grupos modificadores Agrega opciones de personalización a tu artículo" at bounding box center [959, 522] width 374 height 94
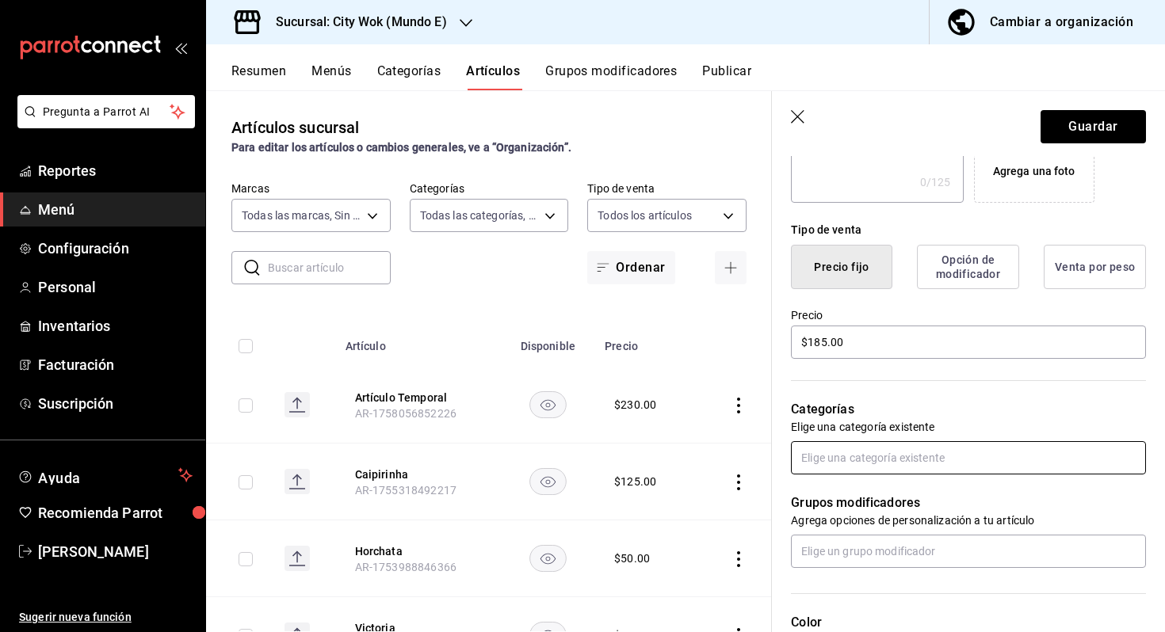
click at [887, 463] on input "text" at bounding box center [968, 457] width 355 height 33
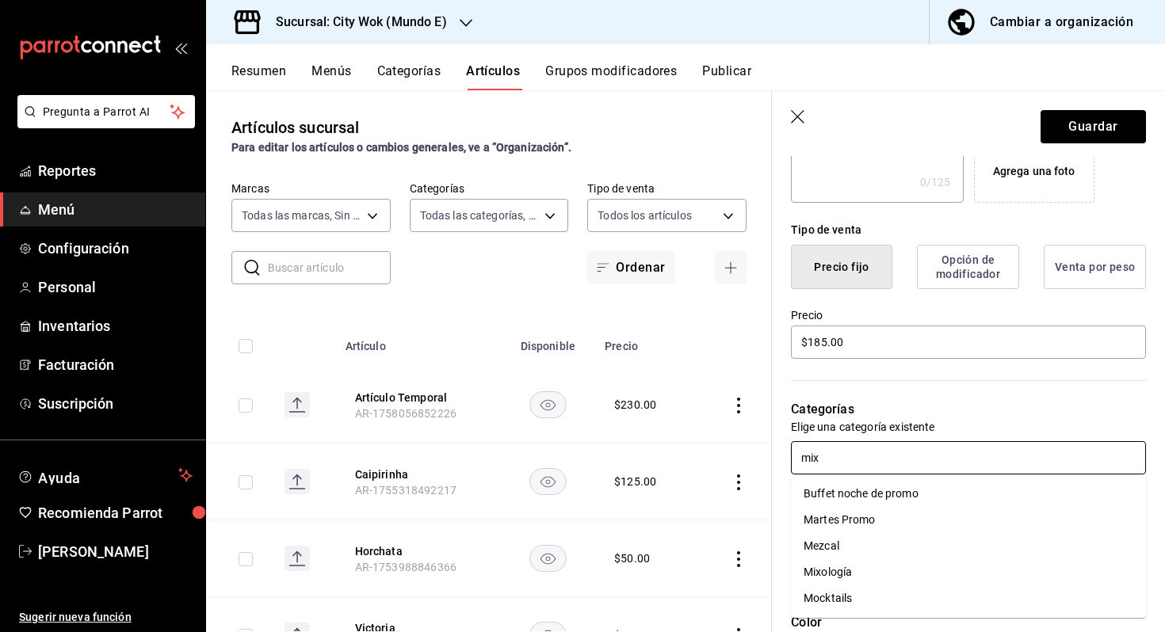
type input "mixo"
click at [882, 488] on li "Mixología" at bounding box center [968, 494] width 355 height 26
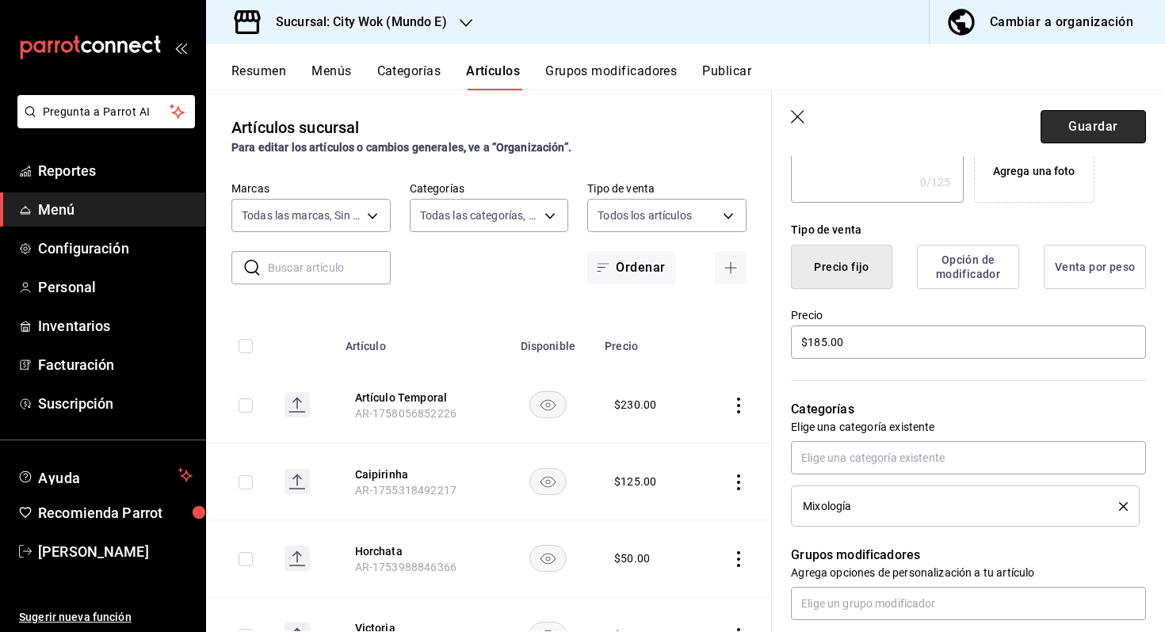
click at [1133, 139] on button "Guardar" at bounding box center [1093, 126] width 105 height 33
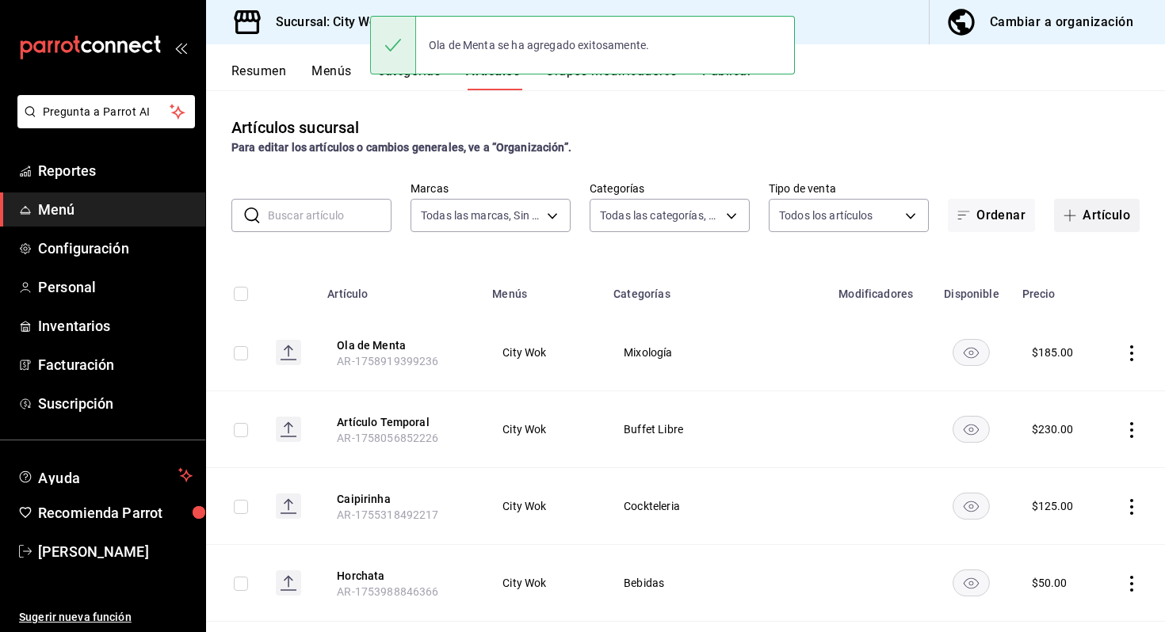
click at [1082, 209] on button "Artículo" at bounding box center [1097, 215] width 86 height 33
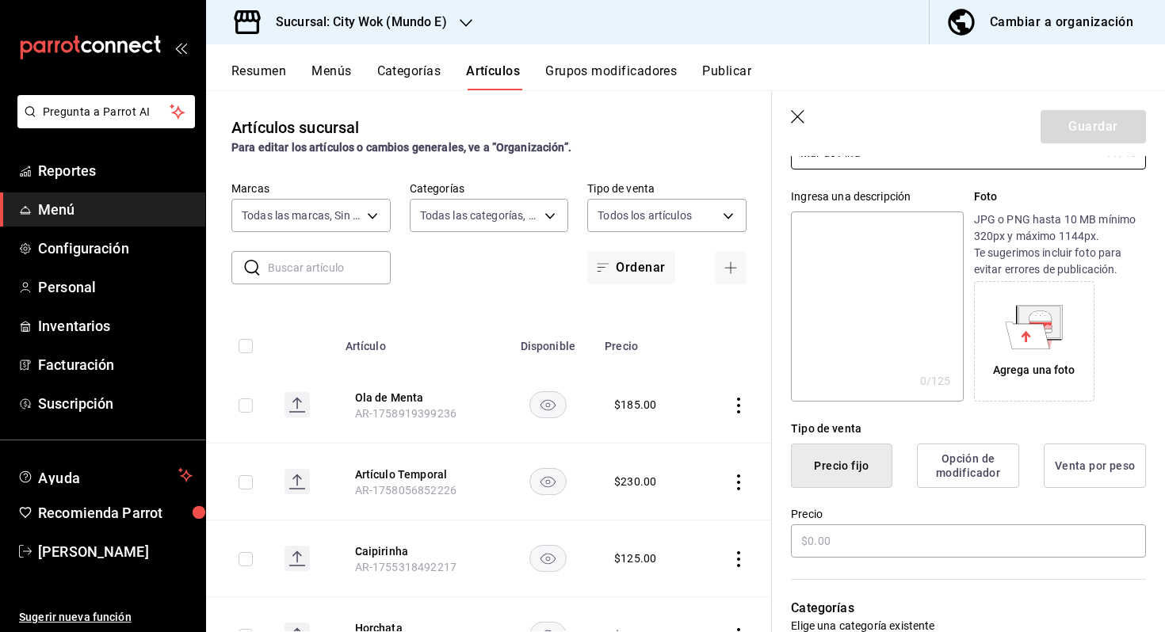
scroll to position [223, 0]
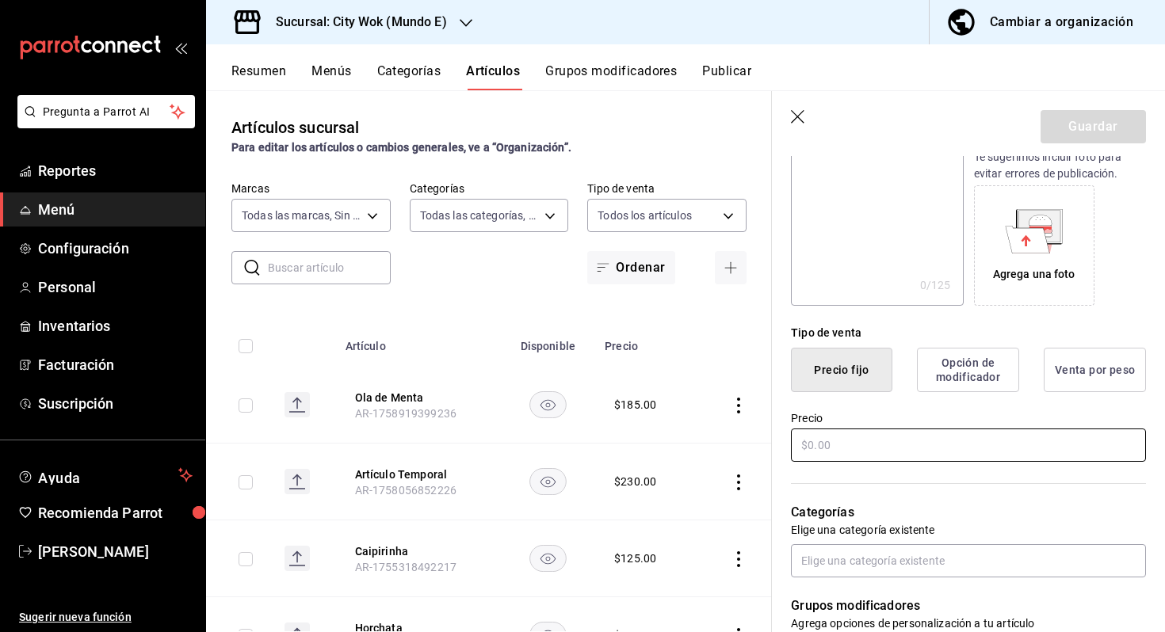
type input "Mar de Piña"
click at [831, 460] on input "text" at bounding box center [968, 445] width 355 height 33
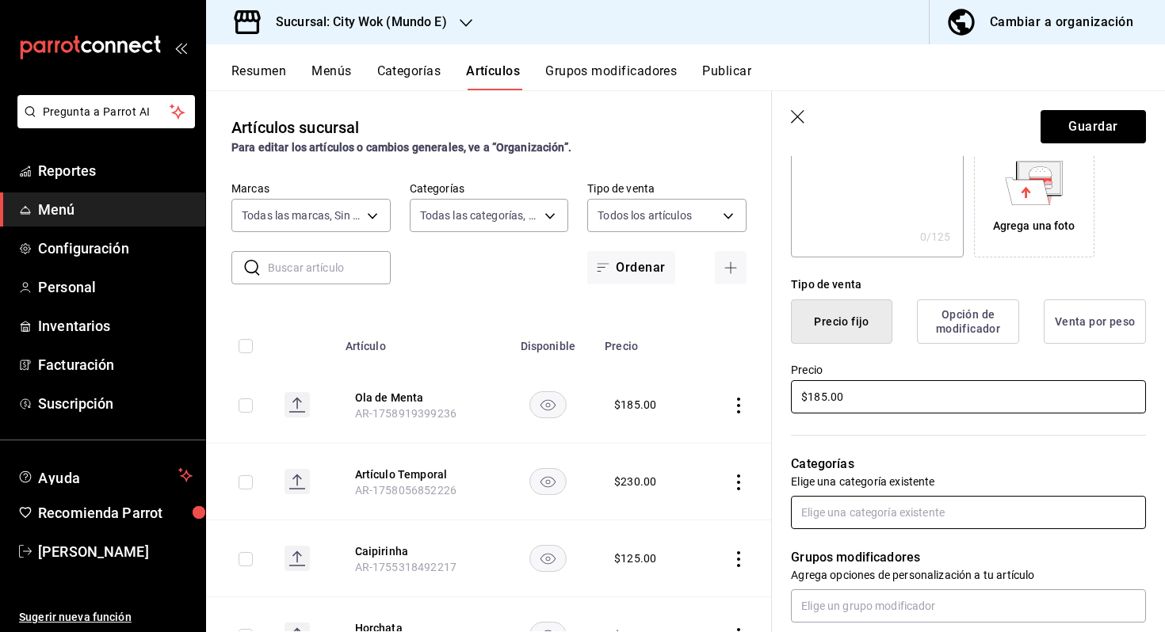
scroll to position [319, 0]
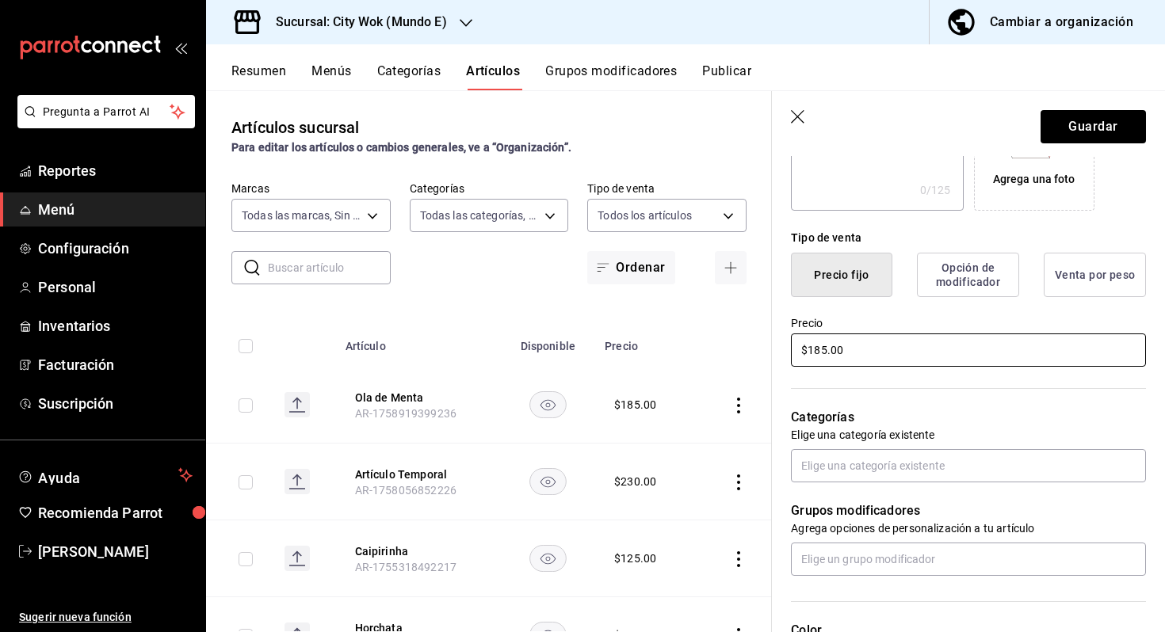
type input "$185.00"
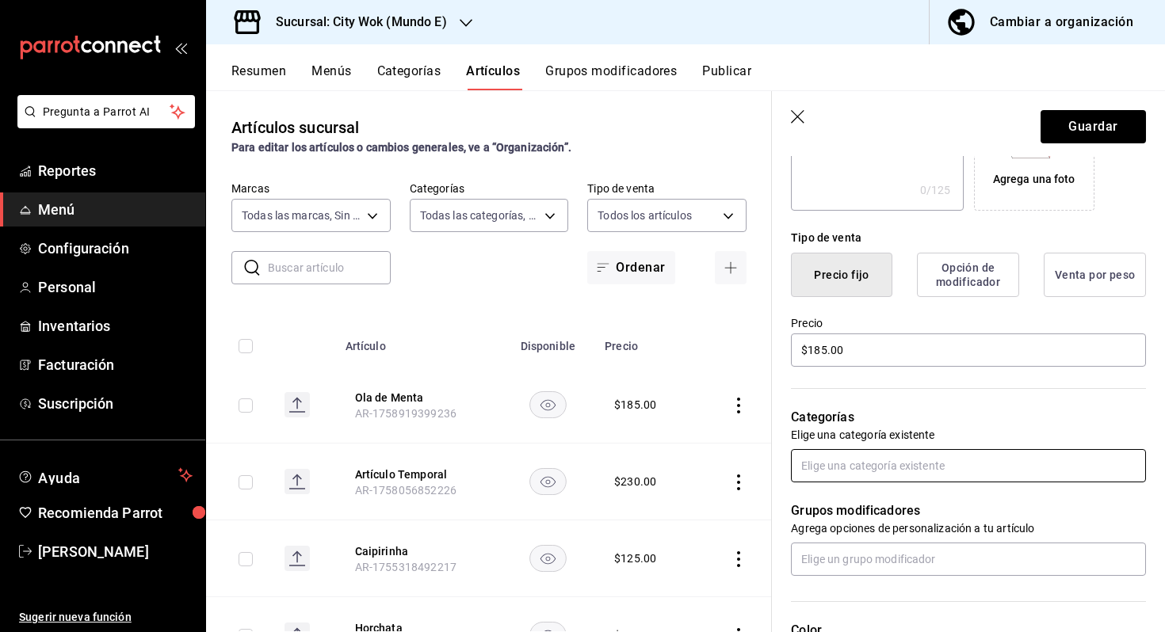
click at [831, 483] on div "Grupos modificadores Agrega opciones de personalización a tu artículo" at bounding box center [959, 530] width 374 height 94
type input "mixo"
click at [841, 500] on li "Mixología" at bounding box center [968, 502] width 355 height 26
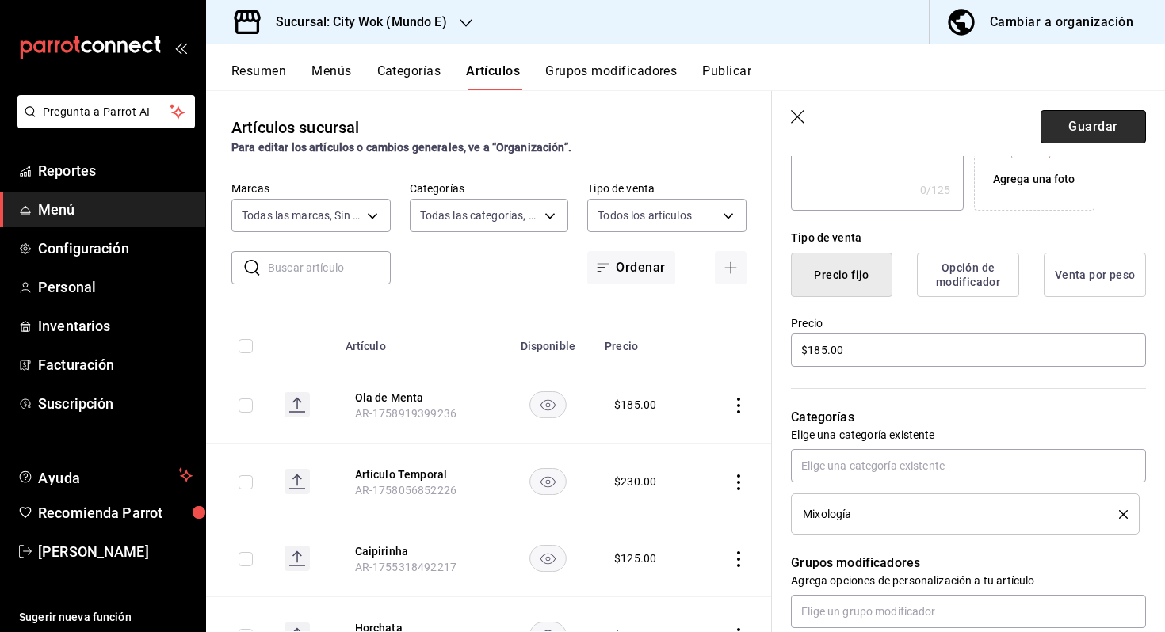
click at [1089, 119] on button "Guardar" at bounding box center [1093, 126] width 105 height 33
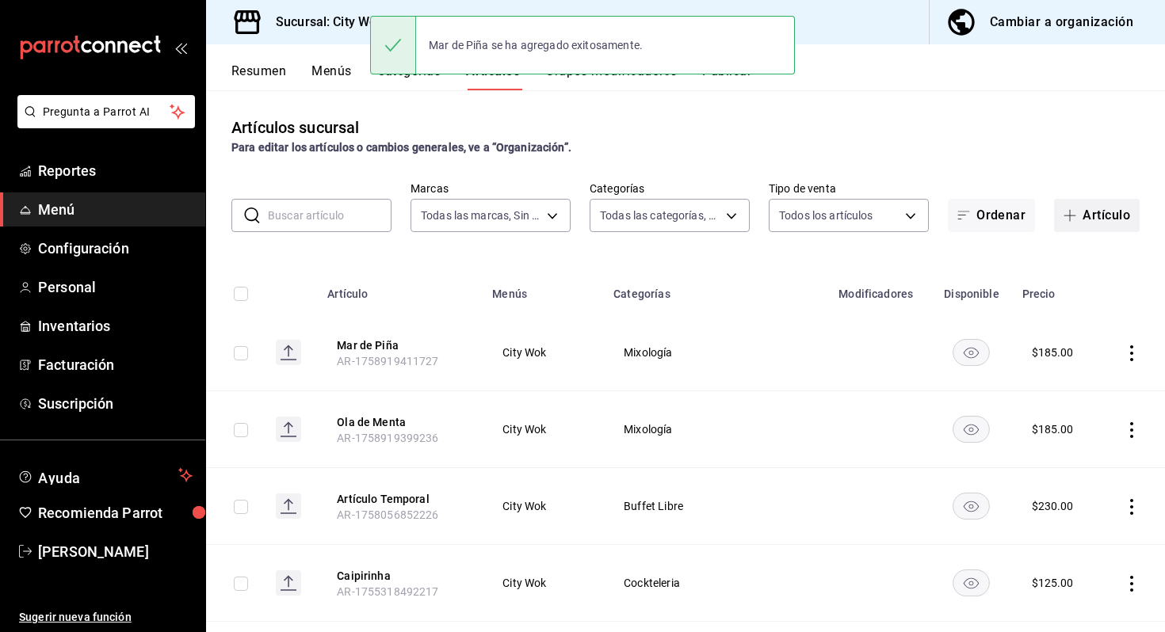
click at [1073, 212] on icon "button" at bounding box center [1070, 215] width 13 height 13
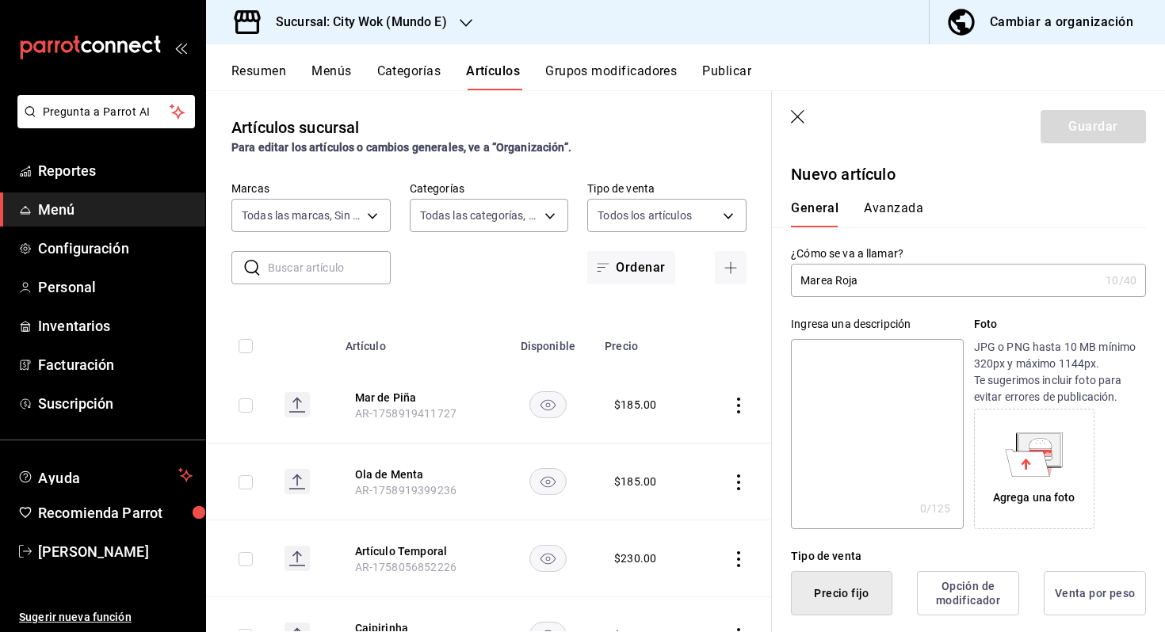
scroll to position [296, 0]
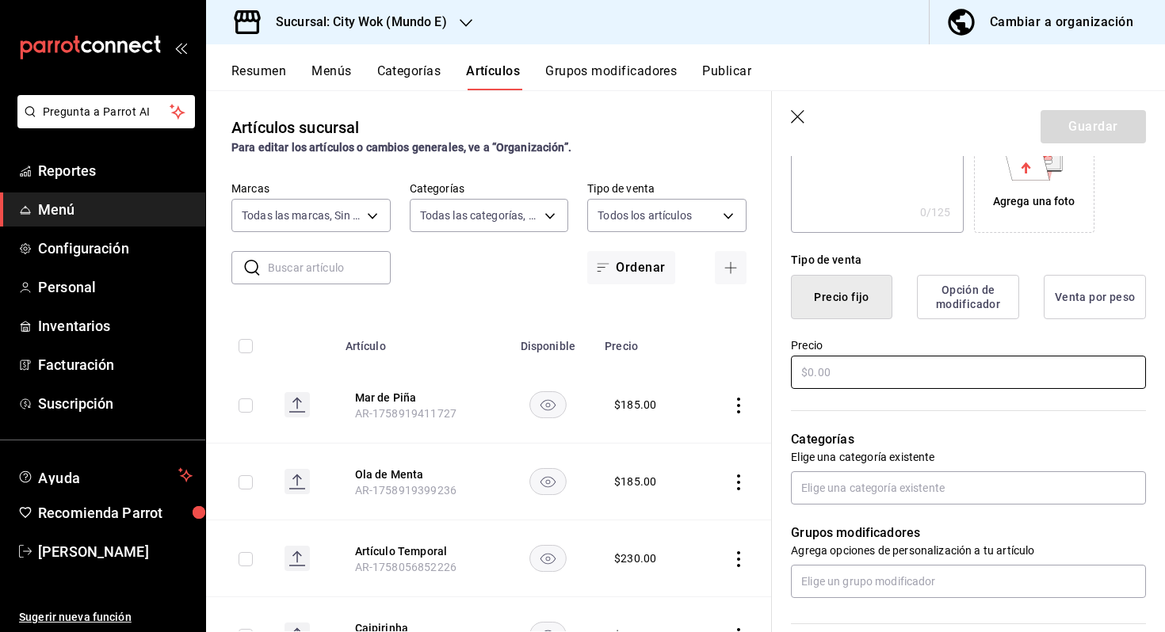
type input "Marea Roja"
click at [854, 388] on input "text" at bounding box center [968, 372] width 355 height 33
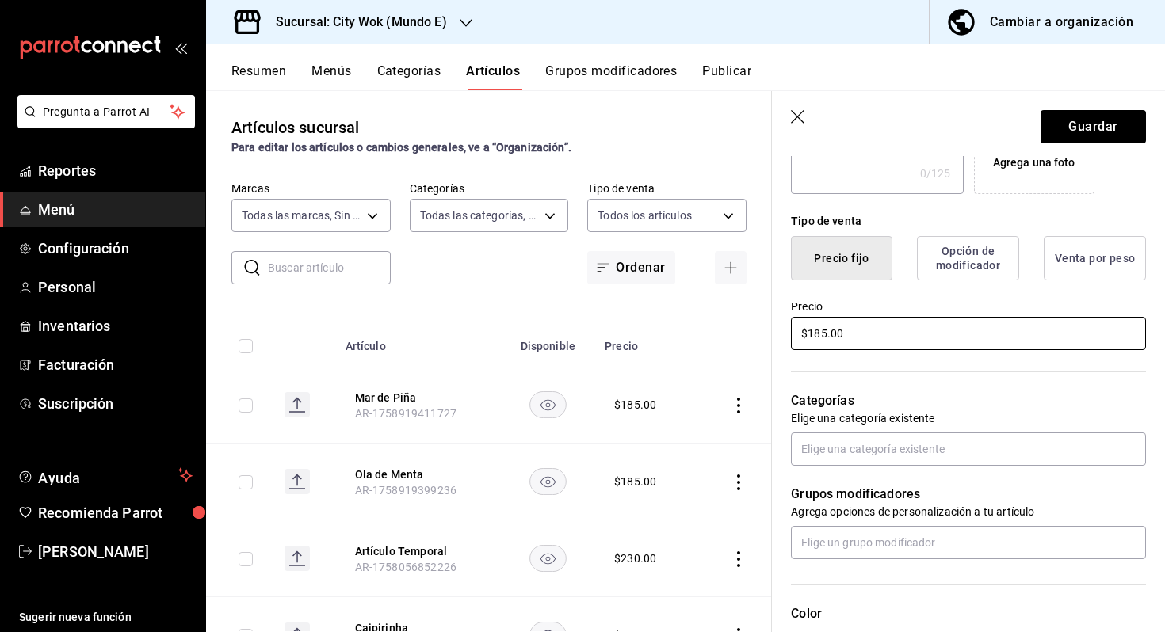
scroll to position [354, 0]
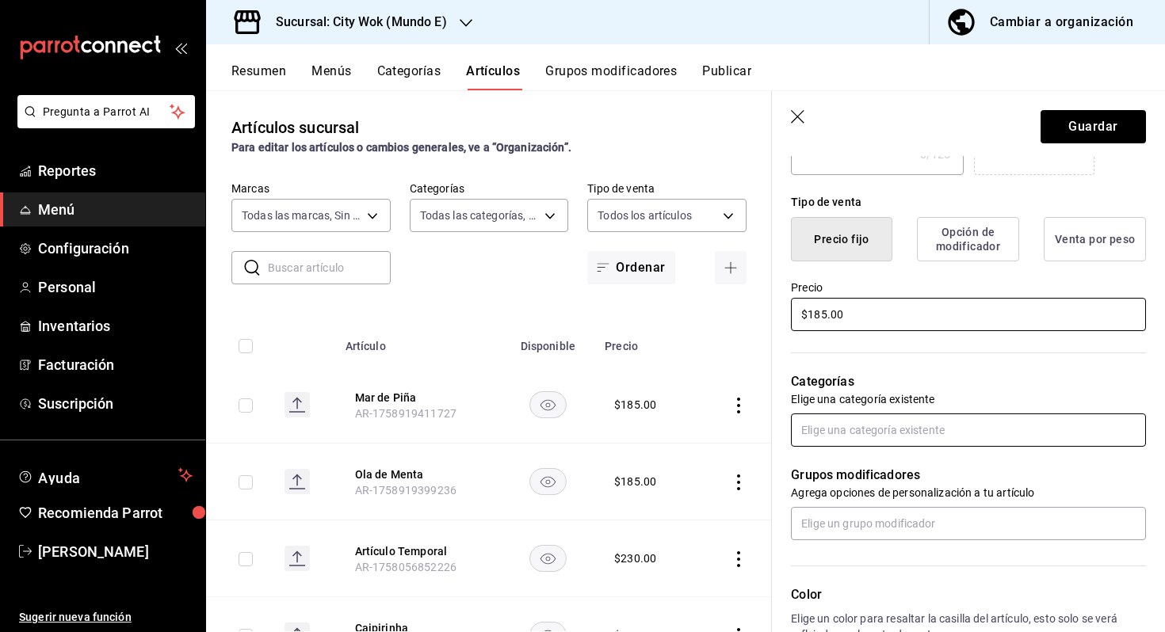
type input "$185.00"
click at [857, 430] on input "text" at bounding box center [968, 430] width 355 height 33
type input "mixo"
click at [857, 471] on li "Mixología" at bounding box center [968, 466] width 355 height 26
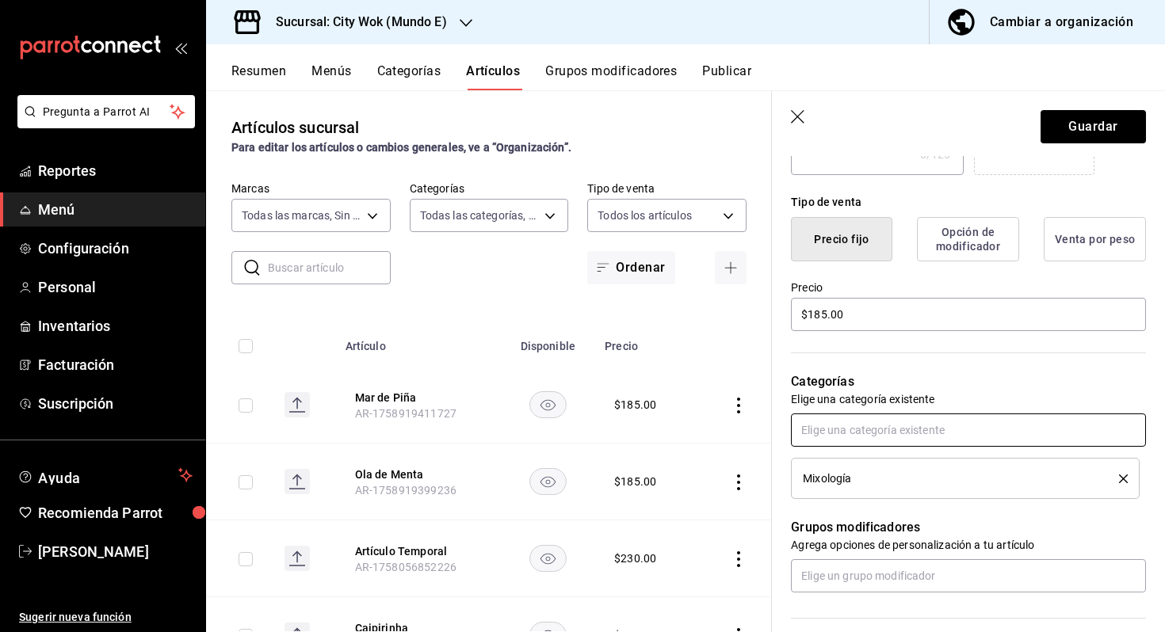
scroll to position [0, 0]
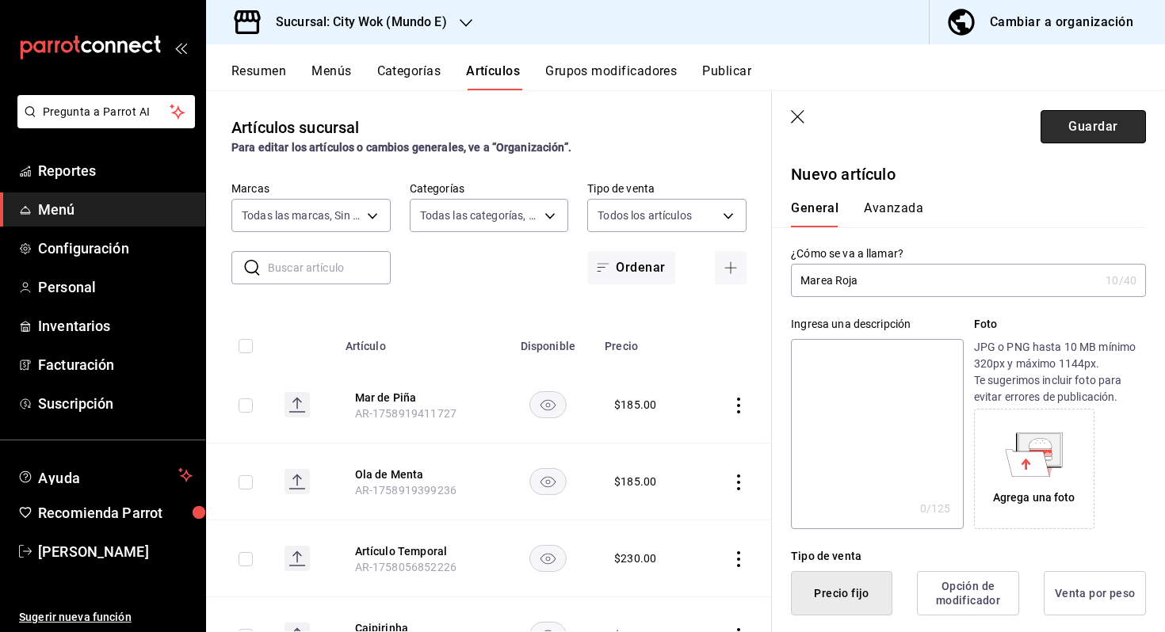
click at [1089, 139] on button "Guardar" at bounding box center [1093, 126] width 105 height 33
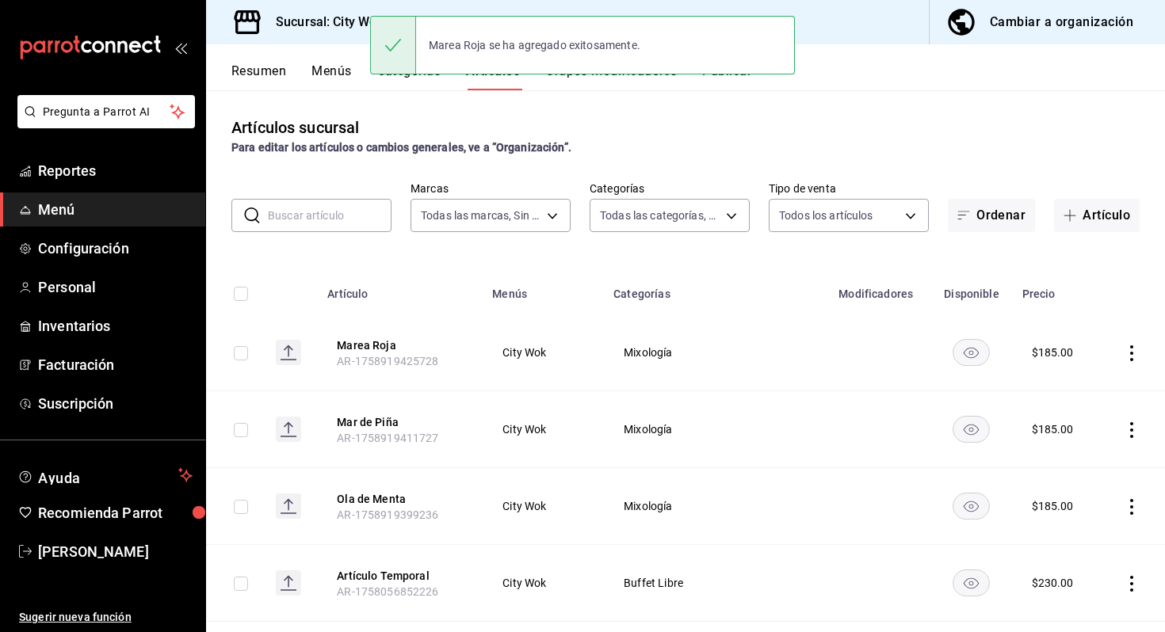
click at [1099, 208] on button "Artículo" at bounding box center [1097, 215] width 86 height 33
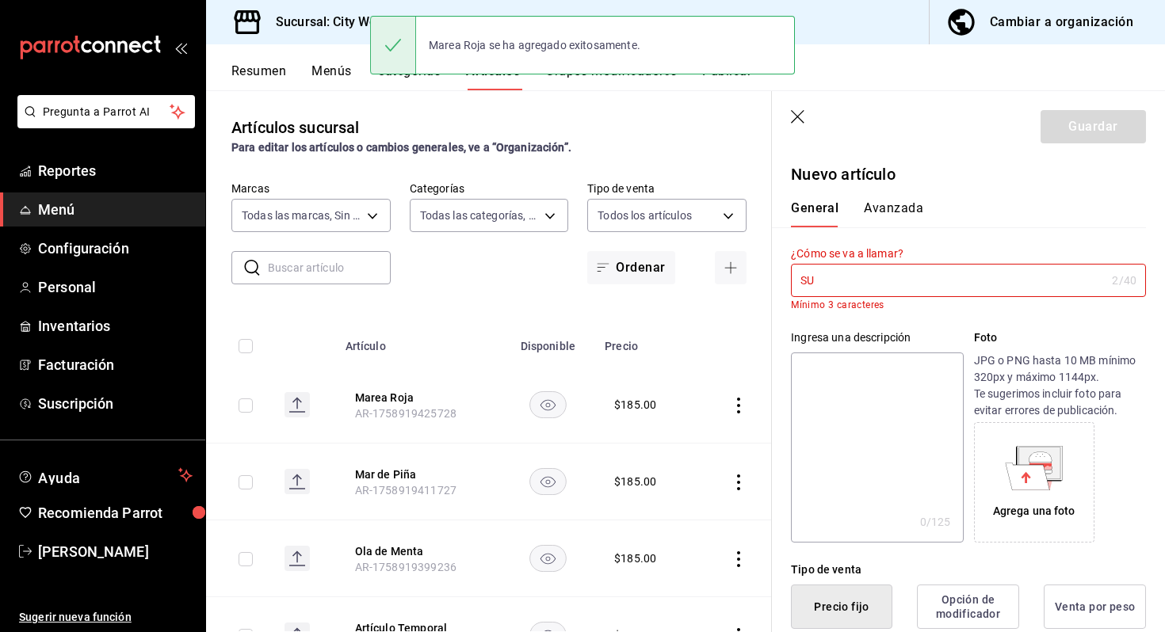
type input "S"
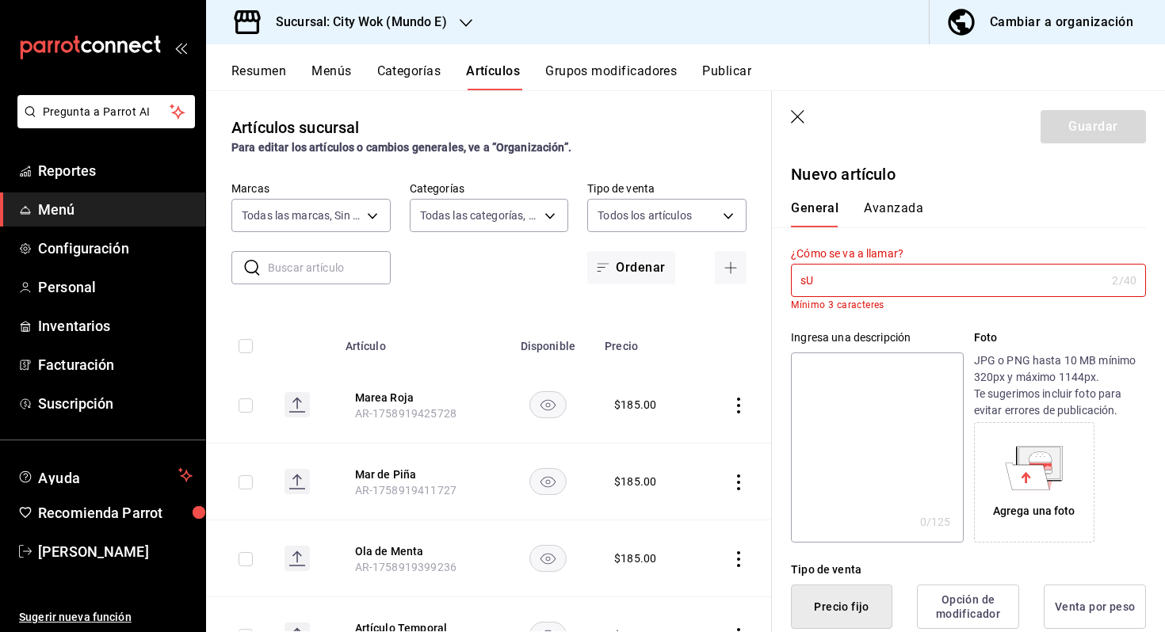
type input "s"
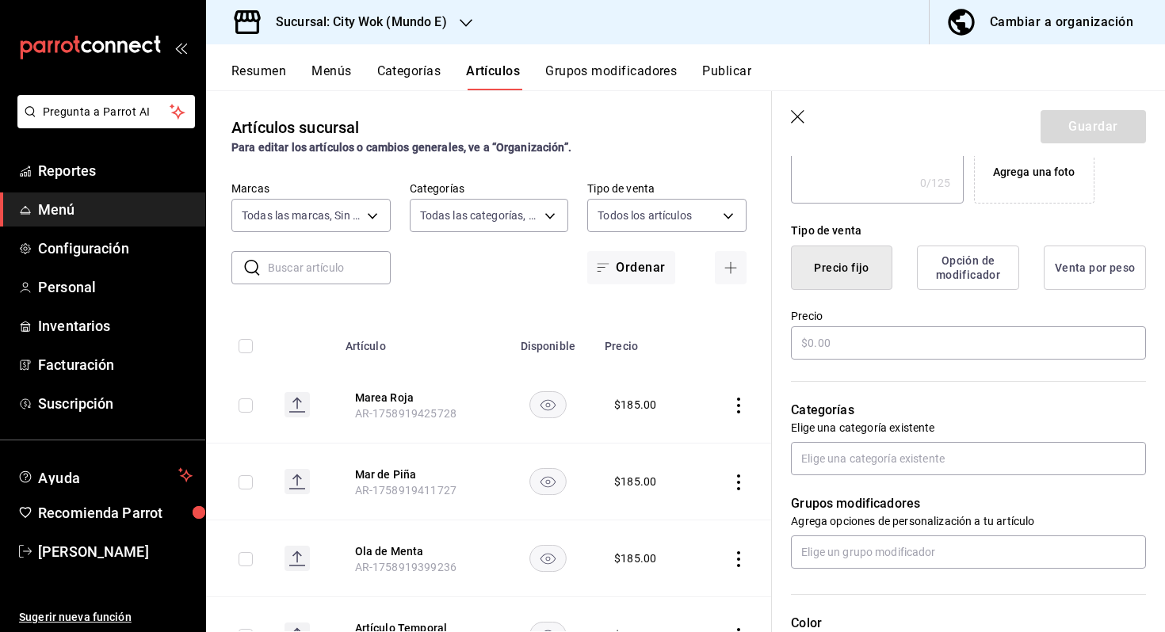
scroll to position [533, 0]
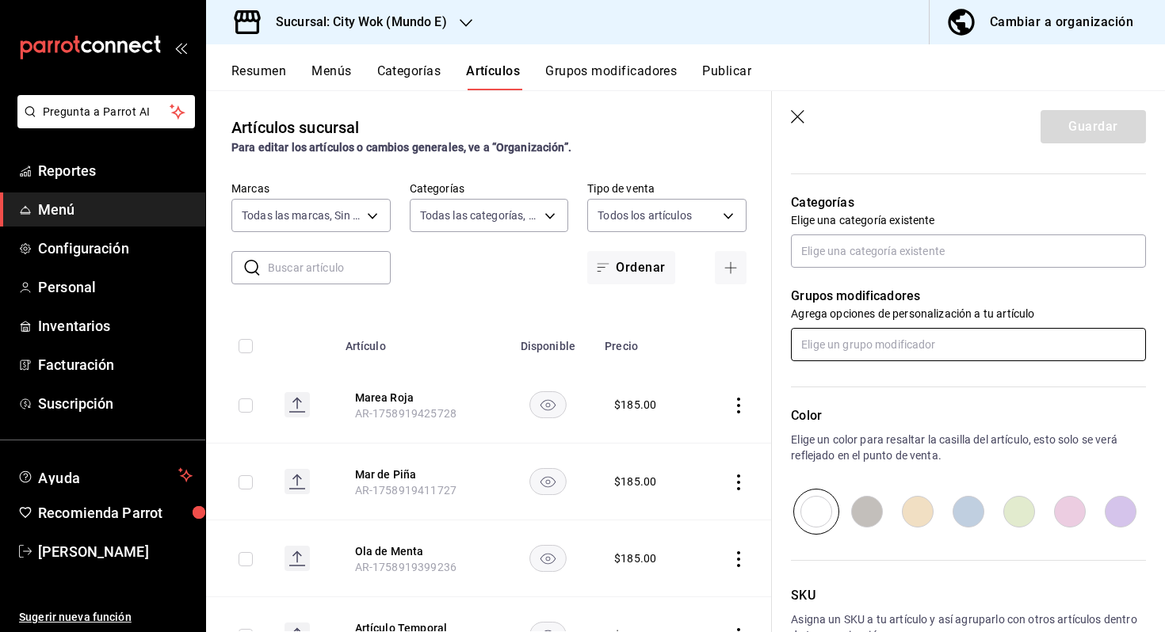
type input "Suspiro Frutal"
click at [836, 339] on input "text" at bounding box center [968, 344] width 355 height 33
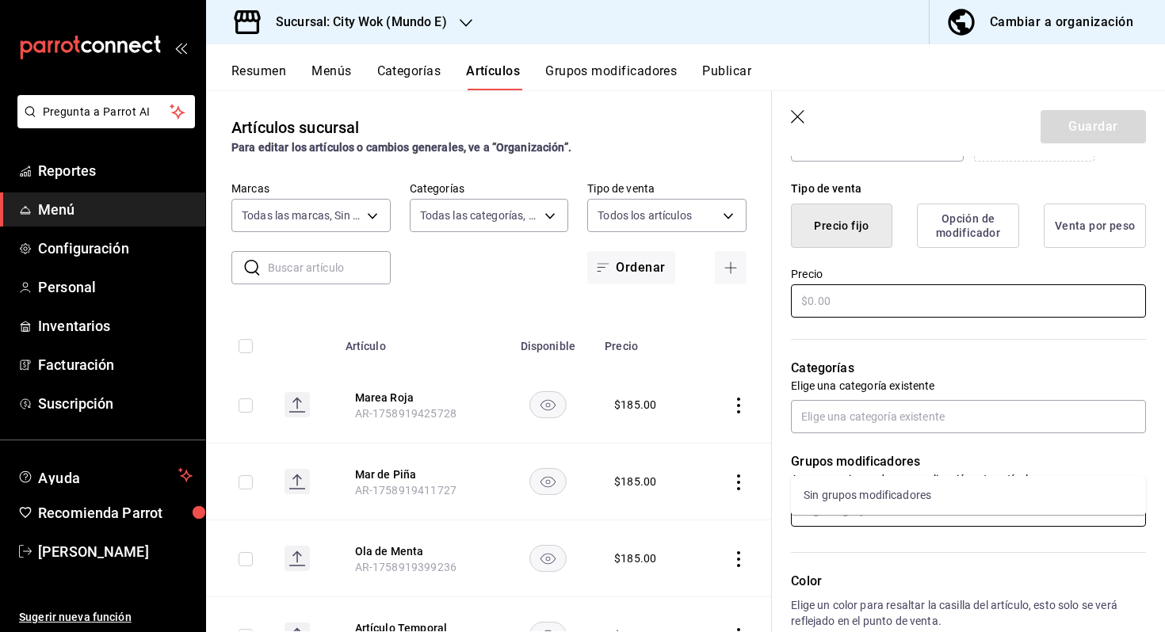
scroll to position [350, 0]
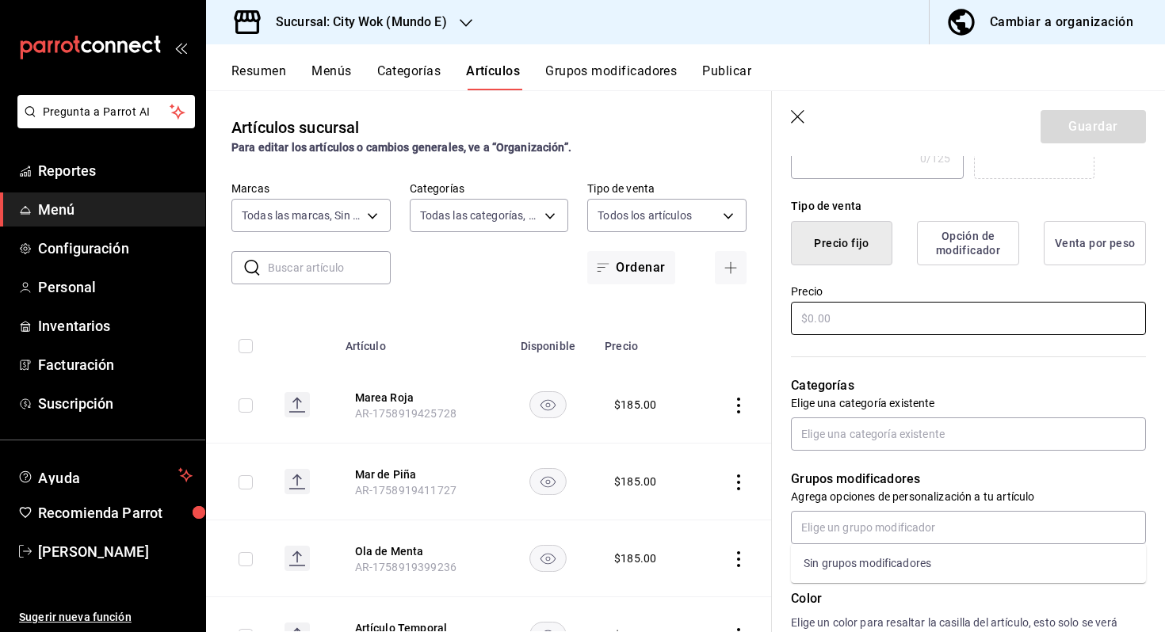
click at [824, 324] on input "text" at bounding box center [968, 318] width 355 height 33
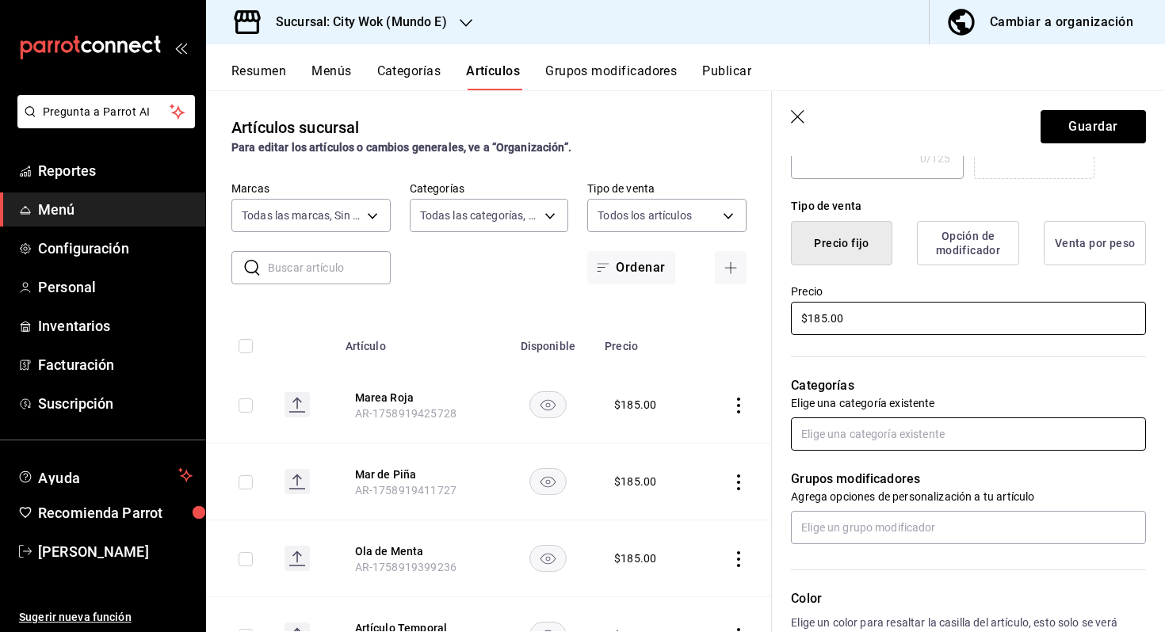
type input "$185.00"
click at [819, 429] on input "text" at bounding box center [968, 434] width 355 height 33
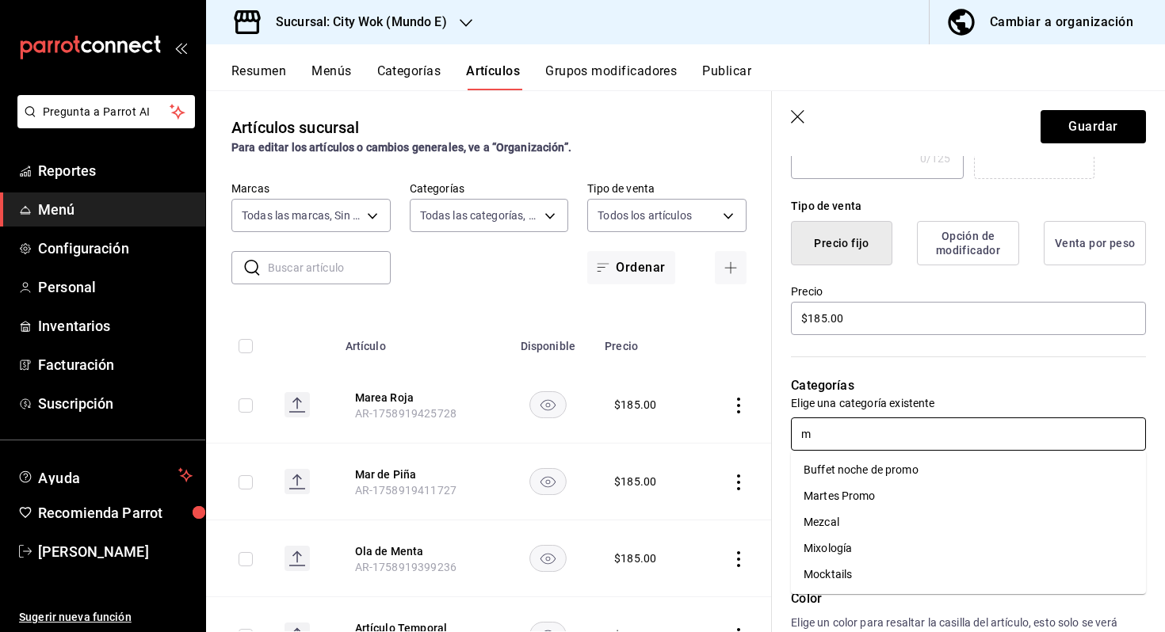
type input "mi"
click at [829, 475] on li "Mixología" at bounding box center [968, 470] width 355 height 26
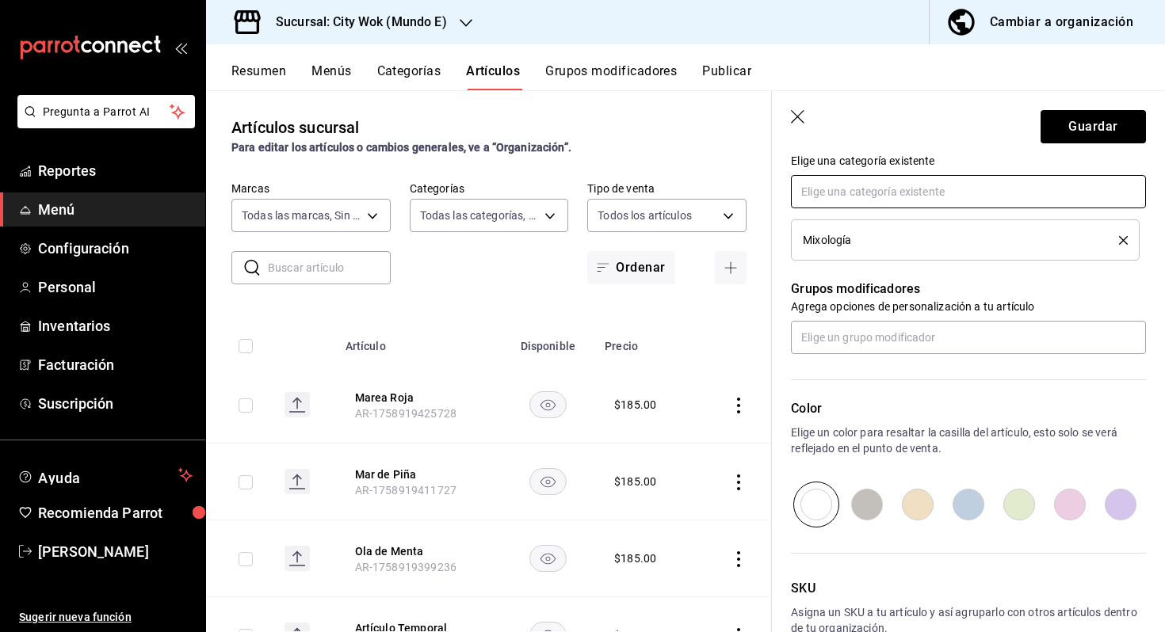
scroll to position [687, 0]
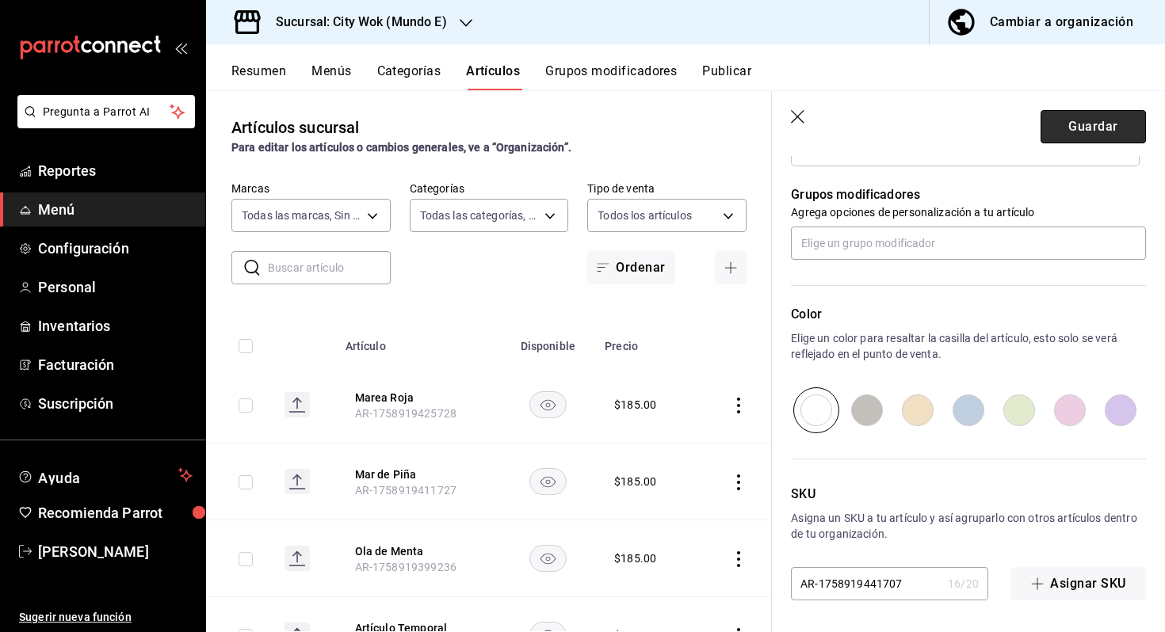
click at [1087, 137] on button "Guardar" at bounding box center [1093, 126] width 105 height 33
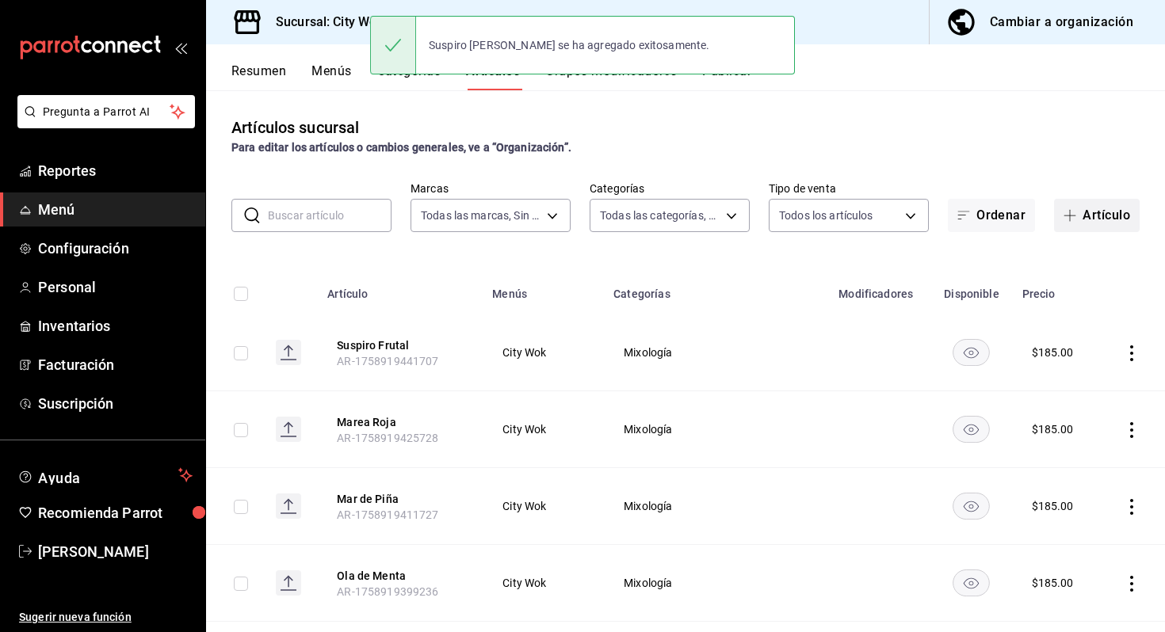
click at [1105, 199] on button "Artículo" at bounding box center [1097, 215] width 86 height 33
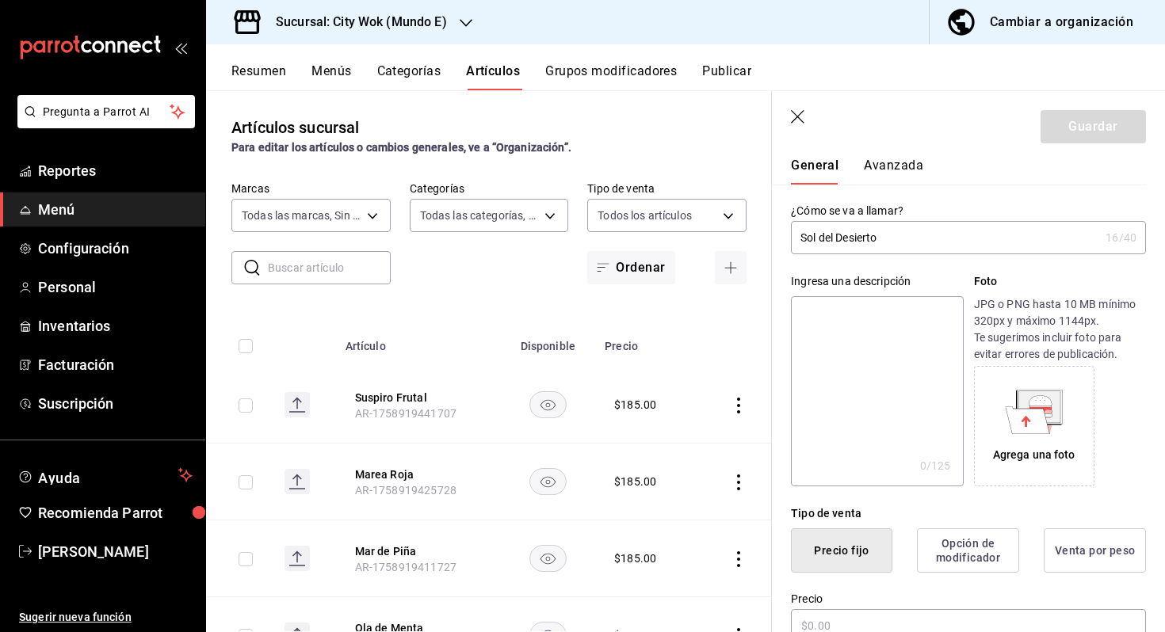
scroll to position [201, 0]
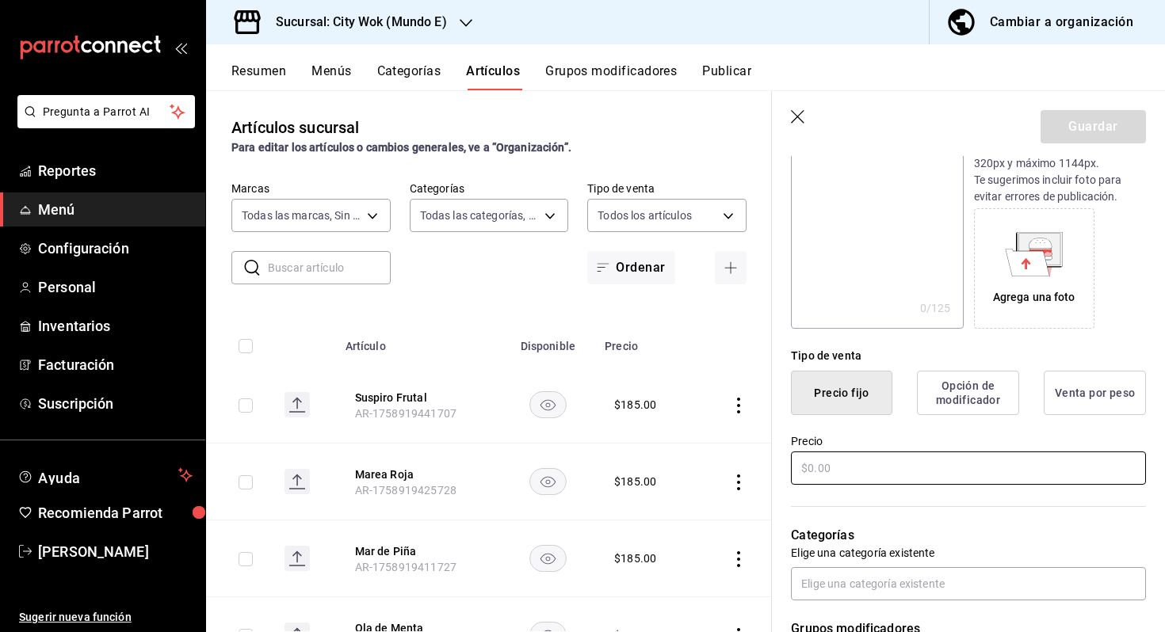
type input "Sol del Desierto"
click at [832, 466] on input "text" at bounding box center [968, 468] width 355 height 33
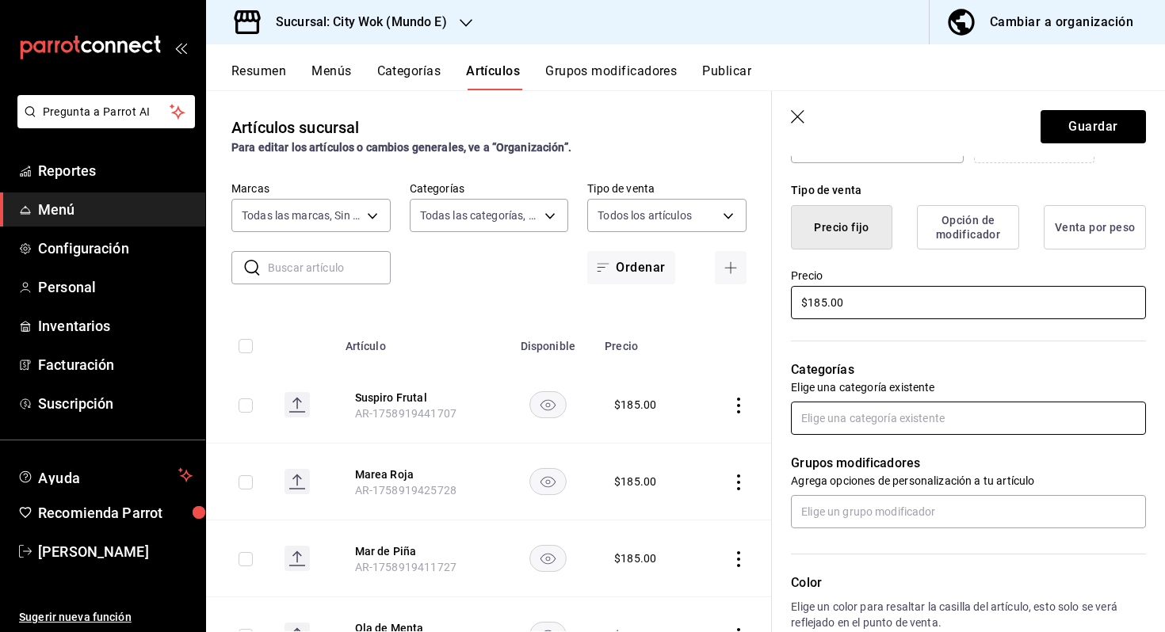
type input "$185.00"
click at [838, 430] on input "text" at bounding box center [968, 418] width 355 height 33
type input "mix"
click at [843, 453] on li "Mixología" at bounding box center [968, 454] width 355 height 26
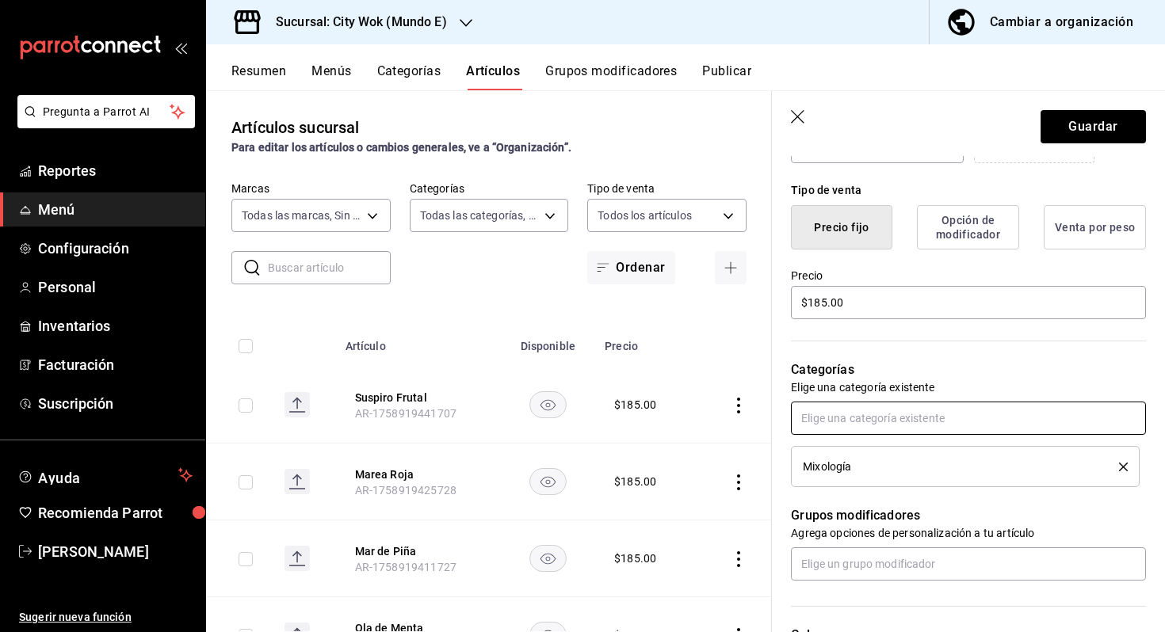
scroll to position [687, 0]
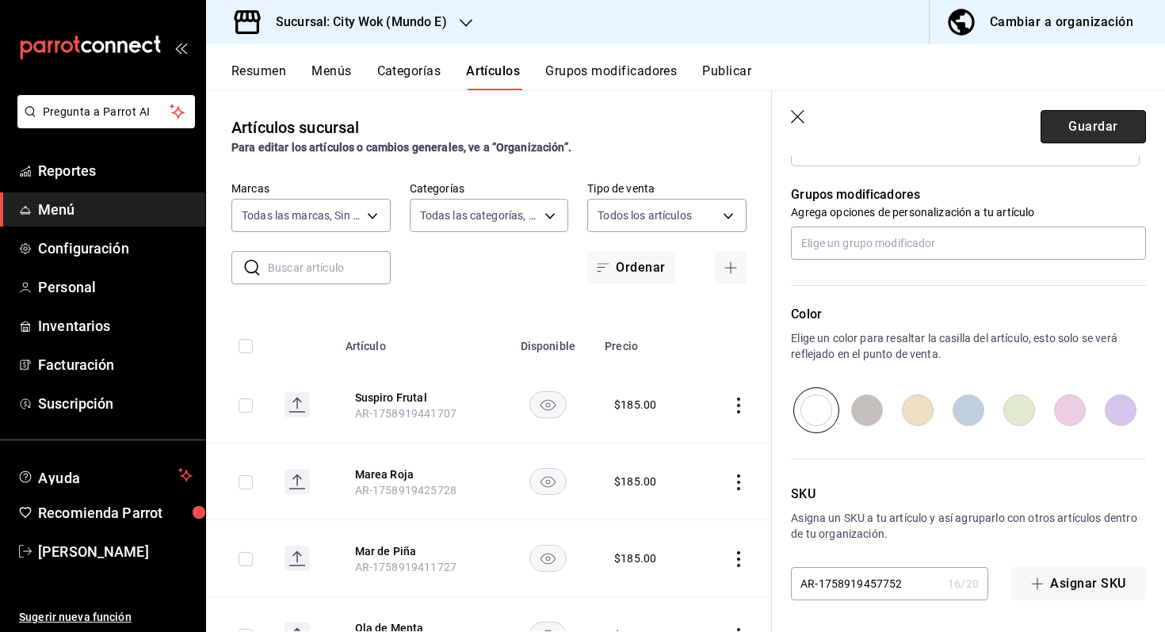
click at [1113, 117] on button "Guardar" at bounding box center [1093, 126] width 105 height 33
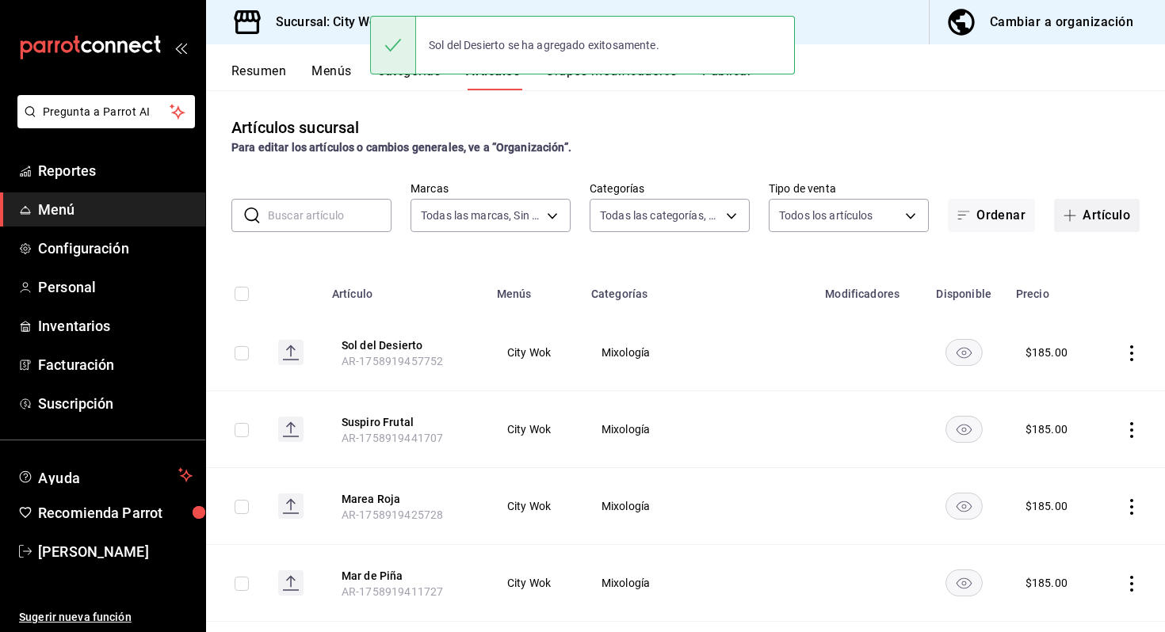
click at [1070, 210] on icon "button" at bounding box center [1070, 216] width 1 height 12
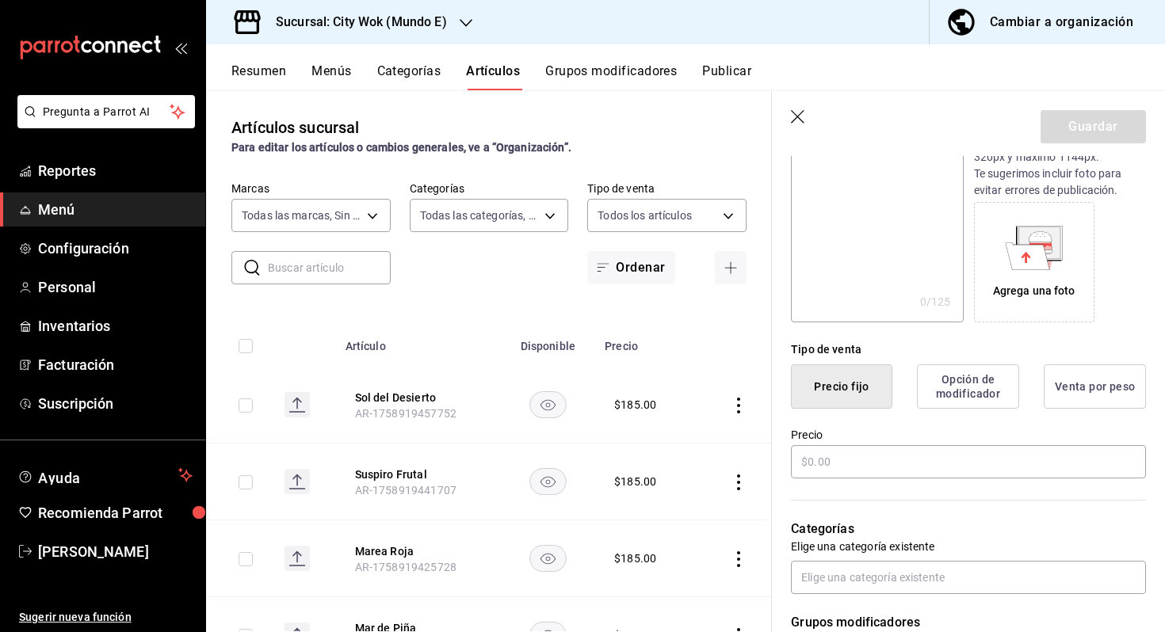
scroll to position [250, 0]
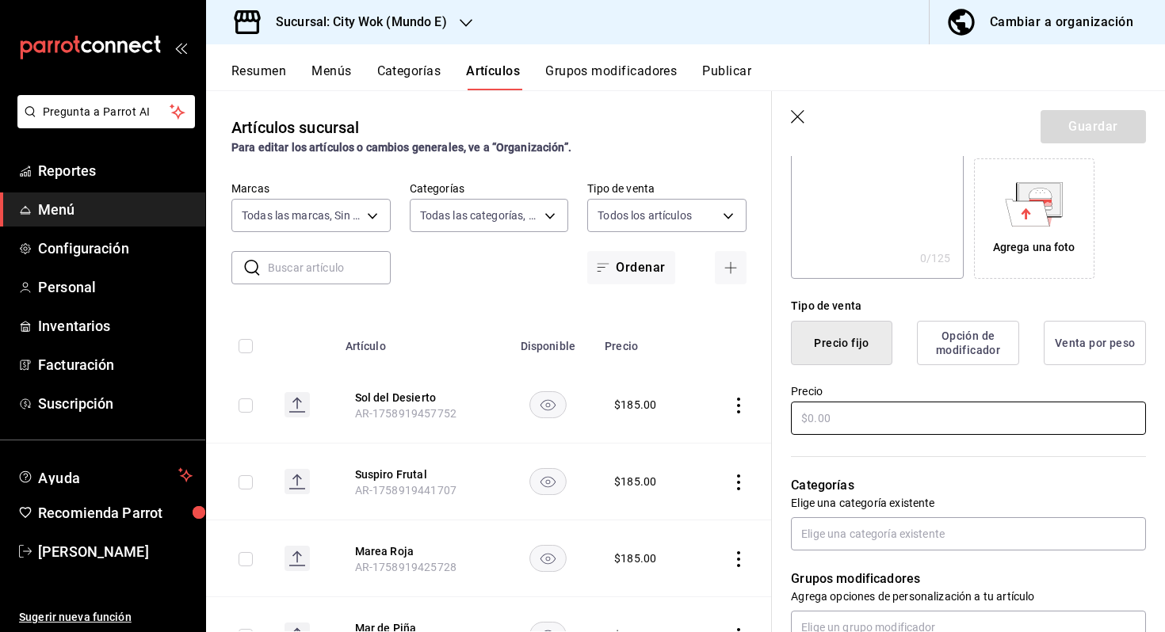
type input "Lluvia de Verano"
click at [846, 432] on input "text" at bounding box center [968, 418] width 355 height 33
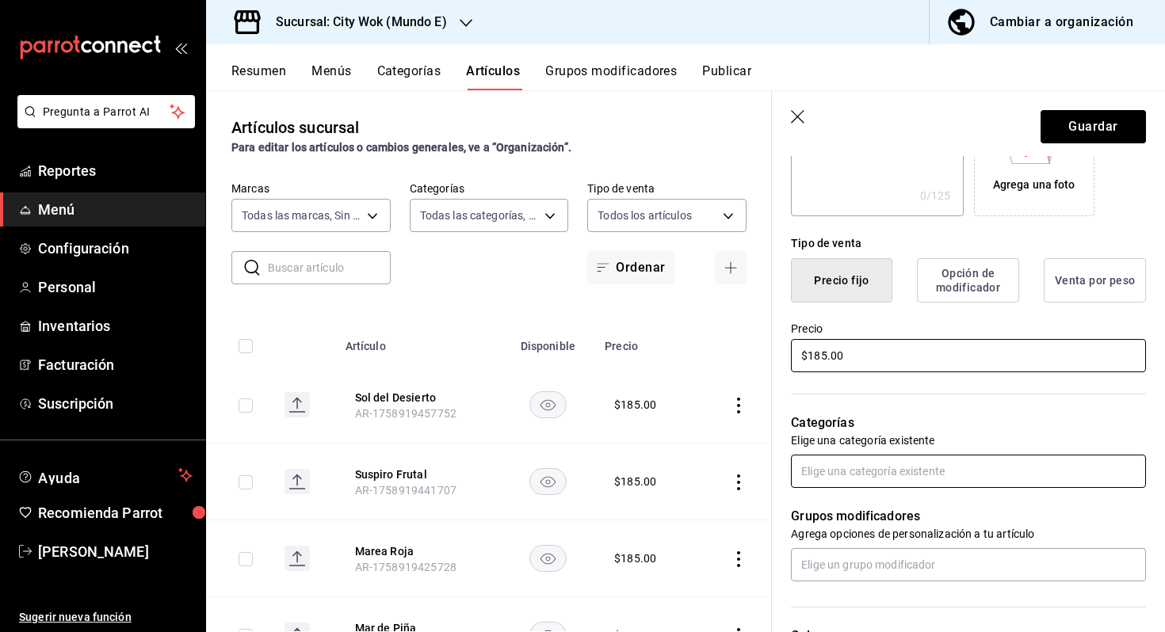
type input "$185.00"
click at [854, 467] on input "text" at bounding box center [968, 471] width 355 height 33
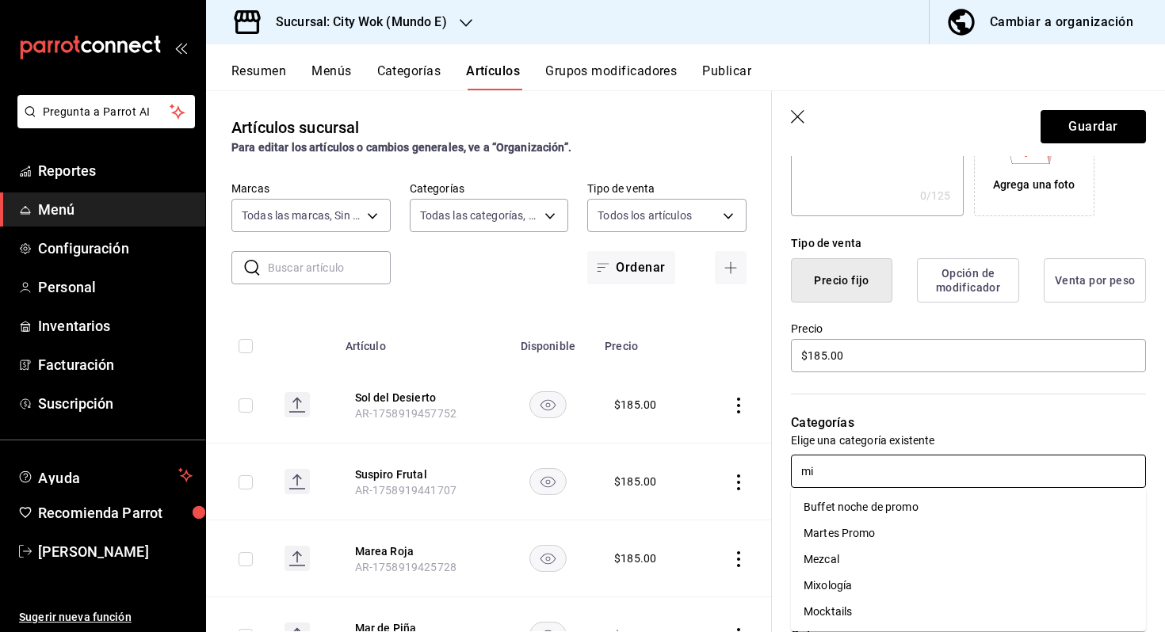
type input "mix"
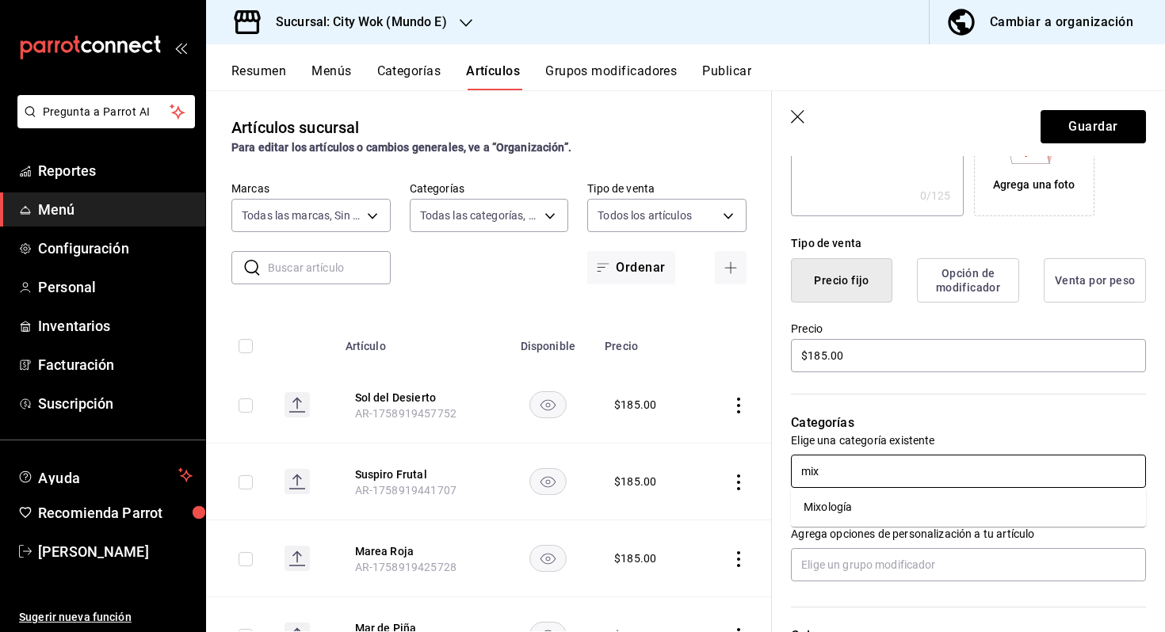
click at [844, 500] on li "Mixología" at bounding box center [968, 508] width 355 height 26
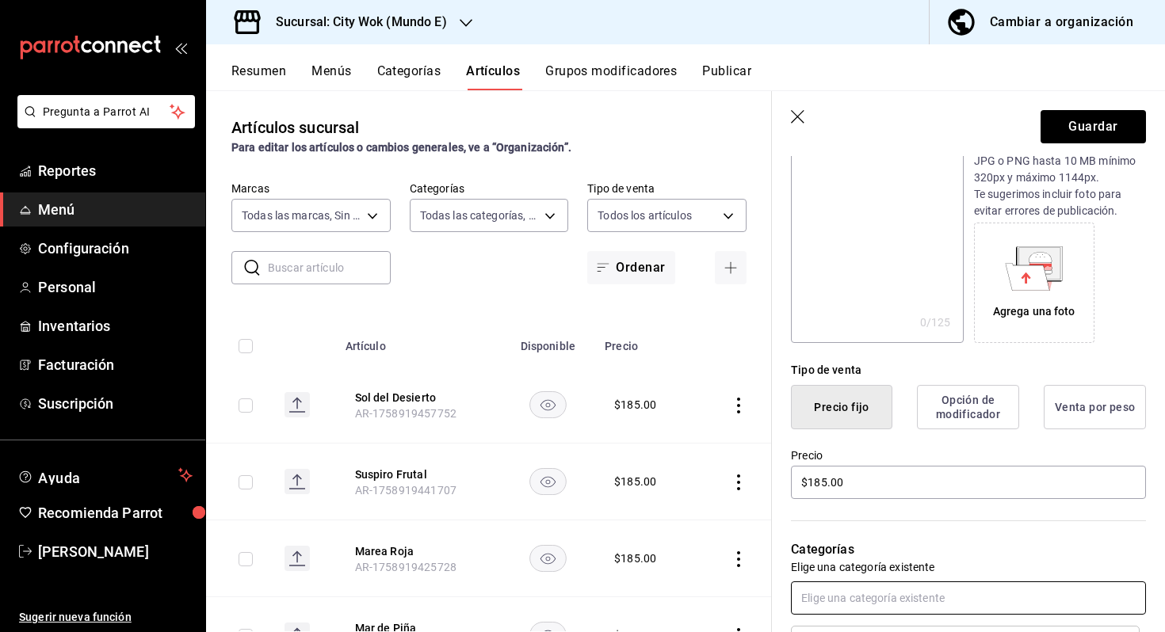
scroll to position [0, 0]
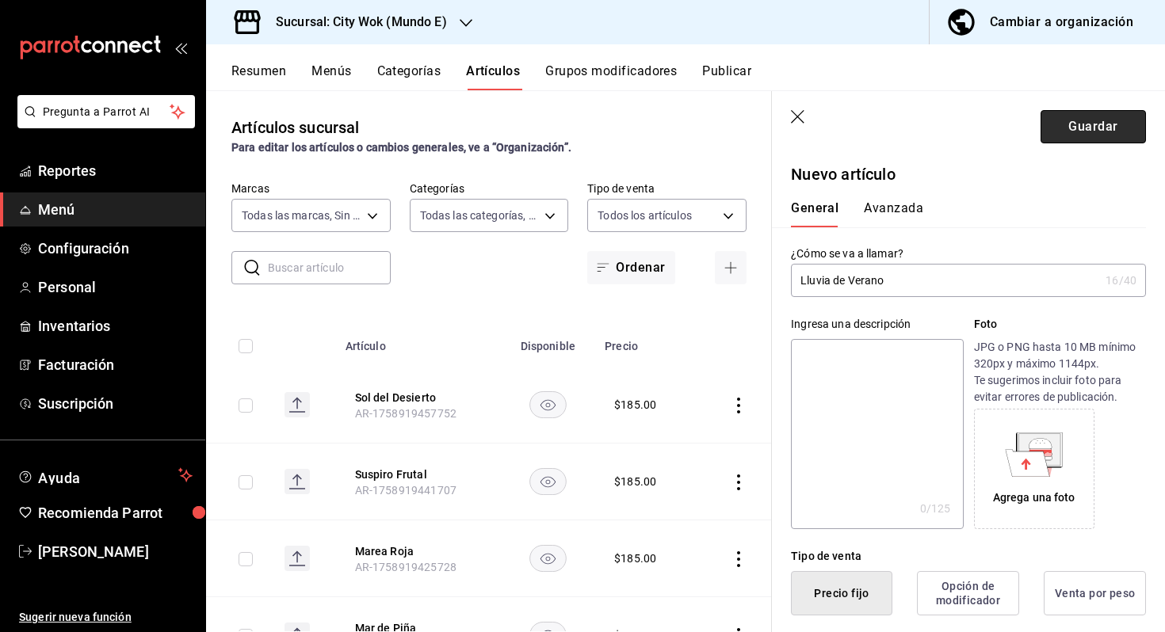
click at [1076, 132] on button "Guardar" at bounding box center [1093, 126] width 105 height 33
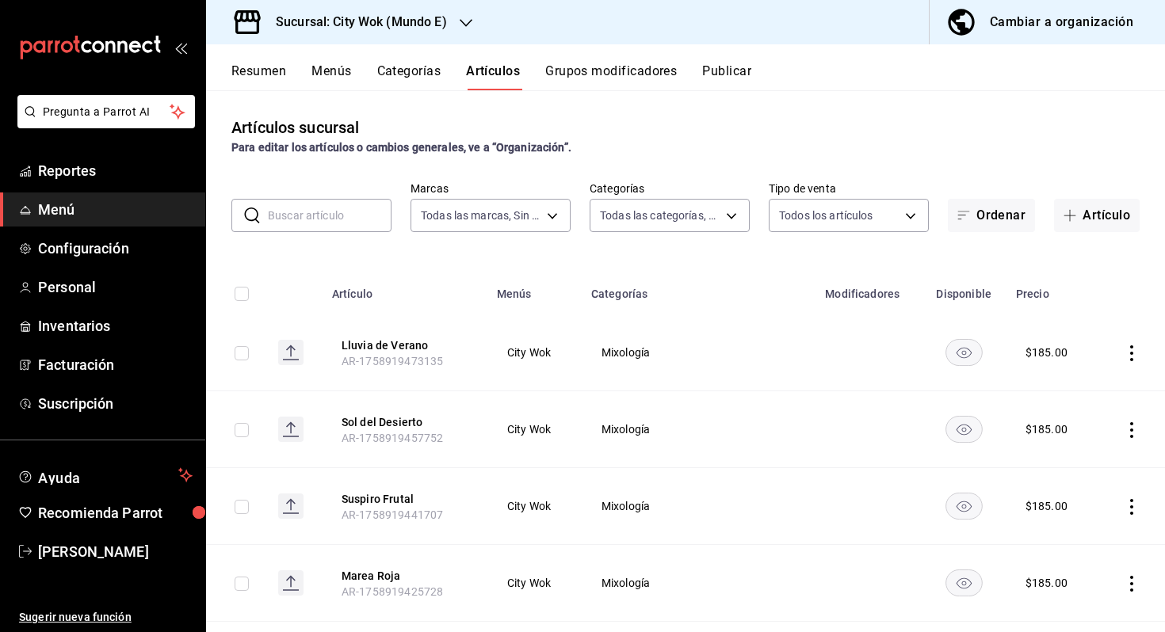
click at [733, 82] on button "Publicar" at bounding box center [726, 76] width 49 height 27
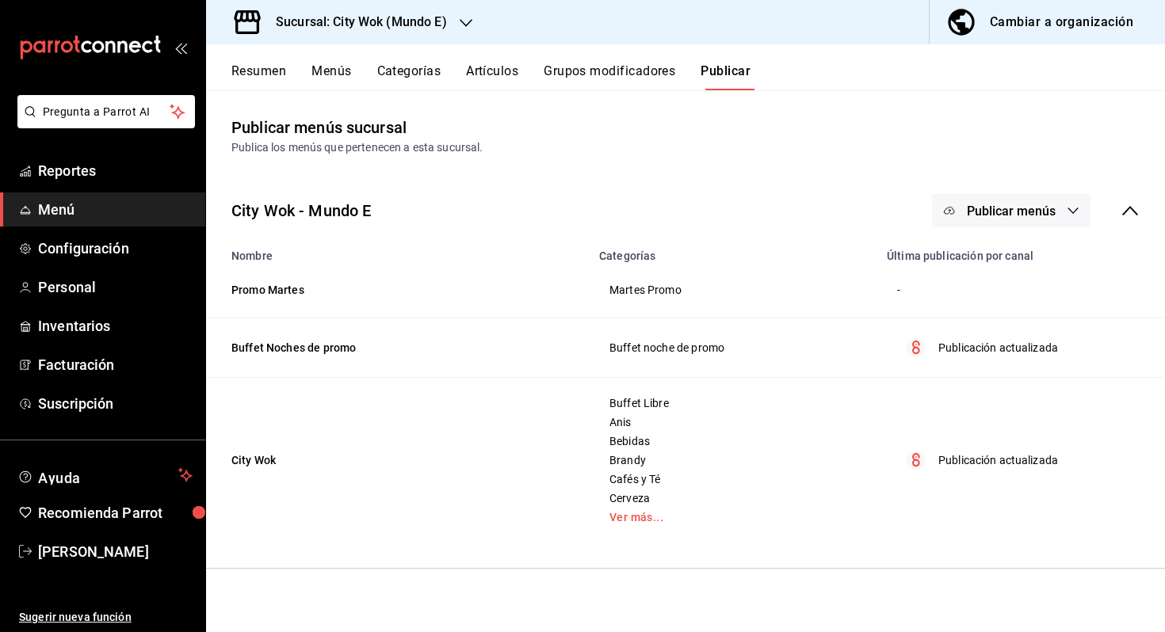
click at [967, 202] on button "Publicar menús" at bounding box center [1011, 210] width 159 height 33
click at [980, 265] on div at bounding box center [974, 262] width 44 height 25
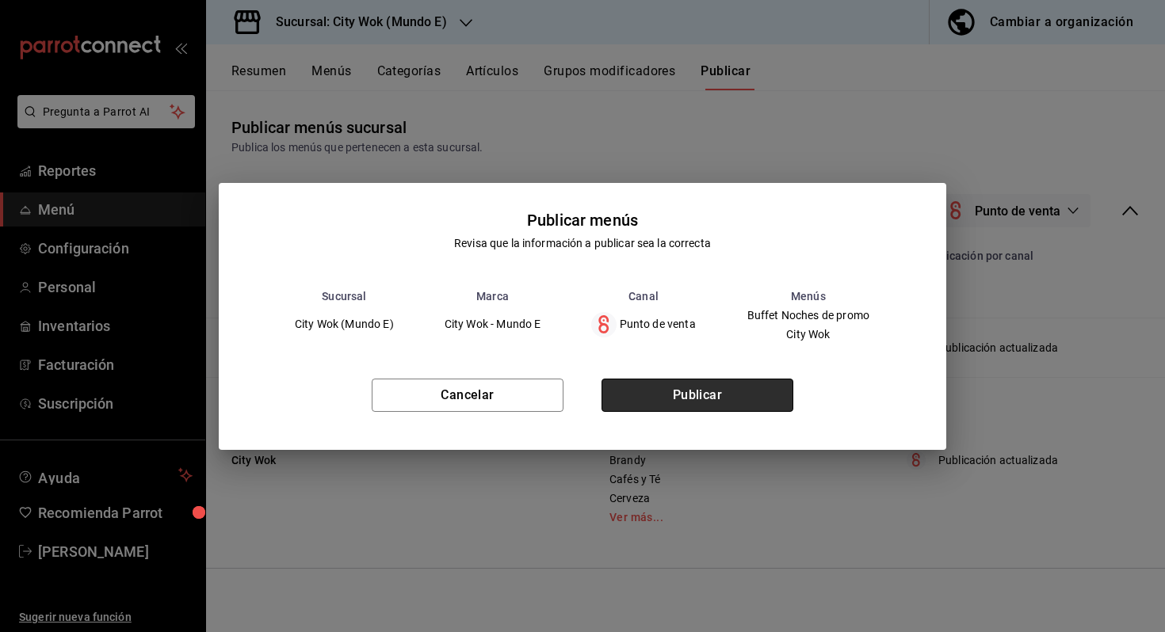
click at [754, 386] on button "Publicar" at bounding box center [698, 395] width 192 height 33
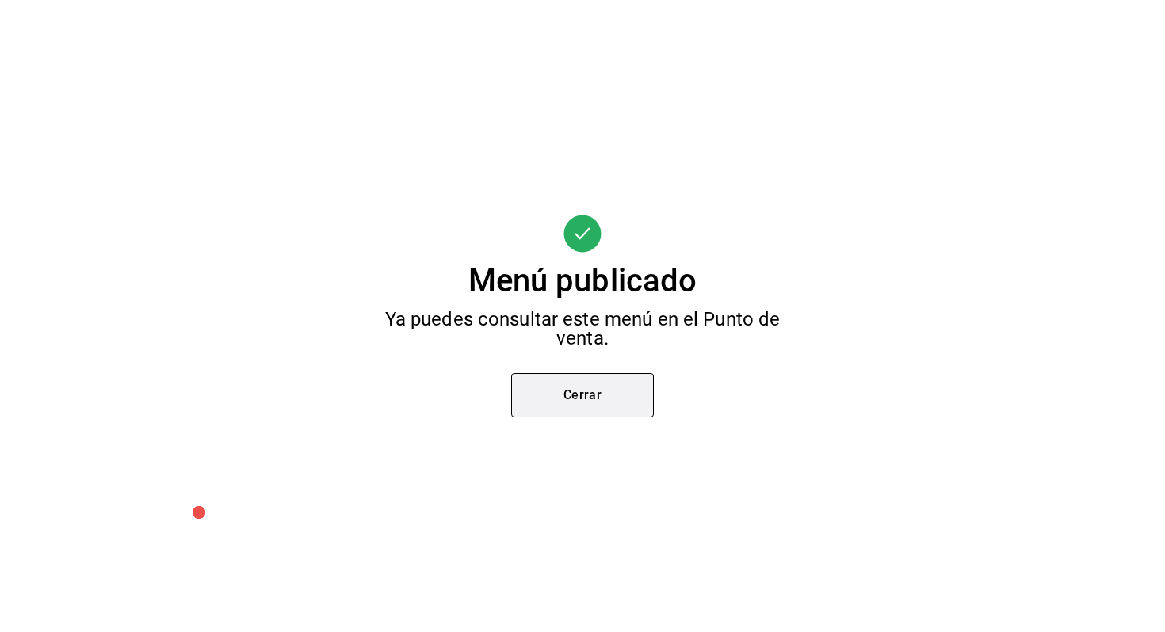
click at [613, 406] on button "Cerrar" at bounding box center [582, 395] width 143 height 44
